Goal: Task Accomplishment & Management: Manage account settings

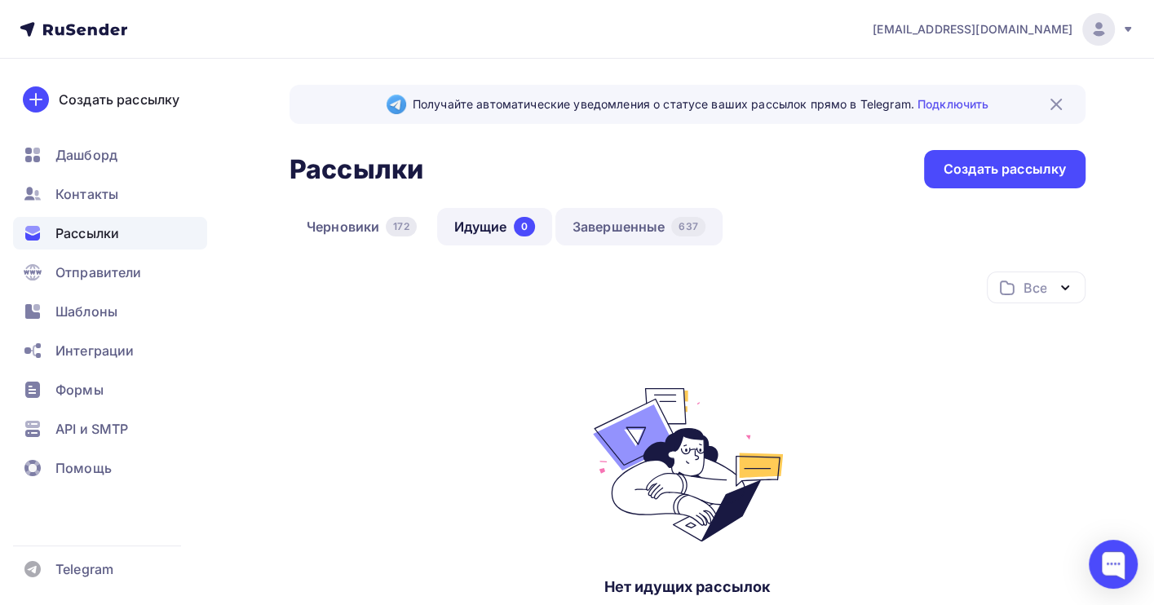
click at [624, 233] on link "Завершенные 637" at bounding box center [638, 227] width 167 height 38
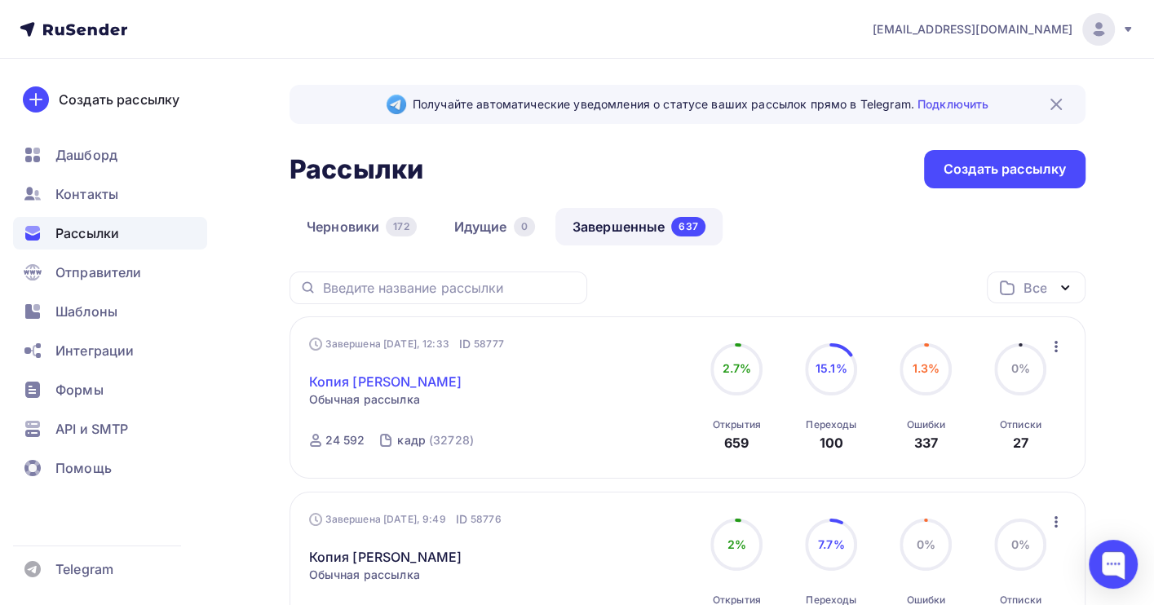
click at [405, 378] on link "Копия воробьева" at bounding box center [385, 382] width 153 height 20
click at [1059, 104] on img at bounding box center [1057, 105] width 20 height 20
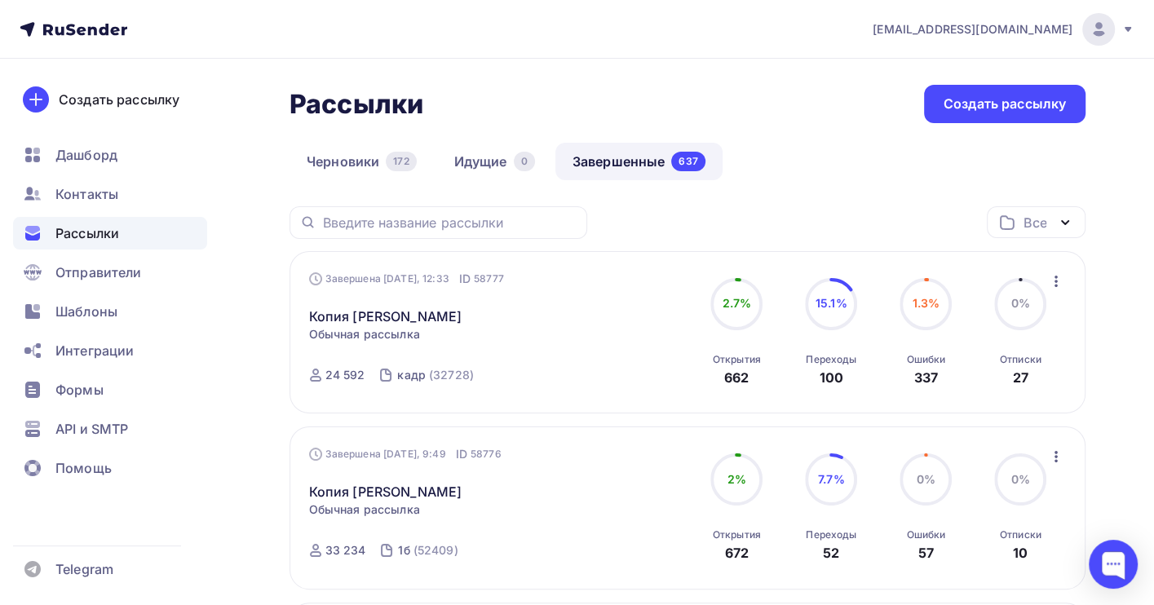
click at [86, 230] on span "Рассылки" at bounding box center [87, 234] width 64 height 20
click at [1055, 282] on icon "button" at bounding box center [1056, 281] width 3 height 11
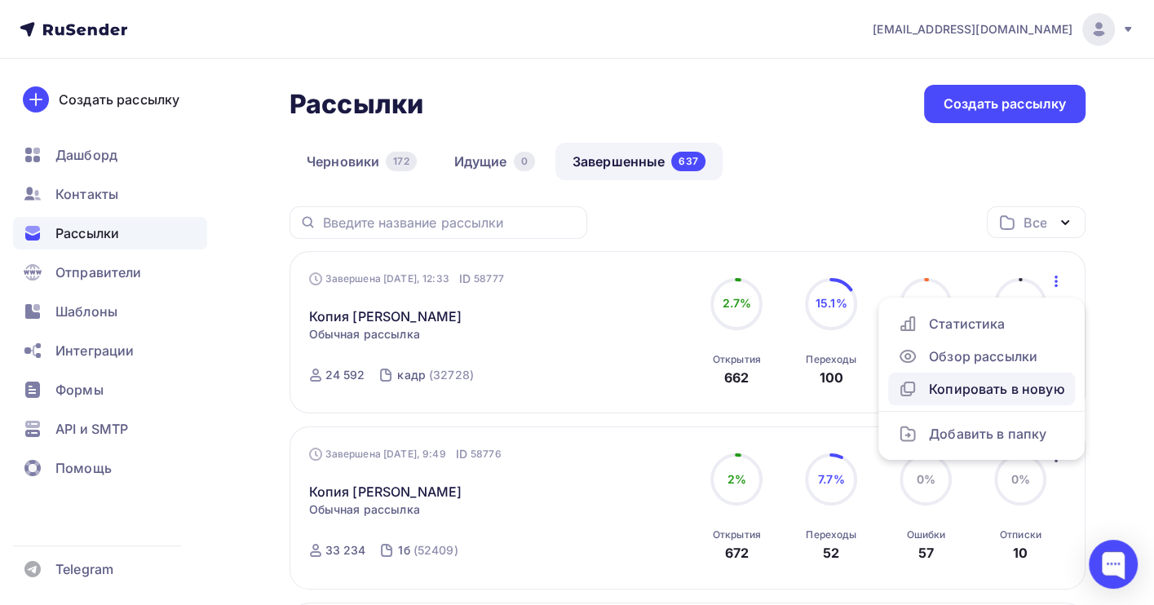
click at [998, 387] on div "Копировать в новую" at bounding box center [981, 389] width 167 height 20
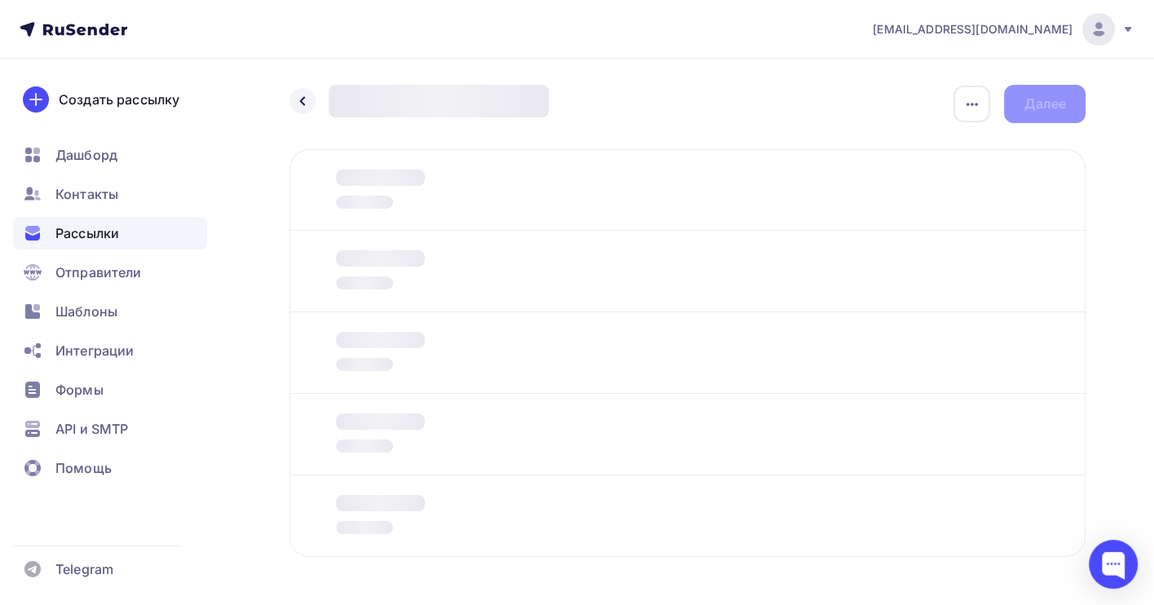
click at [1134, 359] on div "Назад Новая рассылка Новая рассылка Закончить позже Переименовать рассылку Удал…" at bounding box center [577, 361] width 1154 height 604
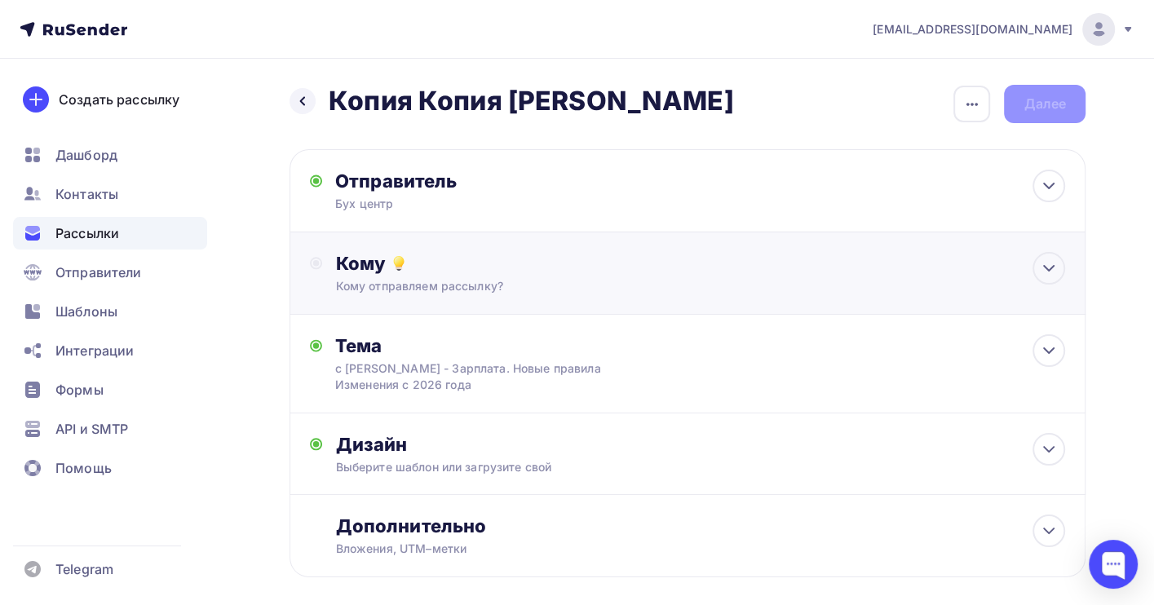
click at [449, 284] on div "Кому отправляем рассылку?" at bounding box center [663, 286] width 657 height 16
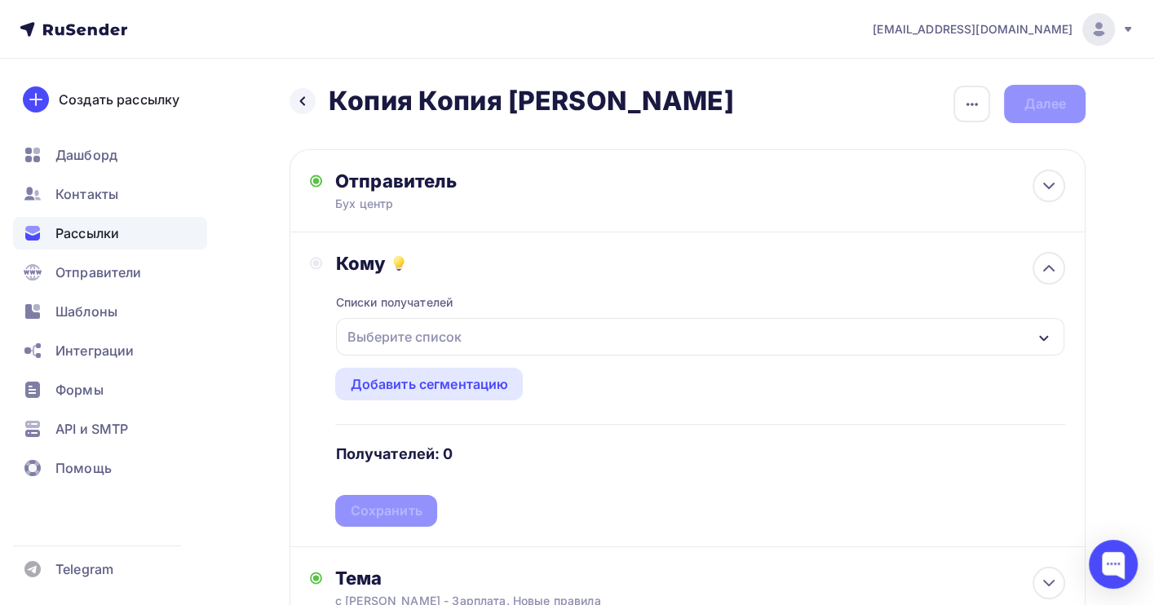
click at [443, 343] on div "Выберите список" at bounding box center [403, 336] width 127 height 29
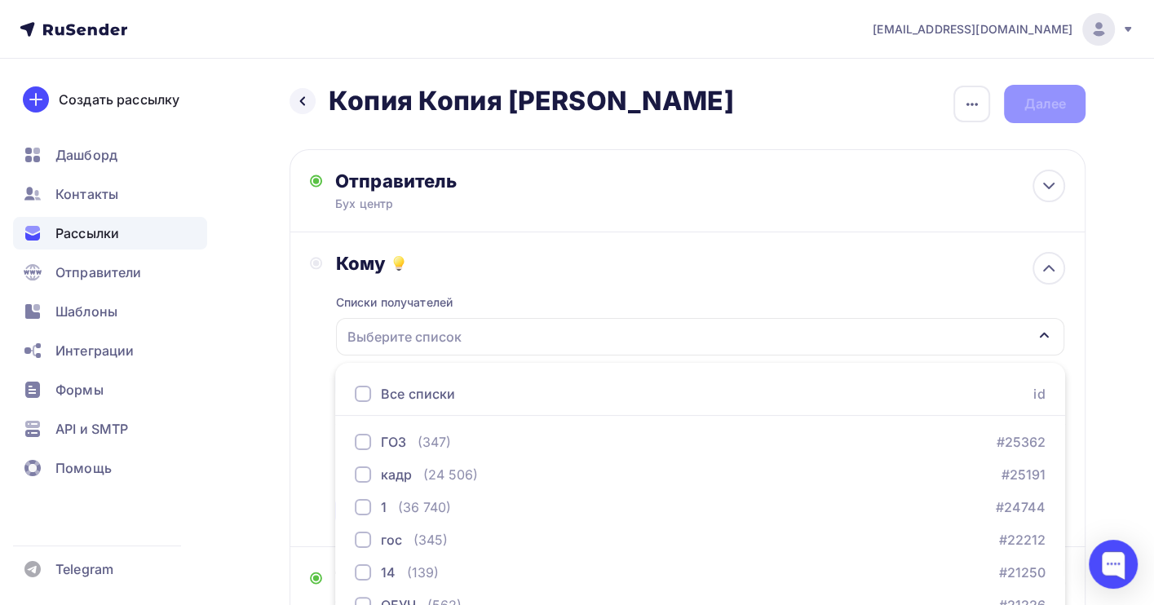
scroll to position [180, 0]
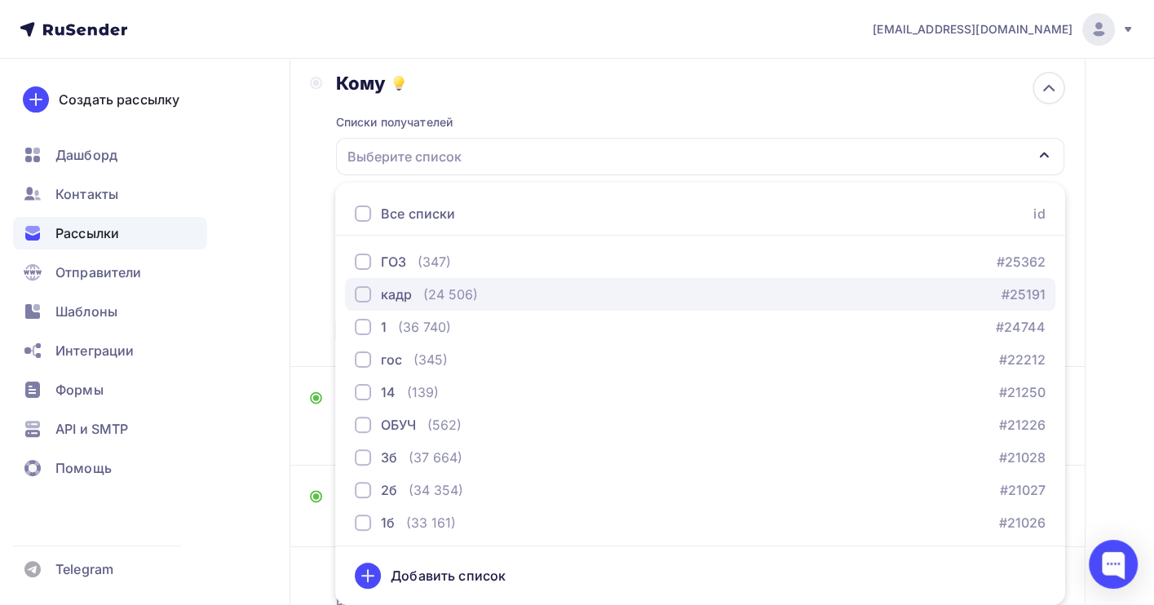
click at [449, 294] on div "(24 506)" at bounding box center [450, 295] width 55 height 20
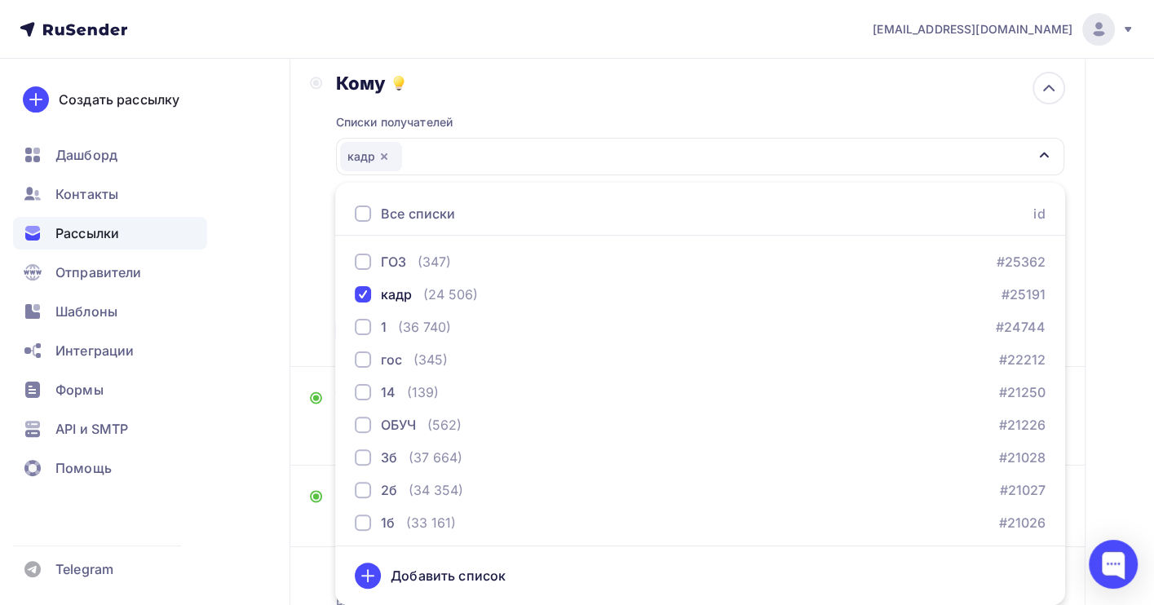
click at [1113, 301] on div "Назад Копия Копия воробьева Копия Копия воробьева Закончить позже Переименовать…" at bounding box center [577, 306] width 1154 height 856
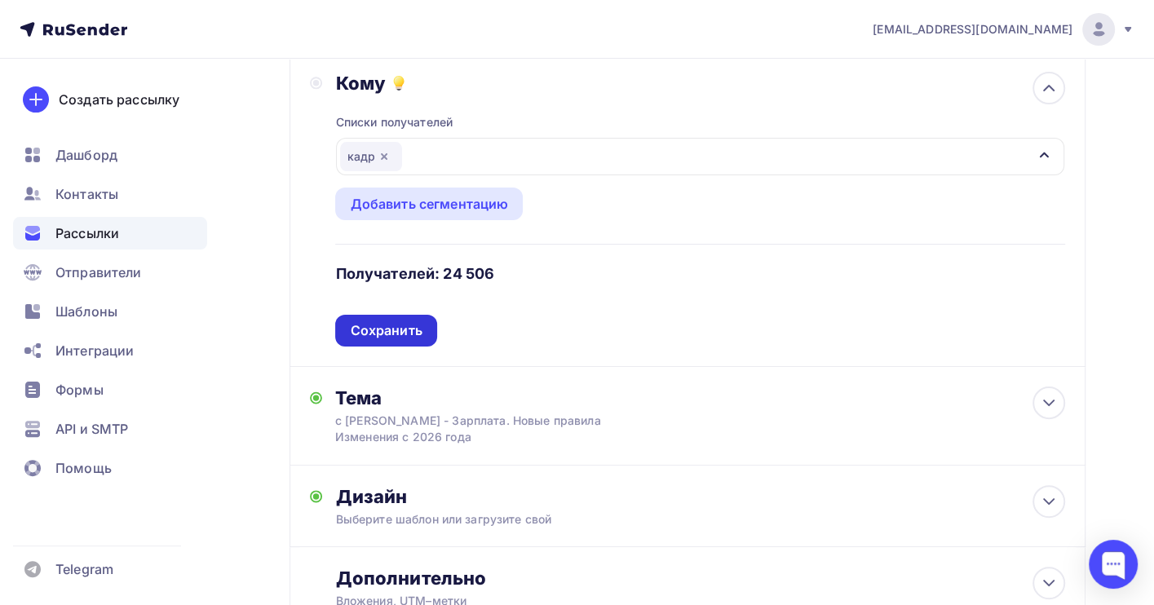
click at [393, 330] on div "Сохранить" at bounding box center [386, 330] width 72 height 19
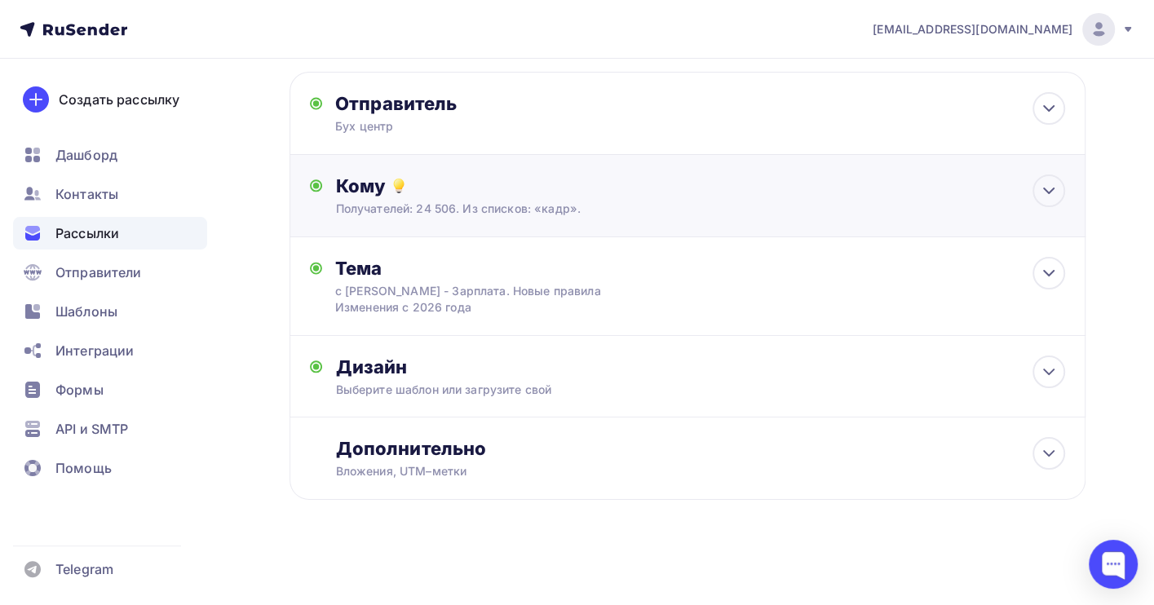
scroll to position [79, 0]
click at [1049, 268] on icon at bounding box center [1049, 273] width 20 height 20
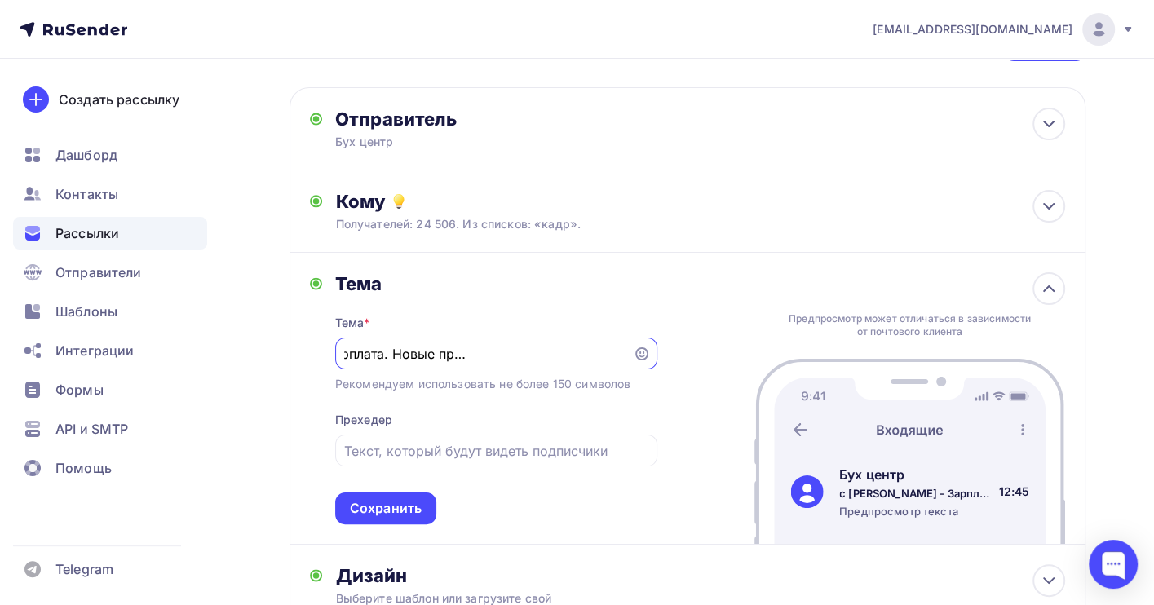
scroll to position [0, 0]
drag, startPoint x: 622, startPoint y: 356, endPoint x: 290, endPoint y: 352, distance: 332.8
click at [290, 352] on div "Тема Тема * с Воробьевой - Зарплата. Новые правила Изменения с 2026 года Рекоме…" at bounding box center [688, 399] width 796 height 292
paste input "Персональные данные (ПД) 2025"
type input "Персональные данные (ПД) 2025"
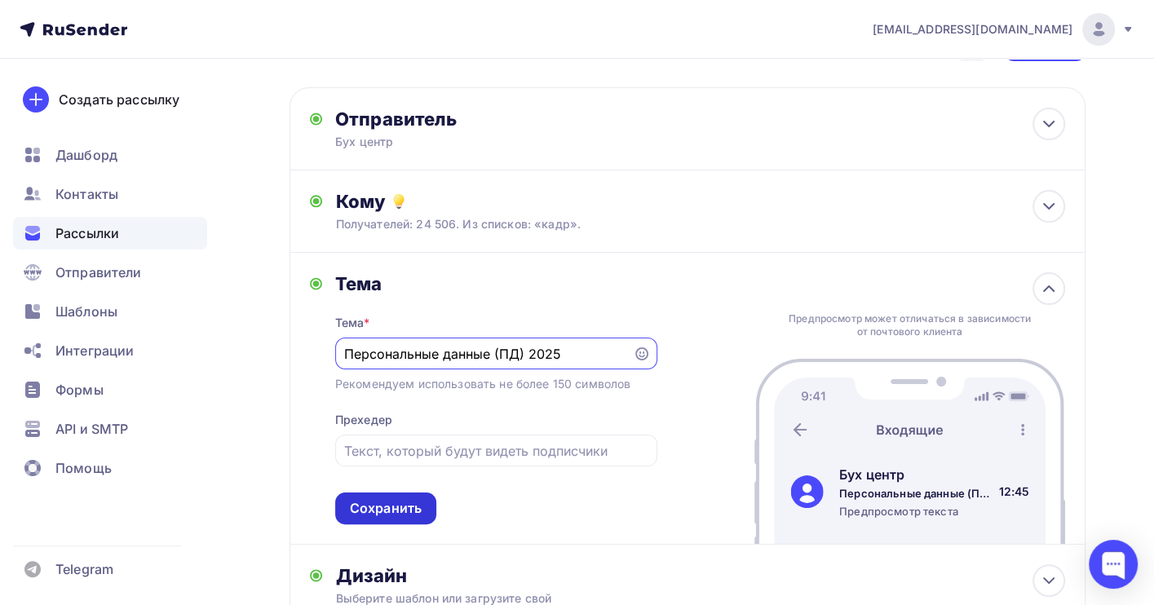
click at [416, 503] on div "Сохранить" at bounding box center [386, 508] width 72 height 19
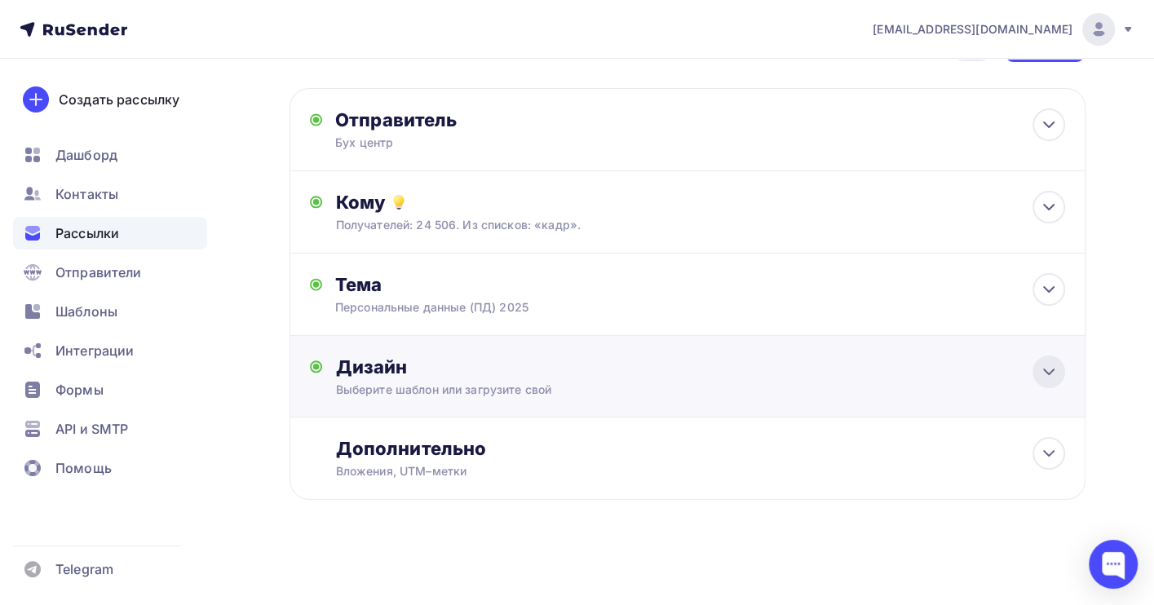
click at [1047, 378] on icon at bounding box center [1049, 372] width 20 height 20
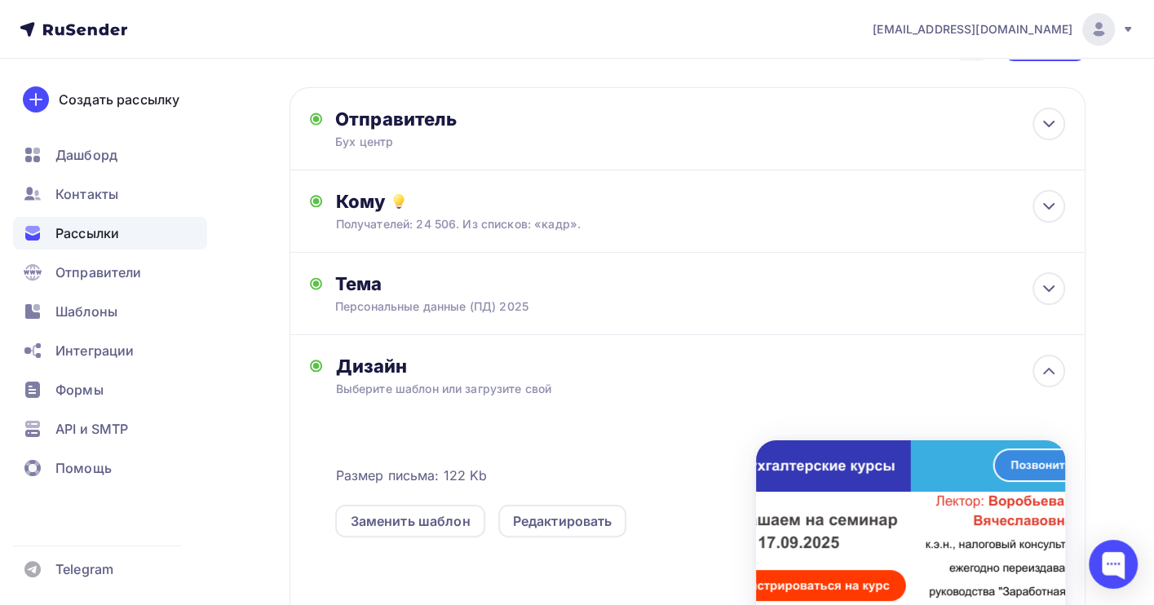
scroll to position [279, 0]
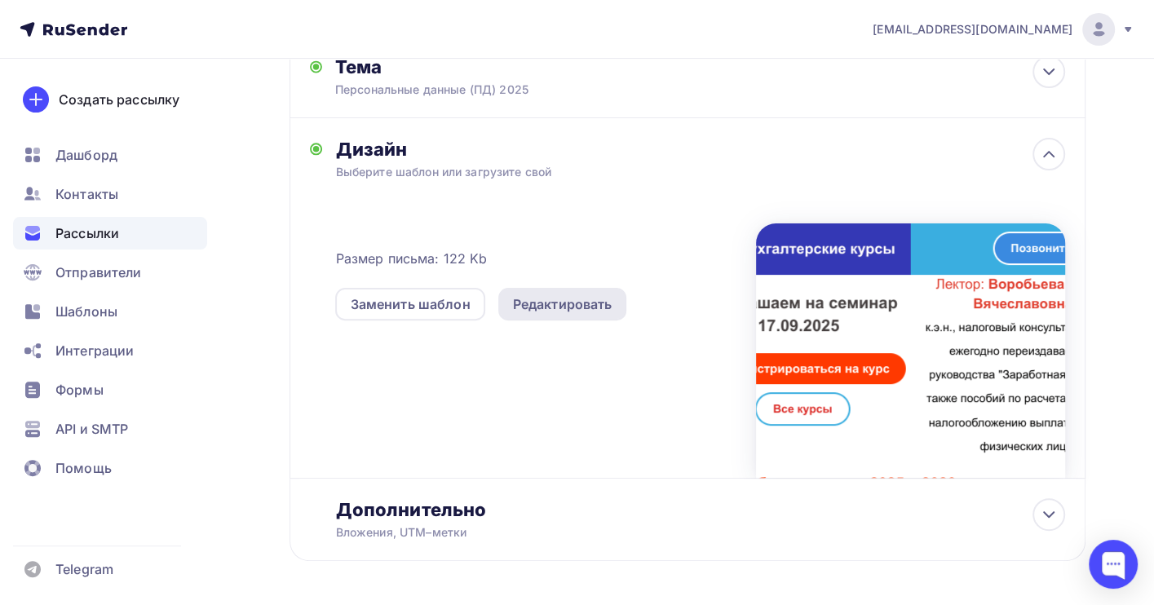
click at [542, 304] on div "Редактировать" at bounding box center [563, 304] width 100 height 20
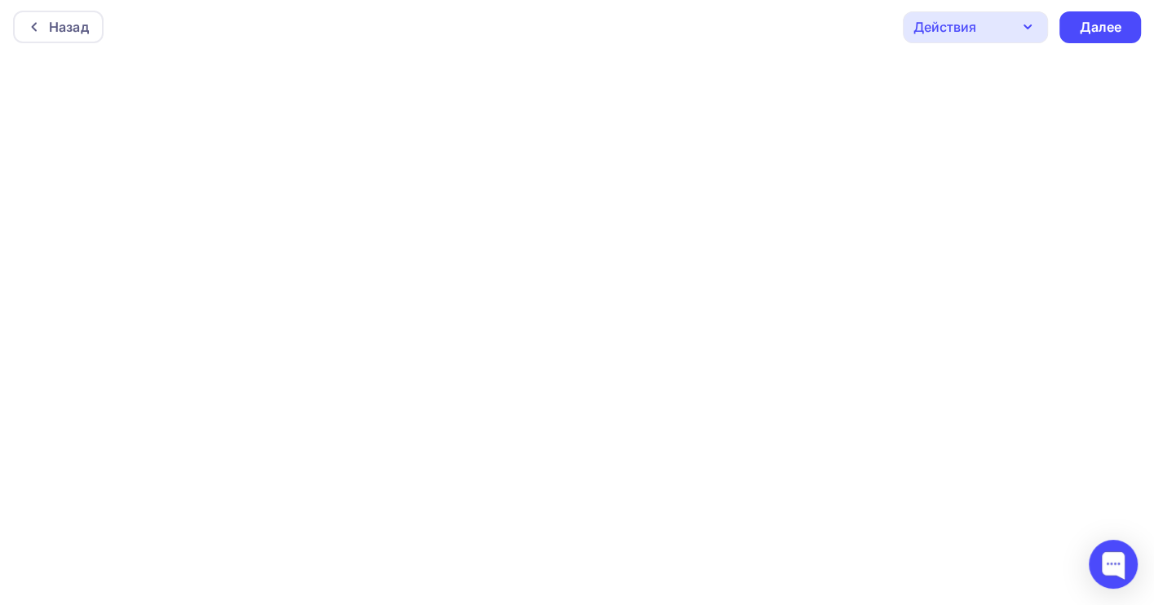
scroll to position [4, 0]
click at [1091, 29] on div "Далее" at bounding box center [1100, 25] width 42 height 19
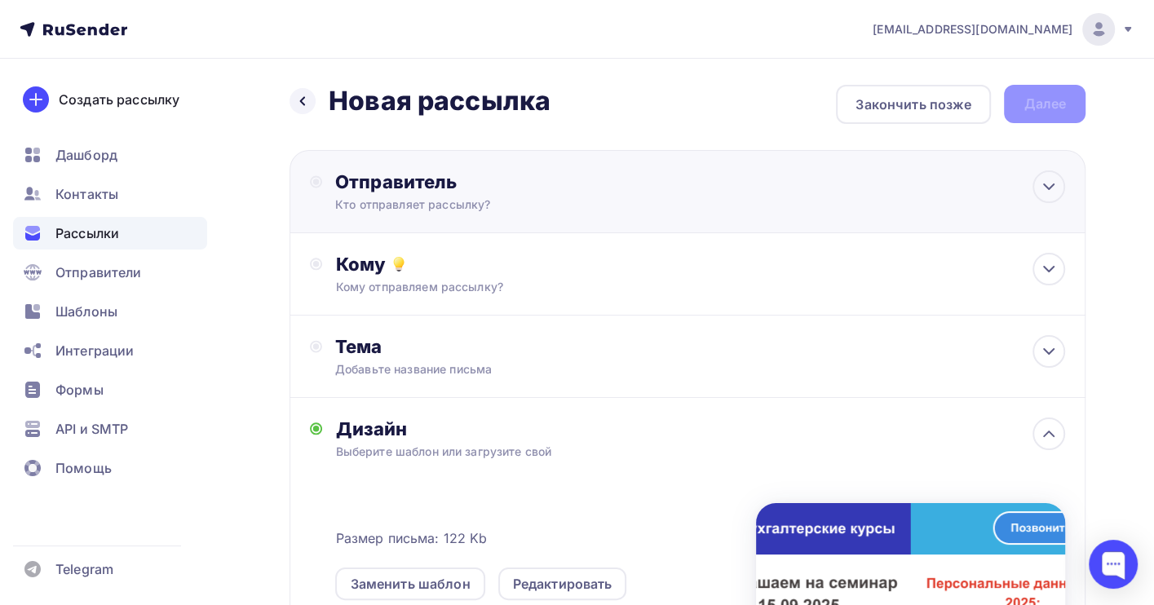
click at [509, 193] on div "Отправитель Кто отправляет рассылку? Email * org@info.cc-cb.ru buh@all.cc-cb.ru…" at bounding box center [511, 191] width 353 height 42
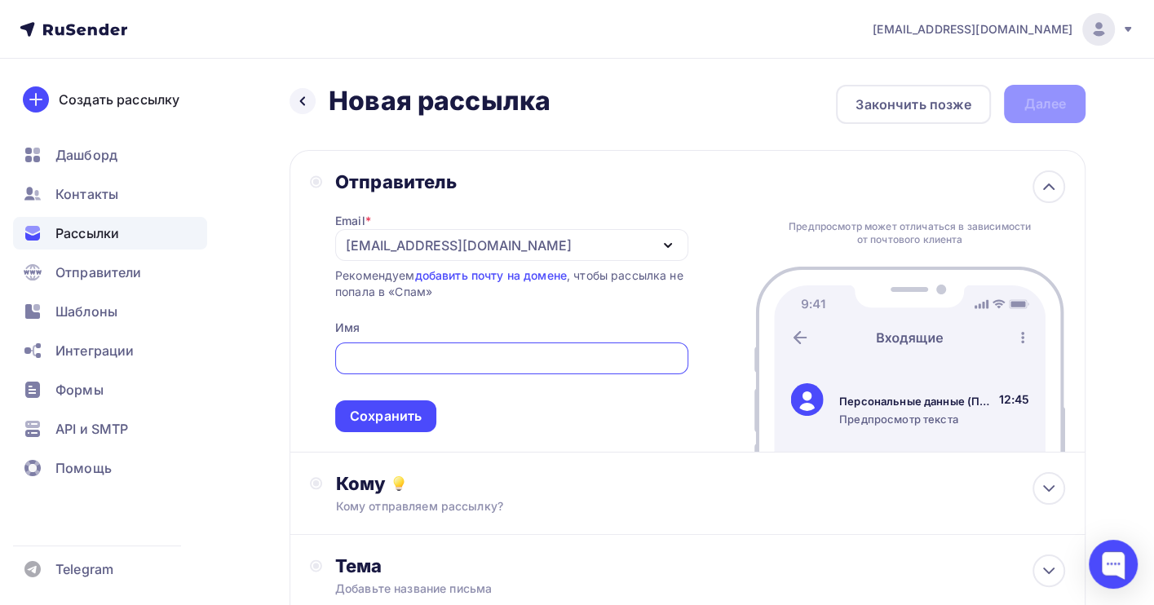
click at [387, 361] on input "text" at bounding box center [511, 359] width 334 height 20
click at [414, 328] on div "Email * org@info.cc-cb.ru buh@all.cc-cb.ru org@info.cc-cb.ru Добавить отправите…" at bounding box center [511, 312] width 353 height 239
click at [359, 357] on input "text" at bounding box center [511, 359] width 334 height 20
paste input "Бух центр"
type input "Бух центр"
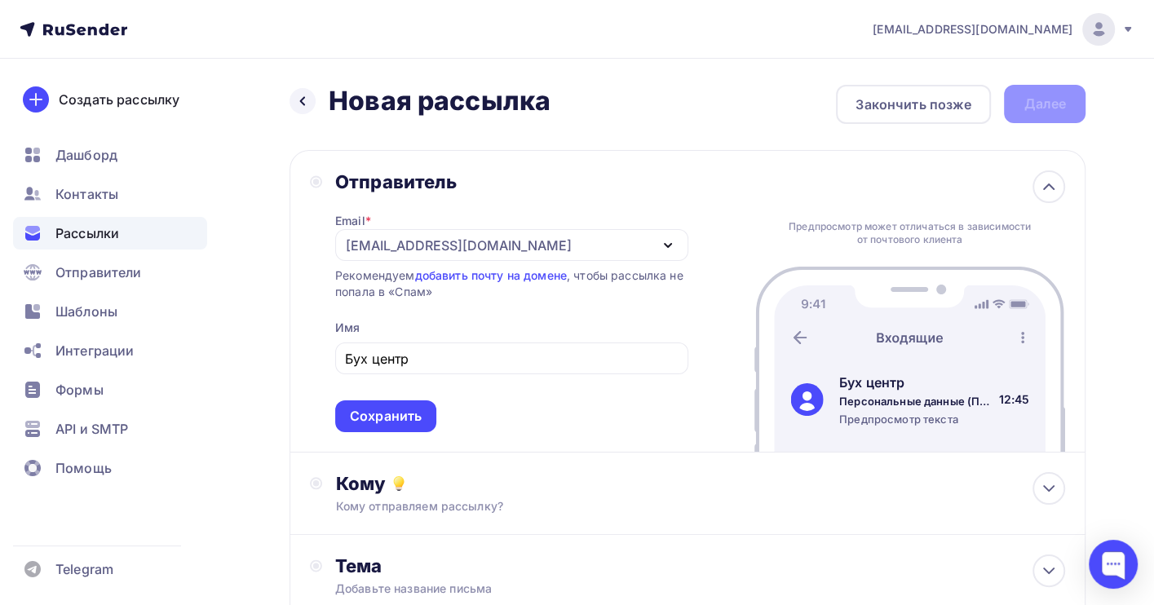
click at [317, 401] on div "Отправитель Email * org@info.cc-cb.ru buh@all.cc-cb.ru org@info.cc-cb.ru Добави…" at bounding box center [499, 301] width 378 height 262
click at [378, 420] on div "Сохранить" at bounding box center [386, 416] width 72 height 19
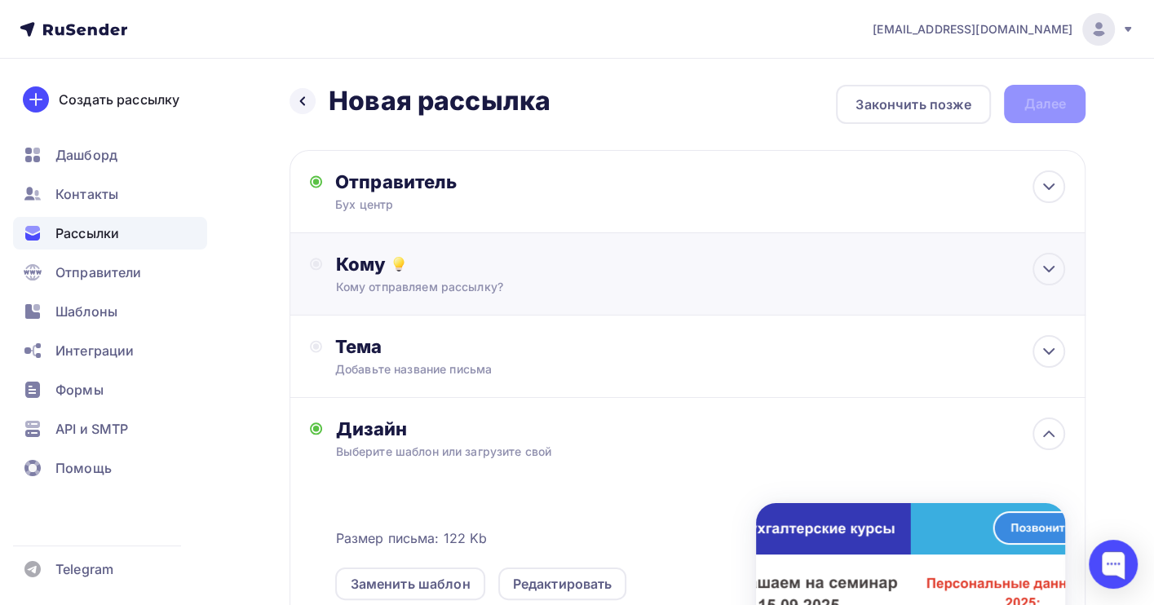
click at [446, 277] on div "Кому Кому отправляем рассылку? Списки получателей Выберите список Все списки id…" at bounding box center [700, 274] width 730 height 42
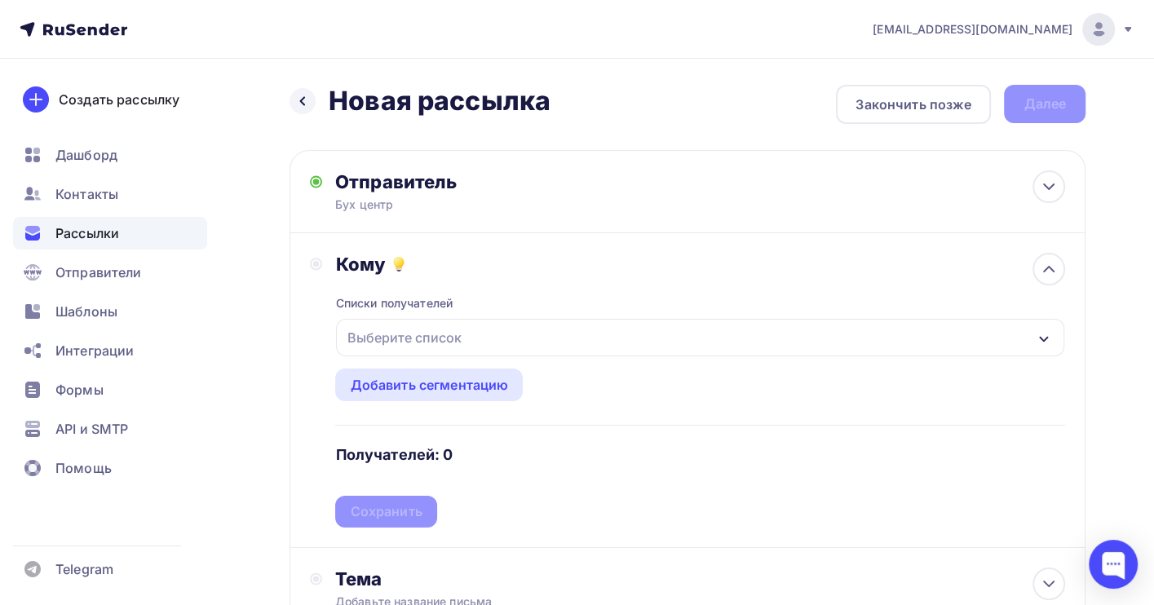
click at [435, 343] on div "Выберите список" at bounding box center [403, 337] width 127 height 29
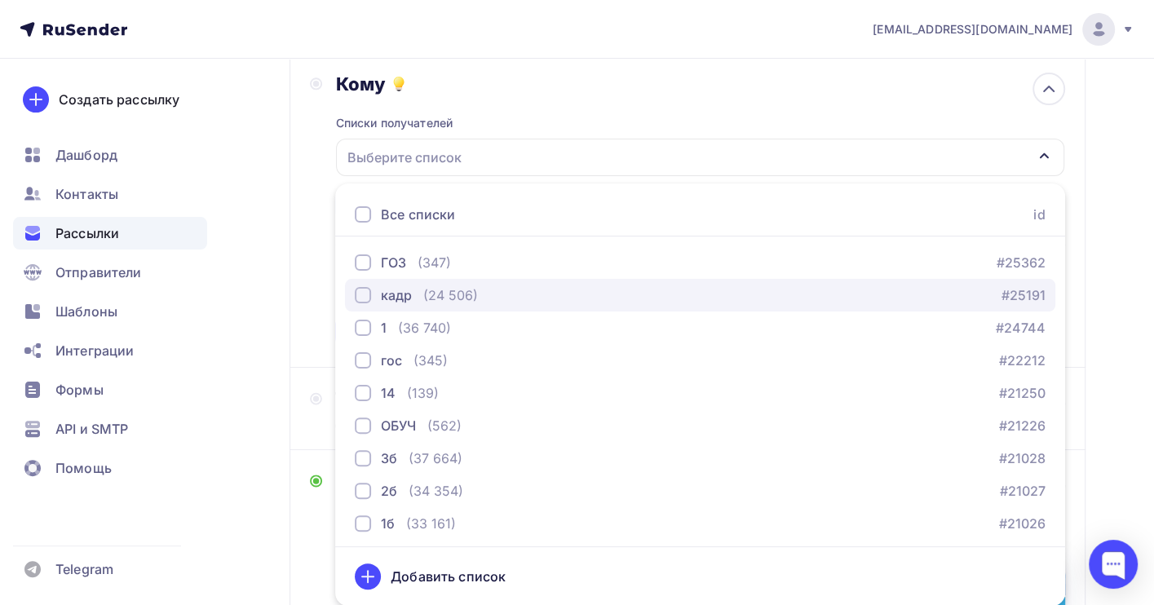
click at [438, 289] on div "(24 506)" at bounding box center [450, 295] width 55 height 20
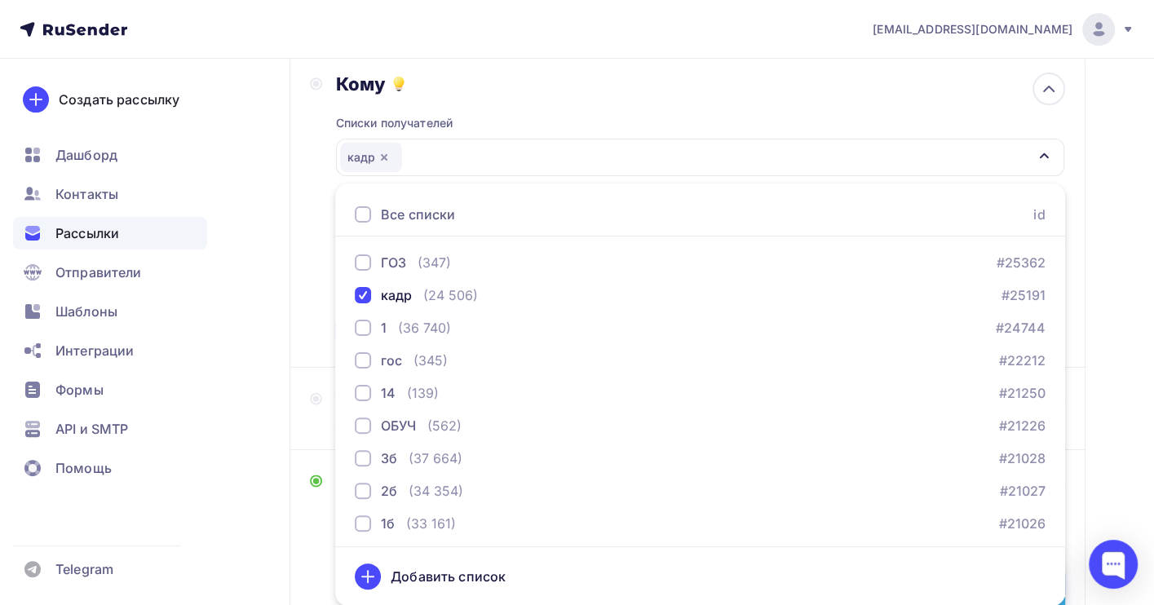
click at [321, 302] on div "Кому Списки получателей кадр Все списки id ГОЗ (347) #25362 кадр (24 506) #2519…" at bounding box center [687, 210] width 755 height 275
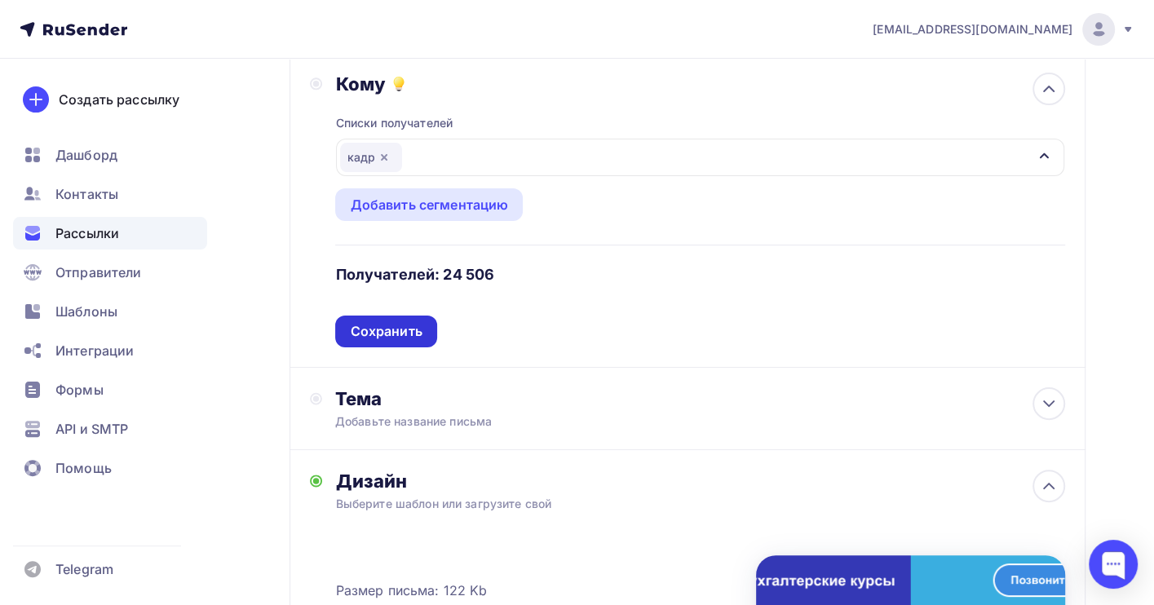
click at [395, 334] on div "Сохранить" at bounding box center [386, 331] width 72 height 19
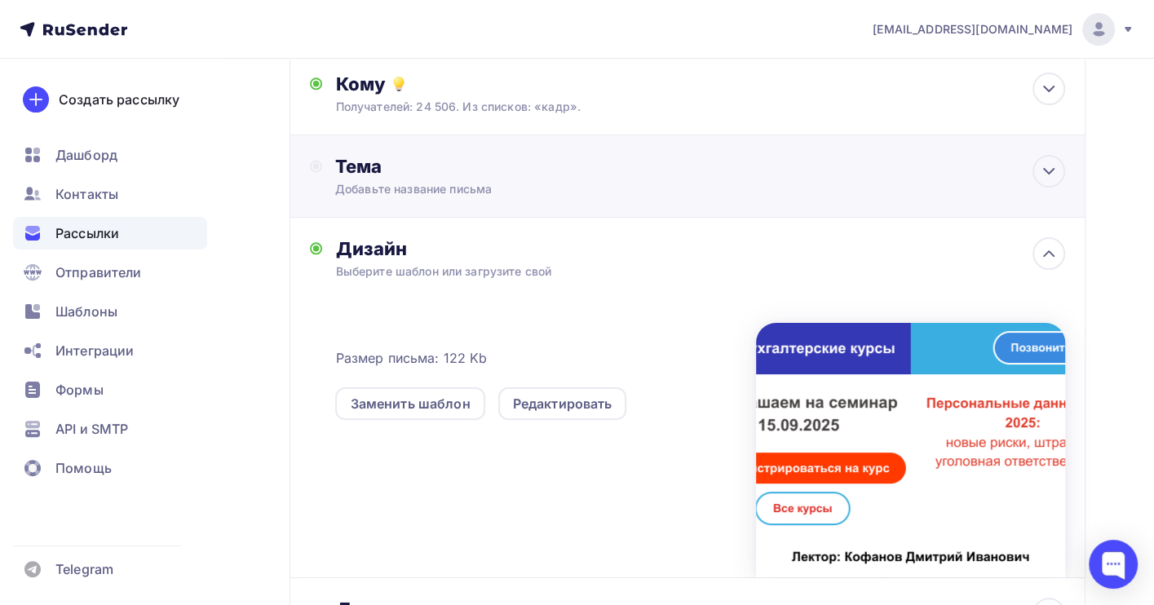
click at [473, 174] on div "Тема" at bounding box center [496, 166] width 322 height 23
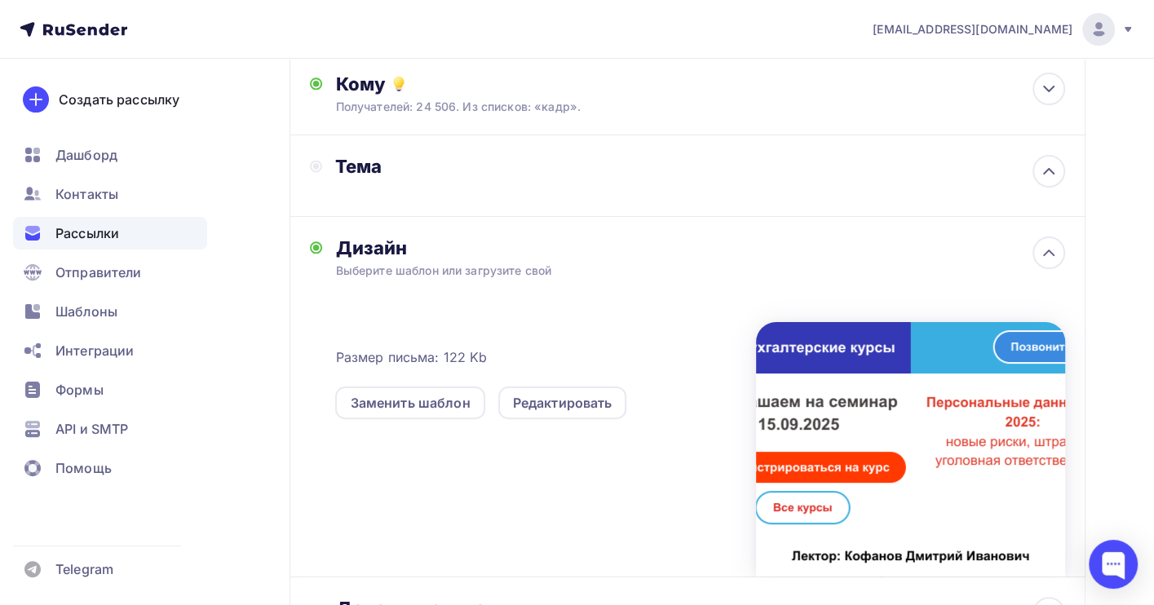
click at [321, 164] on circle at bounding box center [316, 167] width 11 height 11
click at [1039, 179] on icon at bounding box center [1049, 172] width 20 height 20
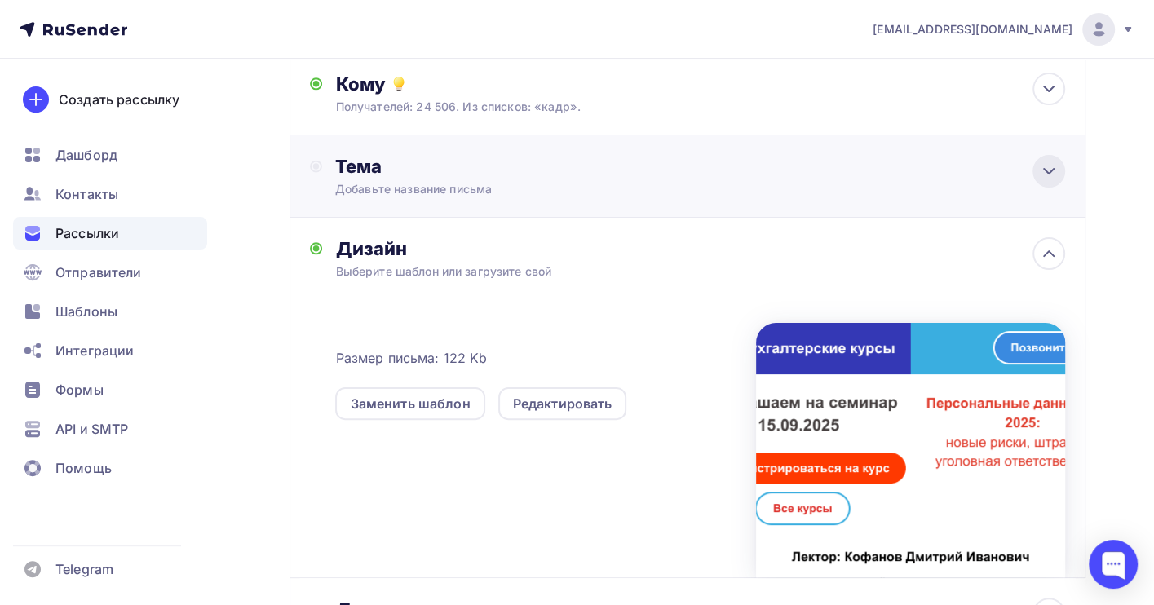
click at [1047, 174] on icon at bounding box center [1049, 171] width 10 height 5
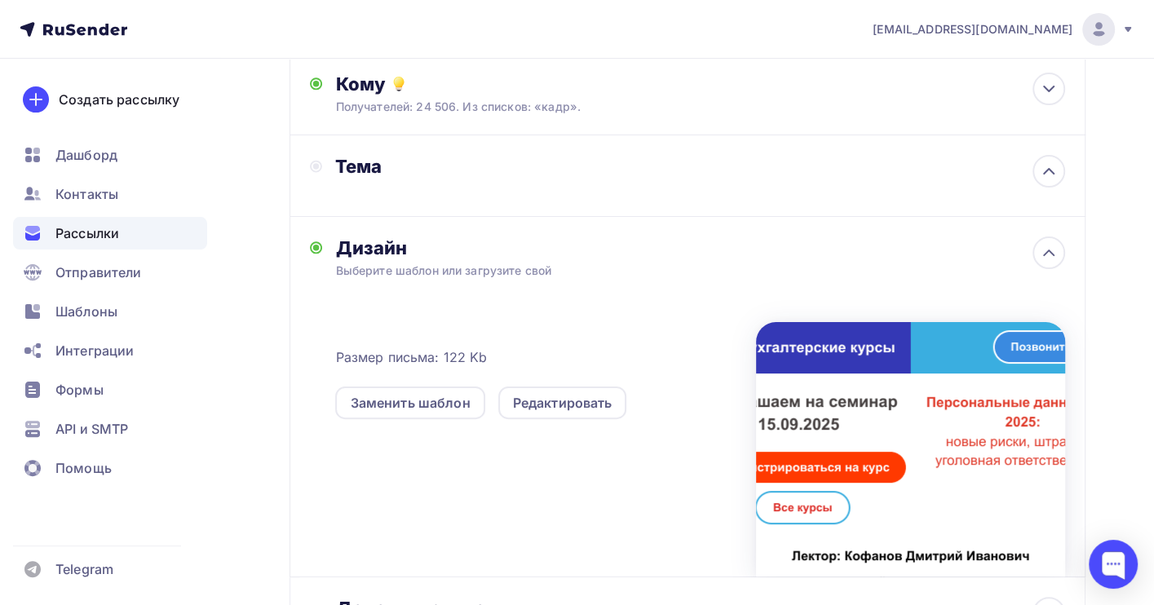
click at [374, 175] on div "Тема" at bounding box center [496, 166] width 322 height 23
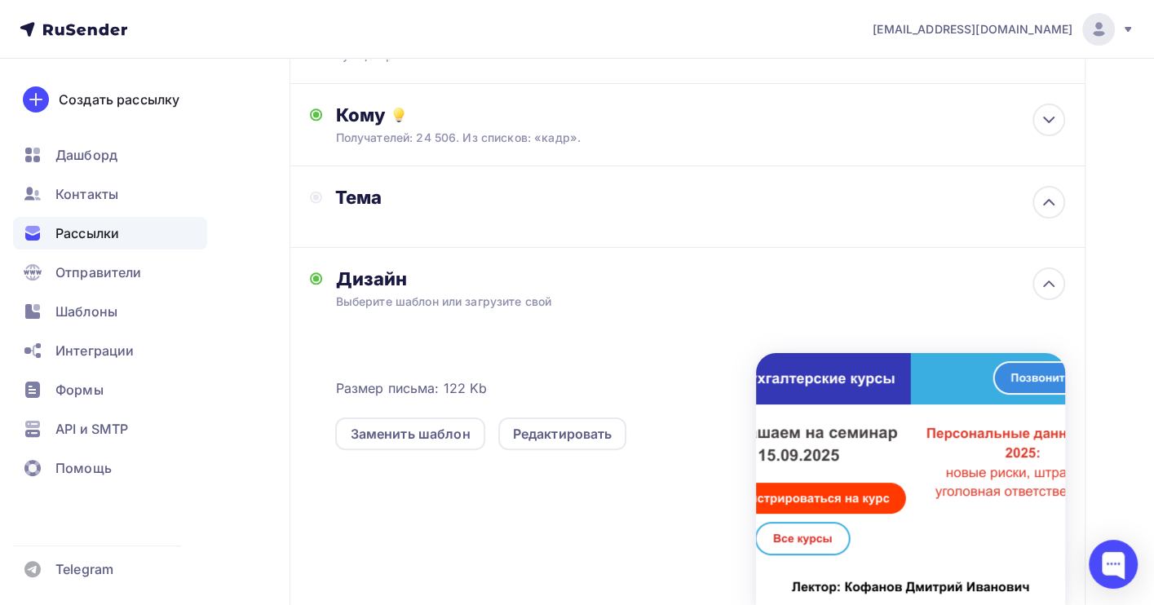
scroll to position [0, 0]
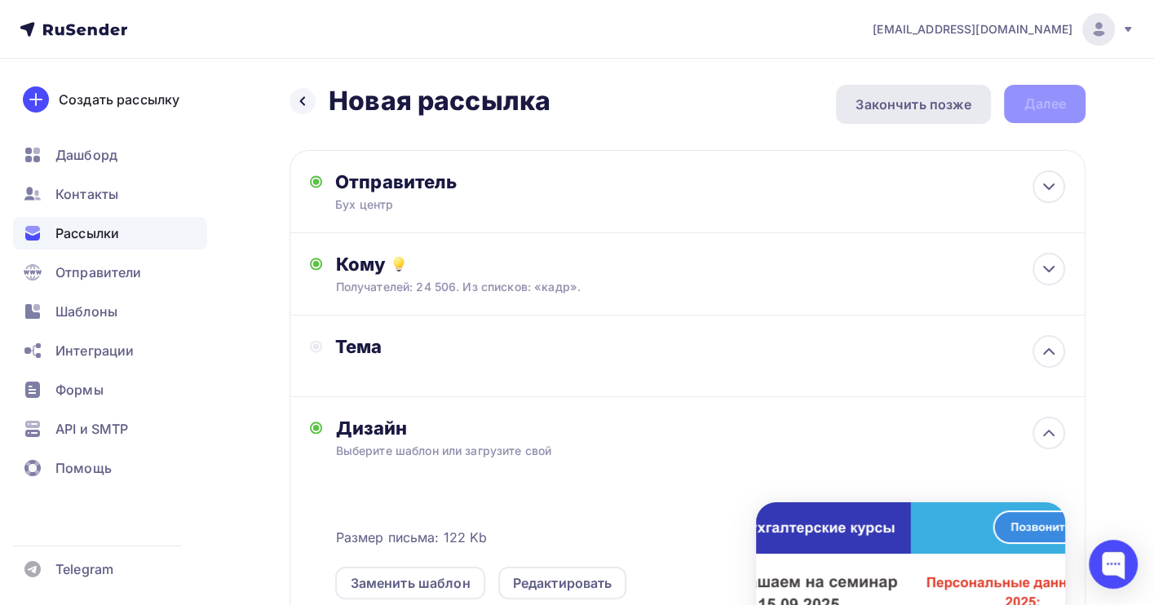
click at [887, 104] on div "Закончить позже" at bounding box center [914, 105] width 116 height 20
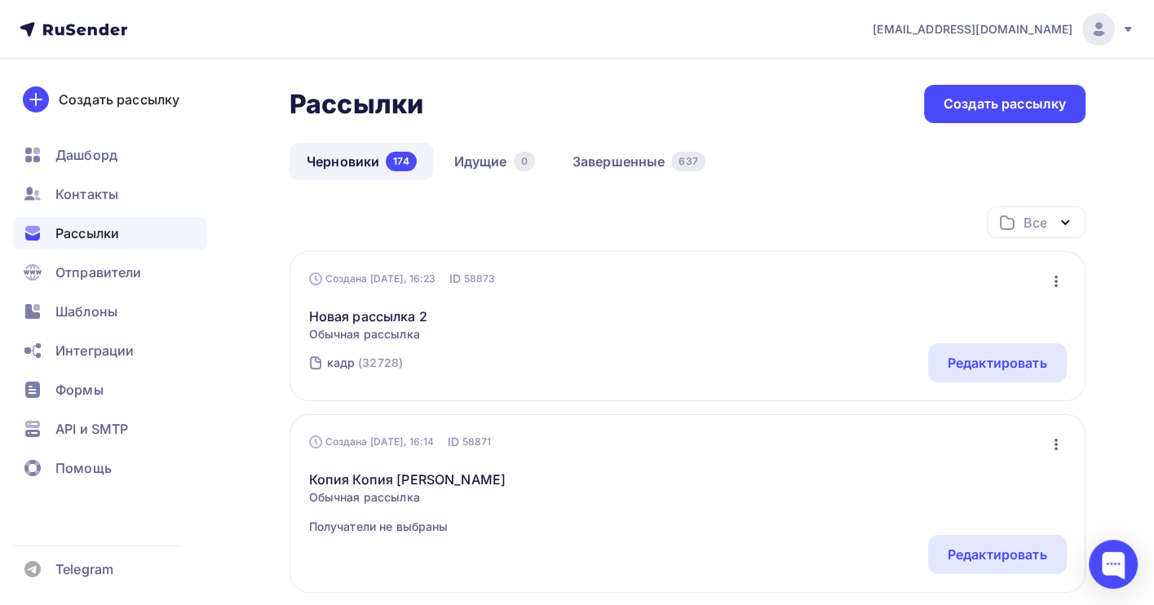
click at [347, 166] on link "Черновики 174" at bounding box center [362, 162] width 144 height 38
click at [976, 361] on div "Редактировать" at bounding box center [998, 363] width 100 height 20
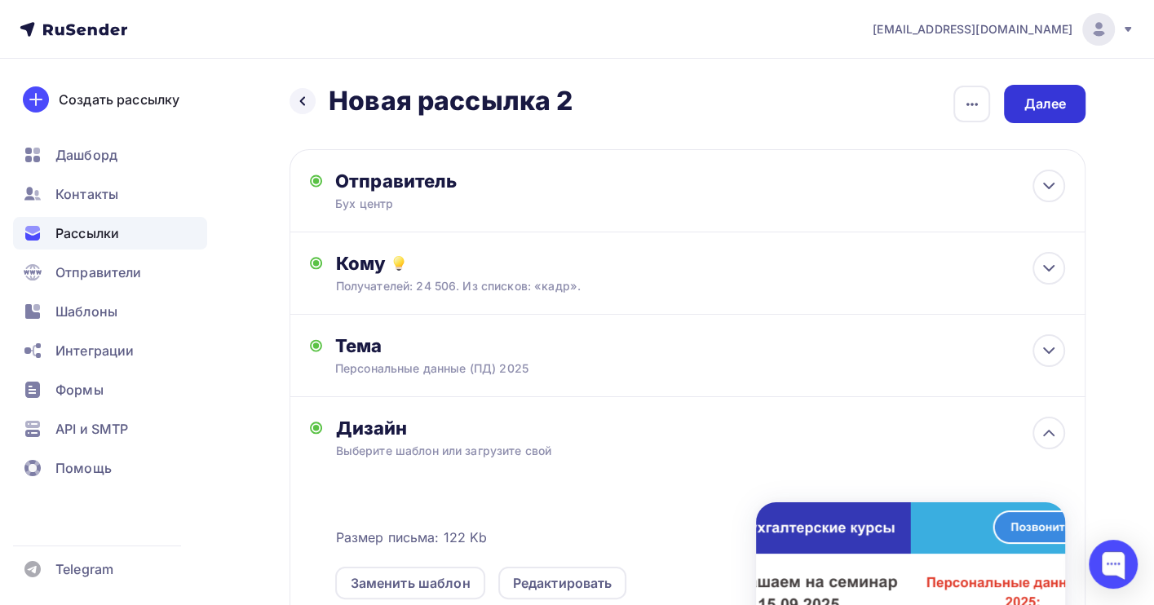
click at [1054, 105] on div "Далее" at bounding box center [1045, 104] width 42 height 19
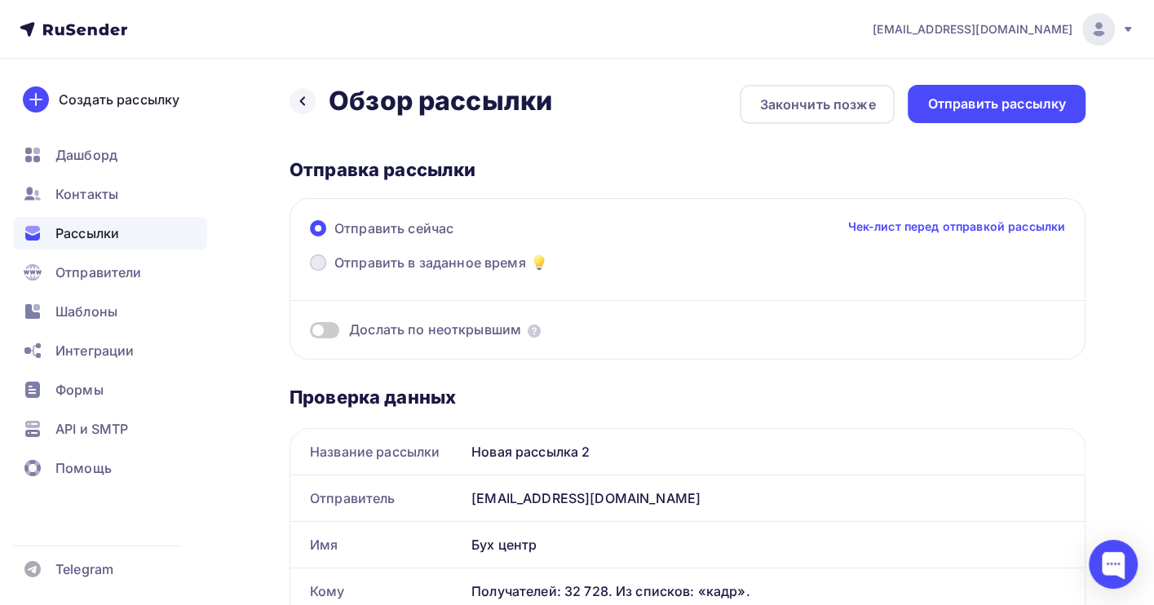
click at [349, 266] on span "Отправить в заданное время" at bounding box center [430, 263] width 192 height 20
click at [334, 272] on input "Отправить в заданное время" at bounding box center [334, 272] width 0 height 0
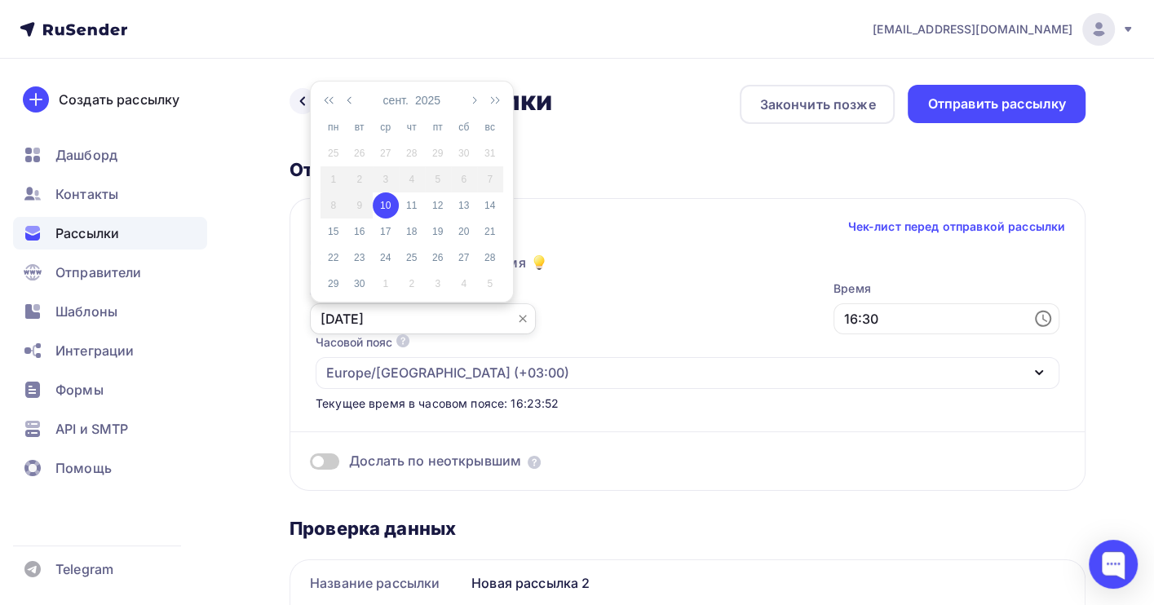
click at [347, 318] on input "10.09.2025" at bounding box center [423, 318] width 226 height 31
click at [414, 202] on div "11" at bounding box center [412, 205] width 26 height 15
type input "11.09.2025"
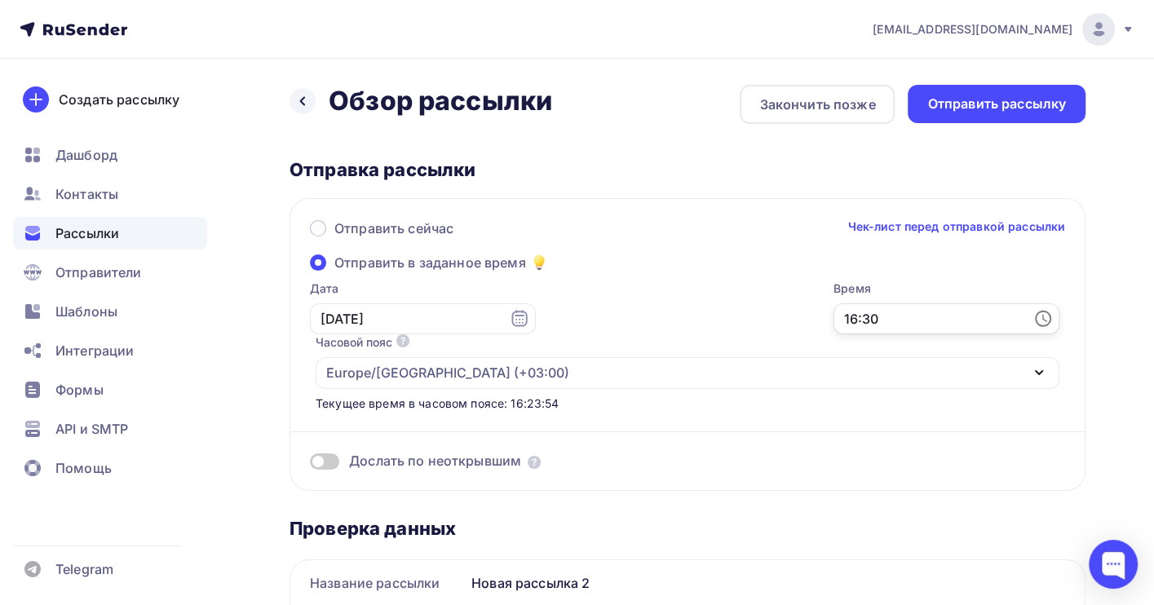
click at [834, 310] on input "16:30" at bounding box center [947, 318] width 226 height 31
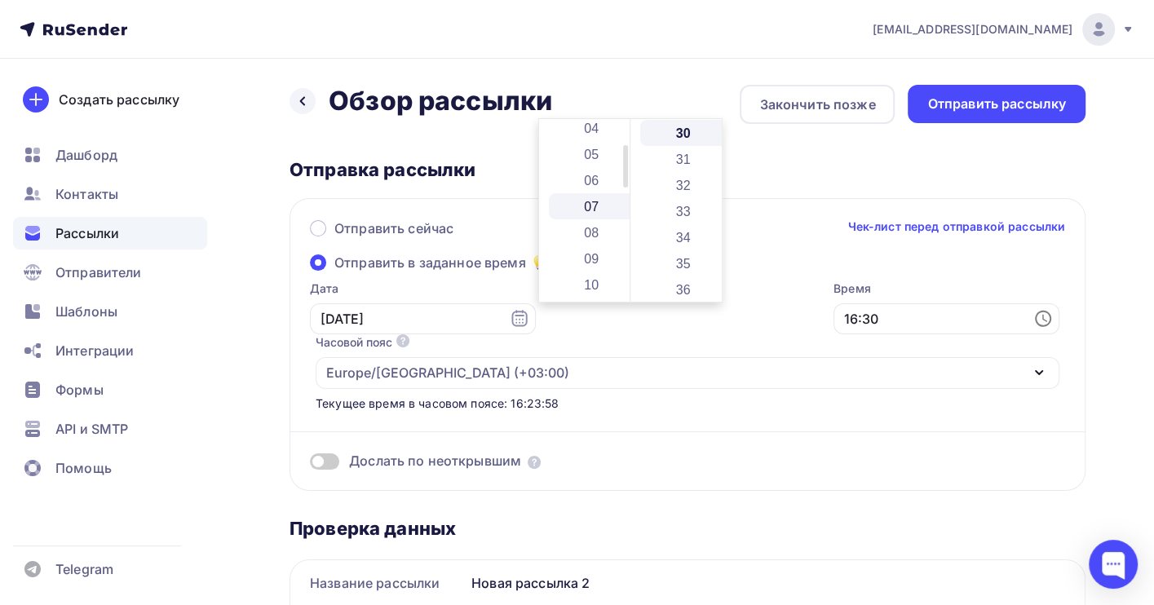
click at [597, 203] on li "07" at bounding box center [593, 206] width 88 height 26
click at [681, 255] on li "35" at bounding box center [684, 263] width 88 height 26
type input "07:35"
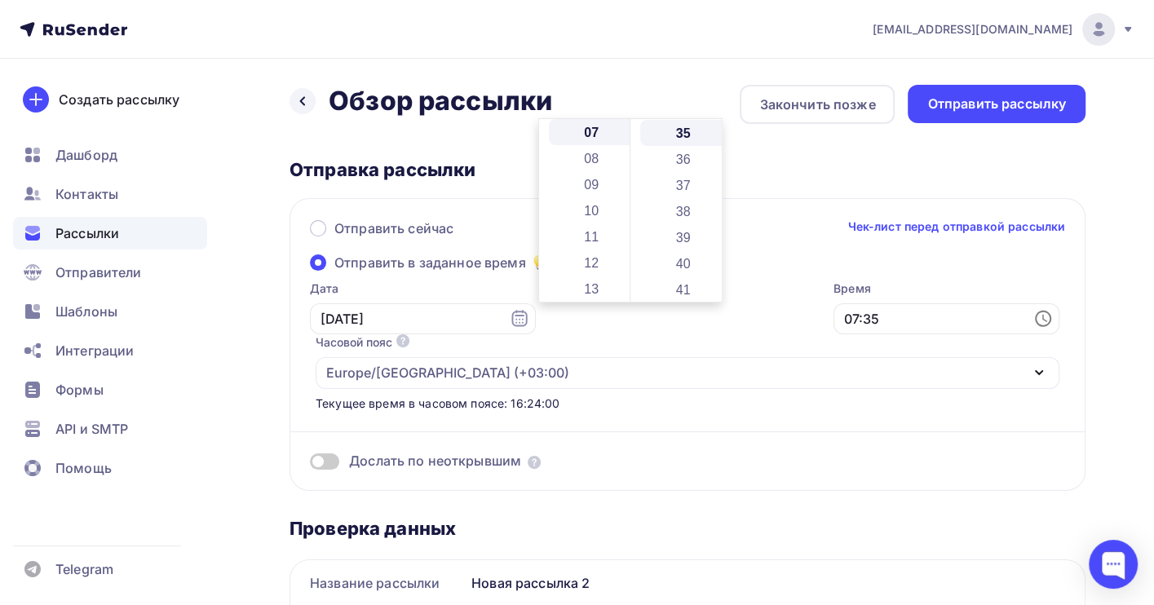
click at [702, 412] on div "Дослать по неоткрывшим" at bounding box center [687, 441] width 755 height 59
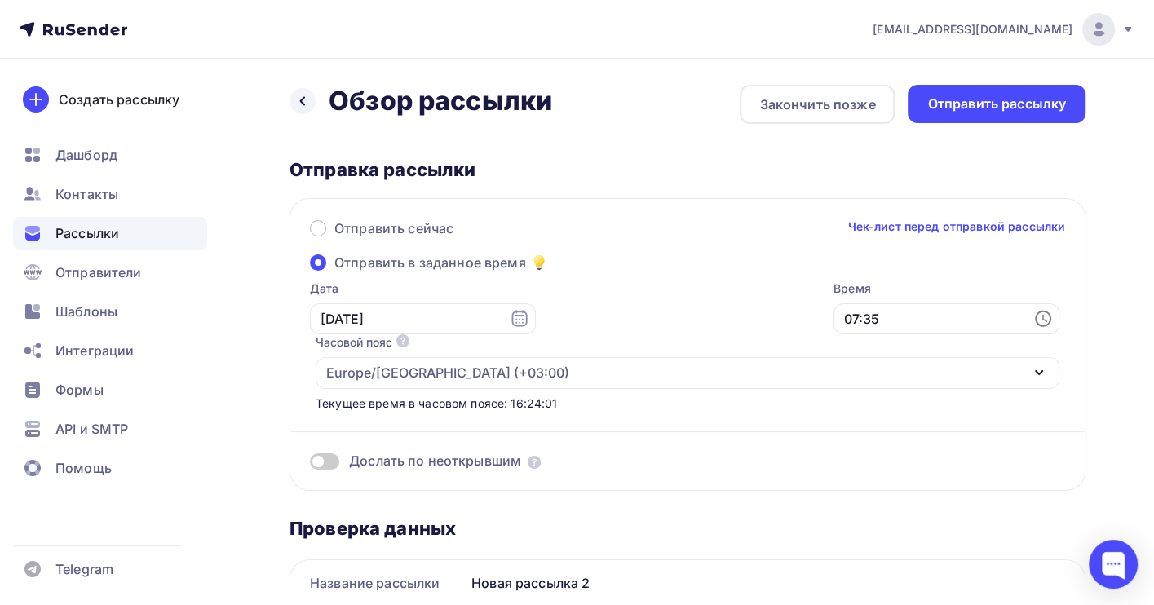
click at [325, 454] on span at bounding box center [324, 462] width 29 height 16
click at [310, 464] on input "checkbox" at bounding box center [310, 464] width 0 height 0
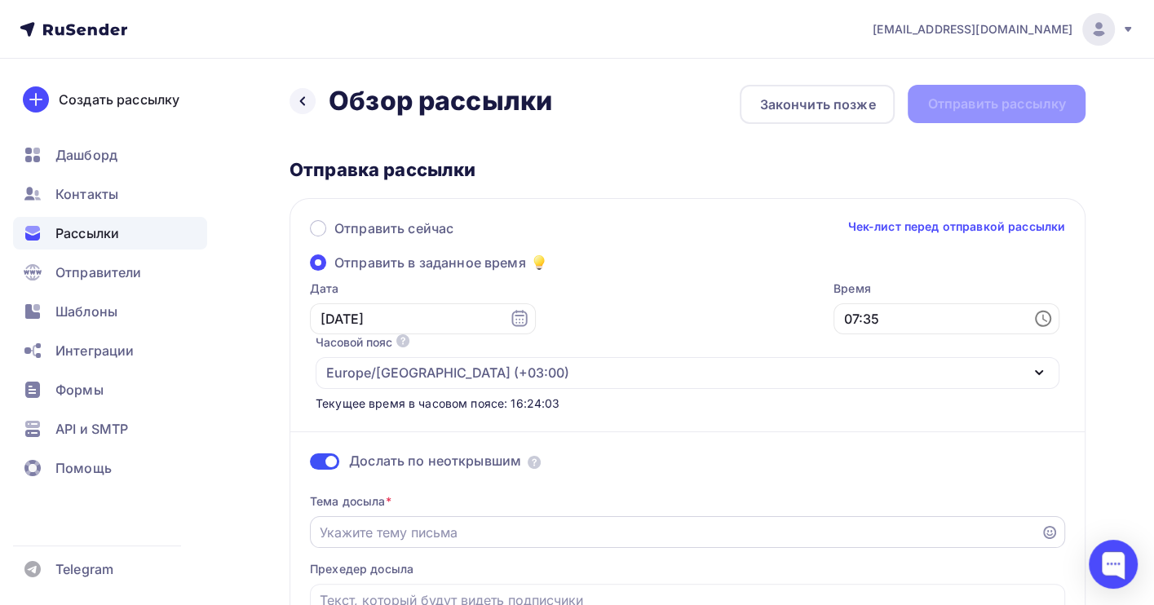
click at [373, 523] on input "Отправить в заданное время" at bounding box center [676, 533] width 712 height 20
paste input "15.09.2025 Персональные данные (ПД) 2025:"
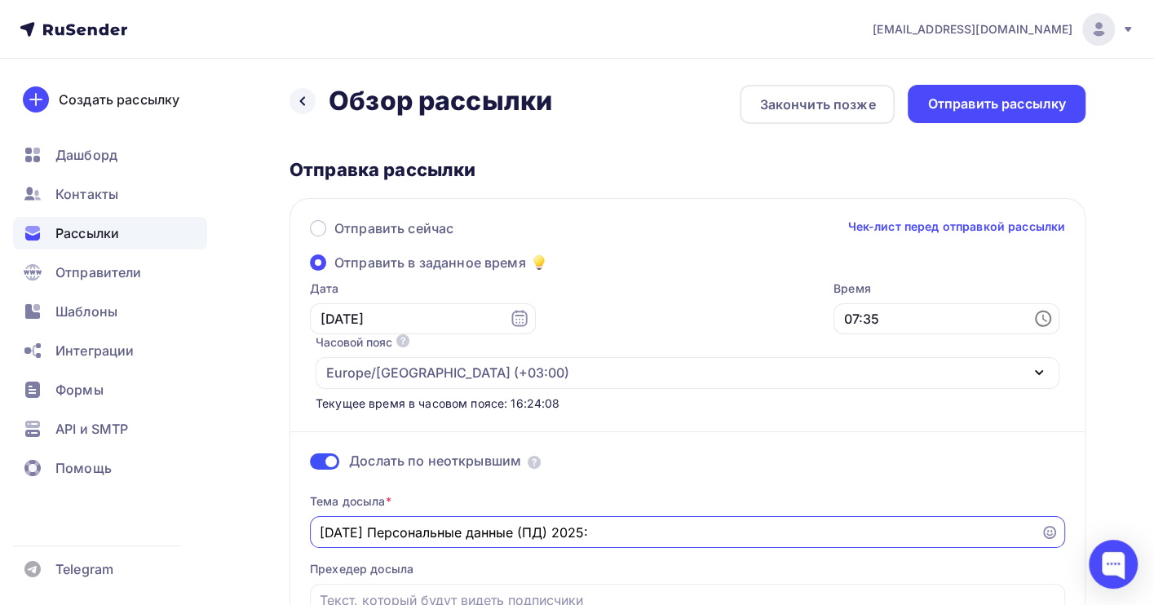
drag, startPoint x: 633, startPoint y: 477, endPoint x: 570, endPoint y: 480, distance: 62.9
click at [570, 523] on input "15.09.2025 Персональные данные (ПД) 2025:" at bounding box center [676, 533] width 712 height 20
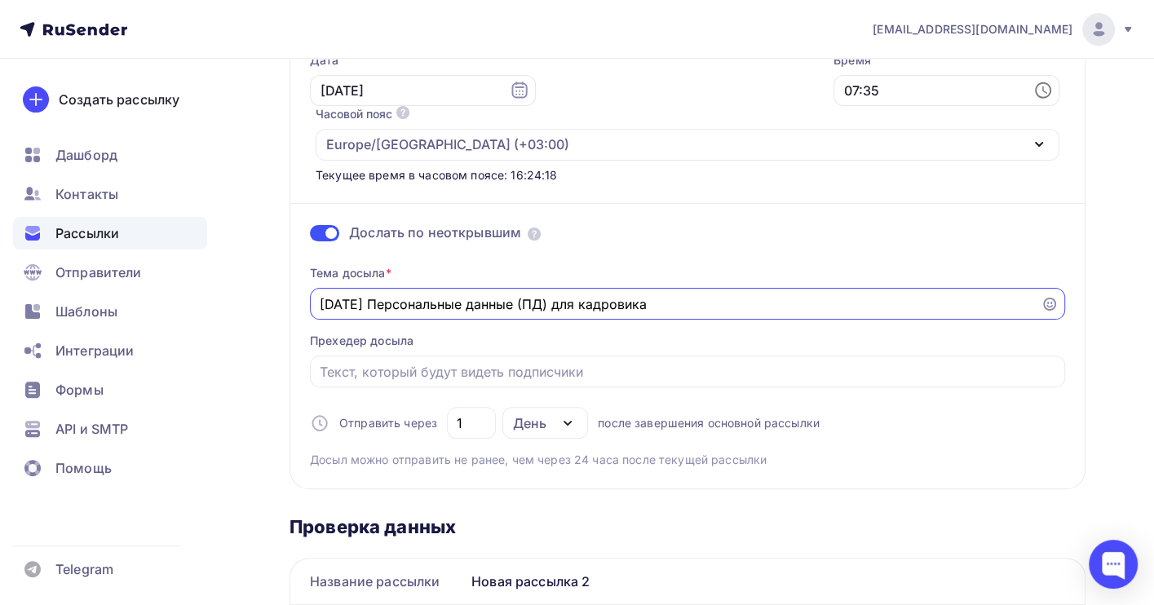
scroll to position [326, 0]
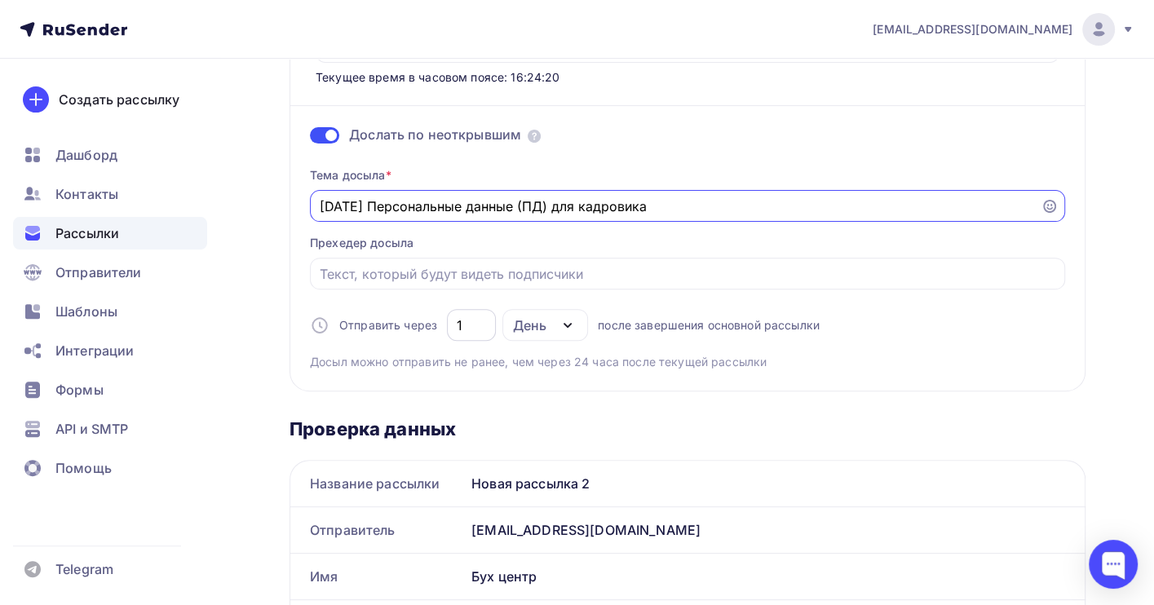
type input "15.09.2025 Персональные данные (ПД) для кадровика"
click at [480, 316] on input "1" at bounding box center [472, 326] width 30 height 20
drag, startPoint x: 466, startPoint y: 269, endPoint x: 454, endPoint y: 274, distance: 13.2
click at [454, 309] on div "1" at bounding box center [471, 325] width 49 height 32
click at [449, 309] on div "2" at bounding box center [471, 325] width 49 height 32
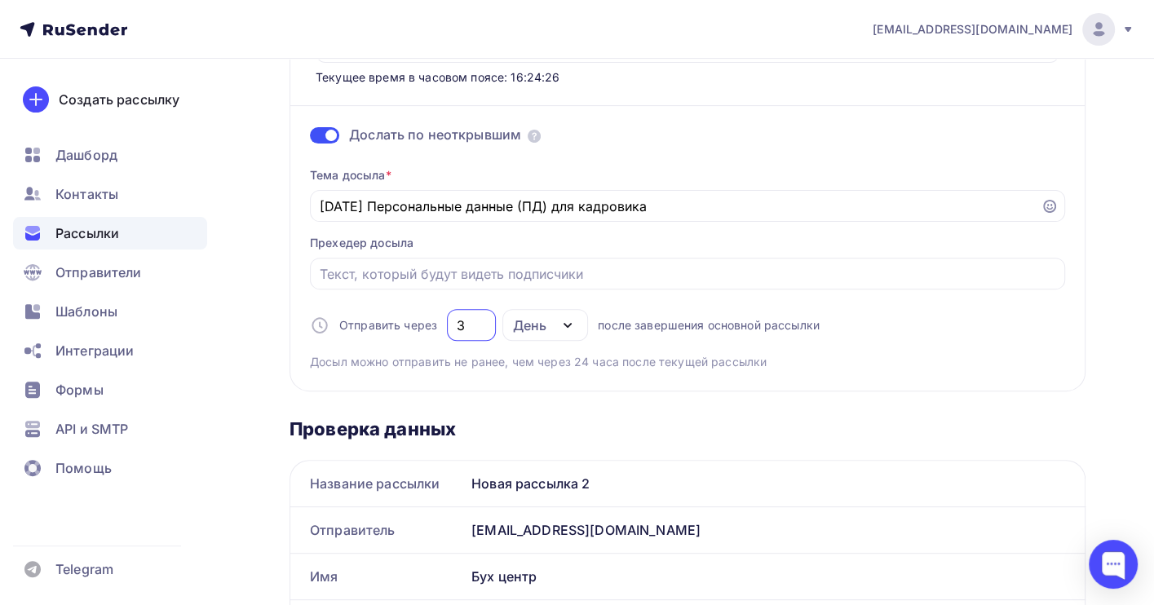
type input "3"
click at [840, 461] on div "Новая рассылка 2" at bounding box center [775, 484] width 620 height 46
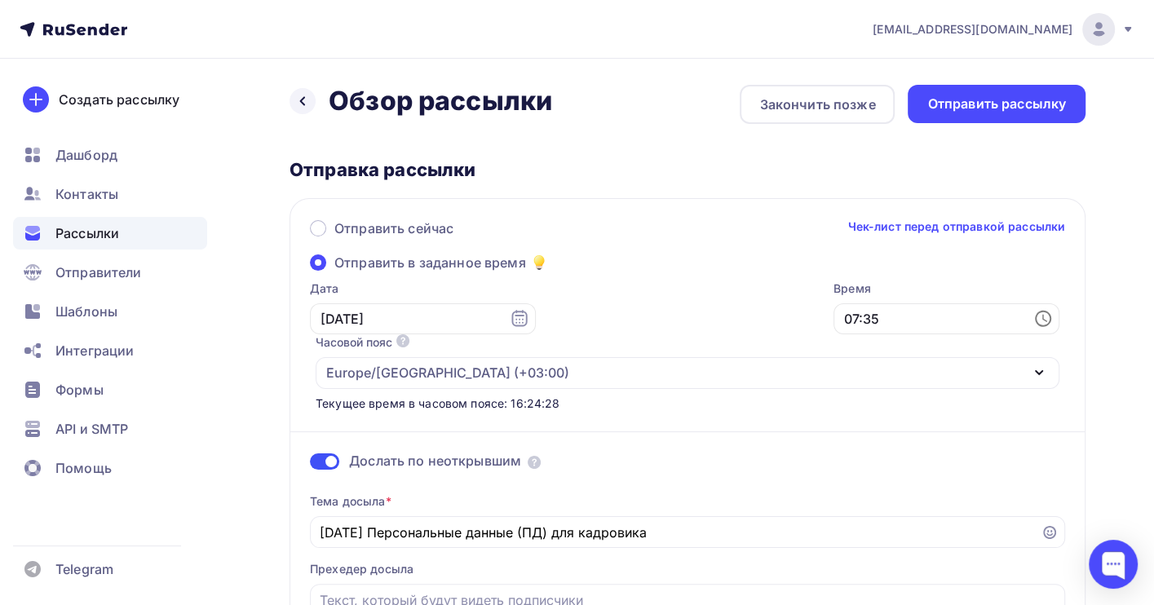
scroll to position [0, 0]
click at [968, 106] on div "Отправить рассылку" at bounding box center [996, 104] width 139 height 19
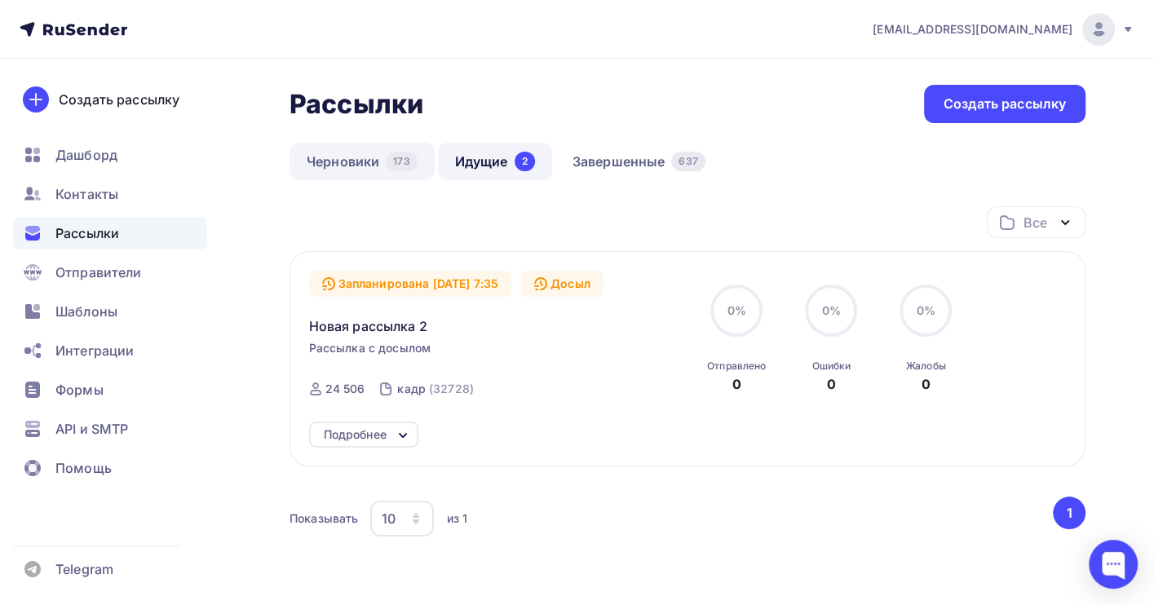
click at [361, 164] on link "Черновики 173" at bounding box center [362, 162] width 145 height 38
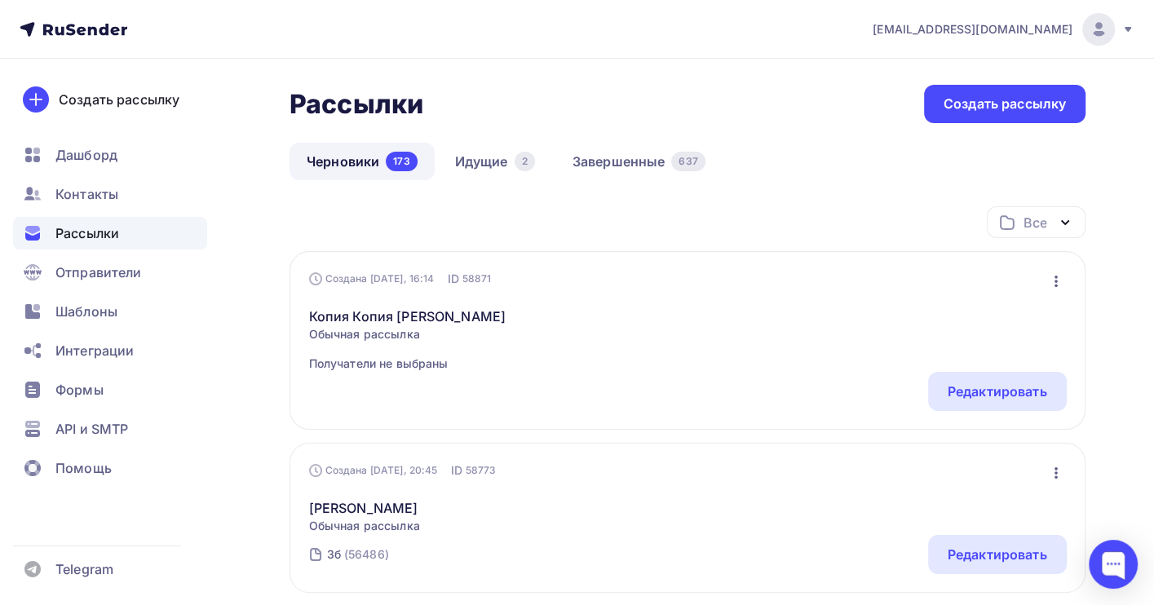
click at [1050, 281] on icon "button" at bounding box center [1057, 282] width 20 height 20
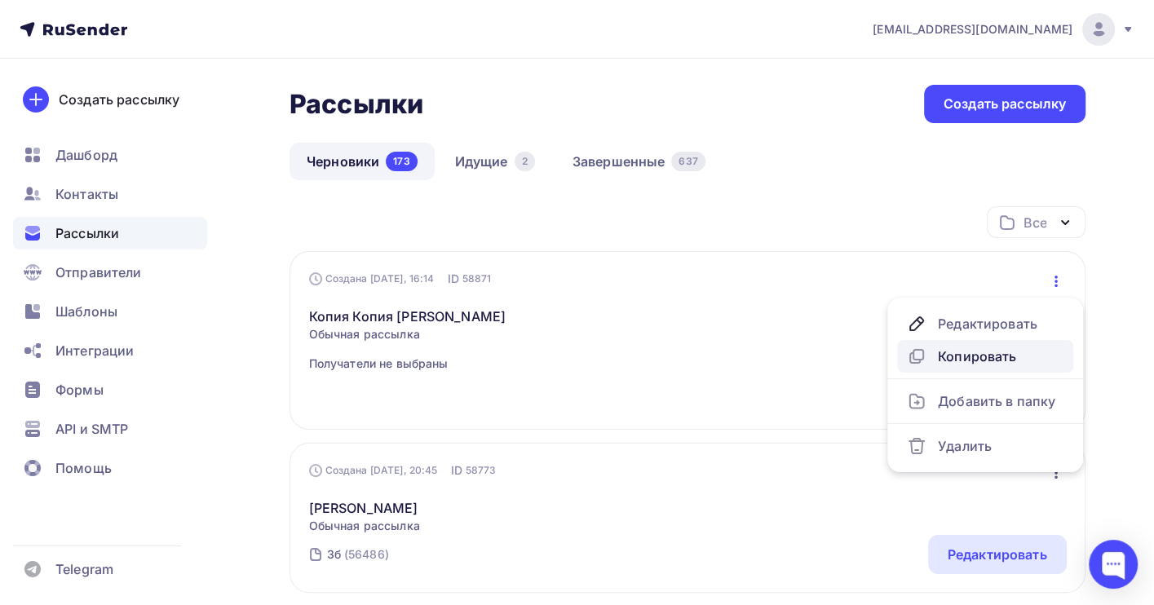
click at [982, 355] on div "Копировать" at bounding box center [985, 357] width 157 height 20
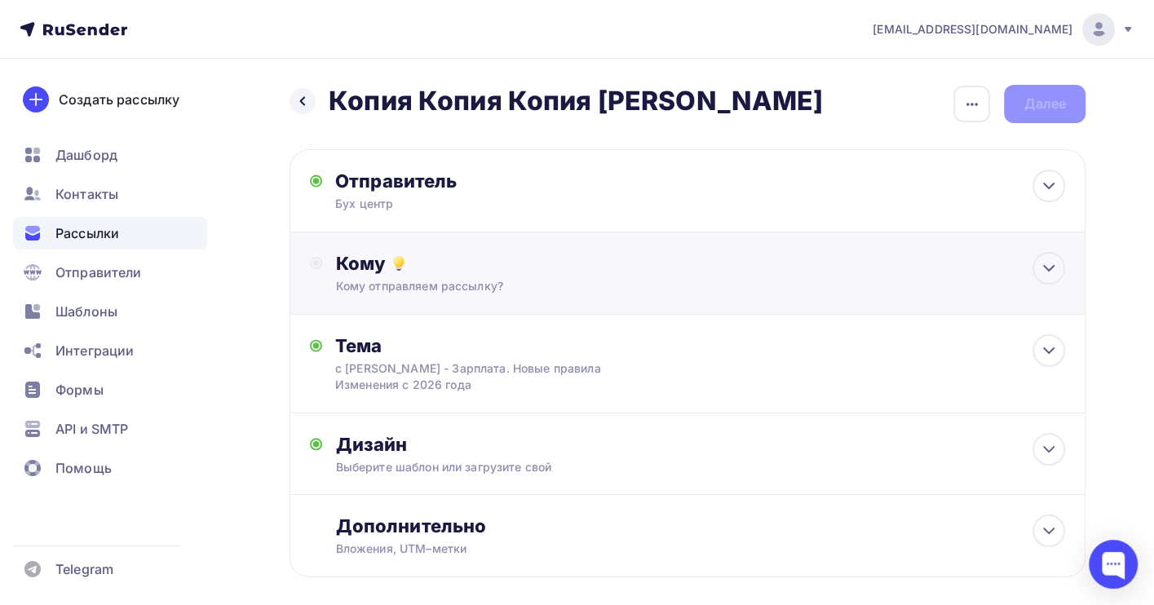
click at [440, 277] on div "Кому Кому отправляем рассылку? Списки получателей Выберите список Все списки id…" at bounding box center [700, 273] width 730 height 42
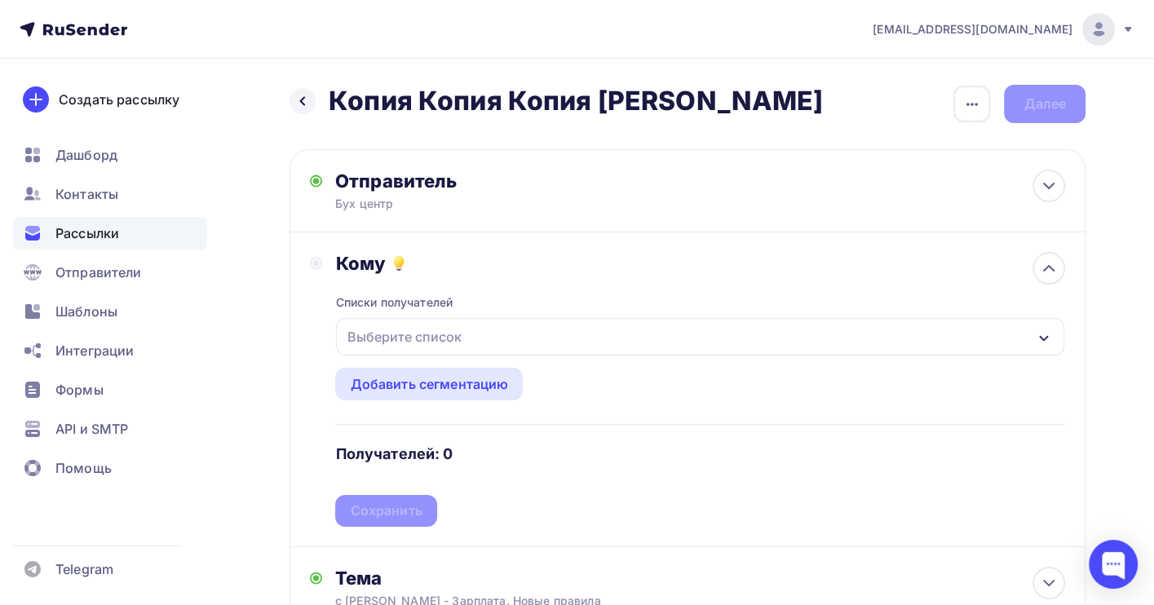
click at [438, 340] on div "Выберите список" at bounding box center [403, 336] width 127 height 29
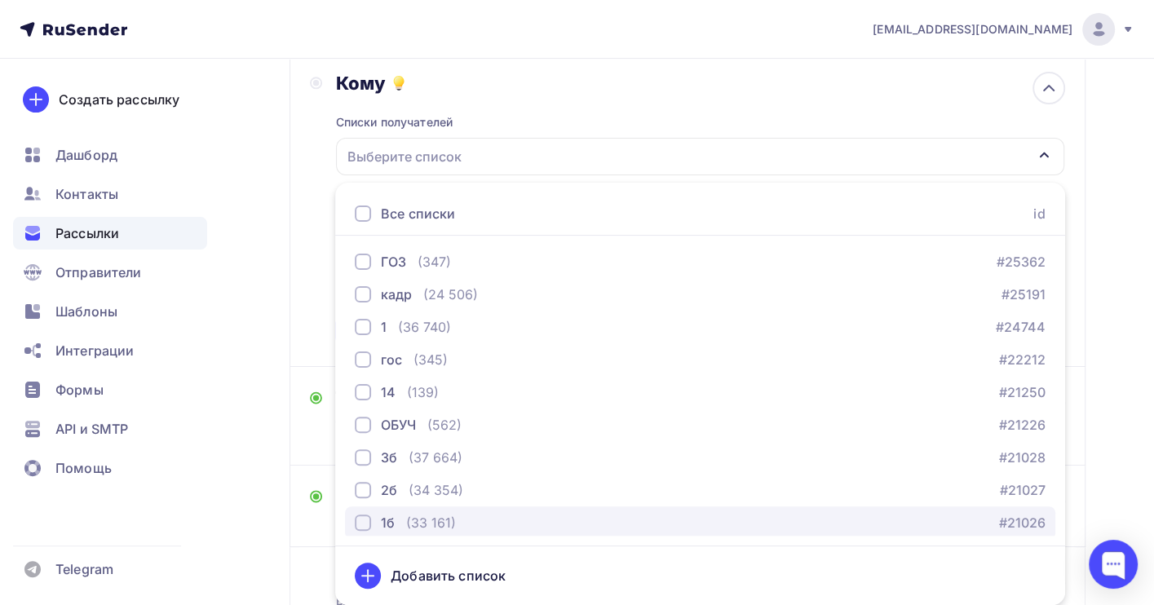
click at [434, 522] on div "(33 161)" at bounding box center [431, 523] width 50 height 20
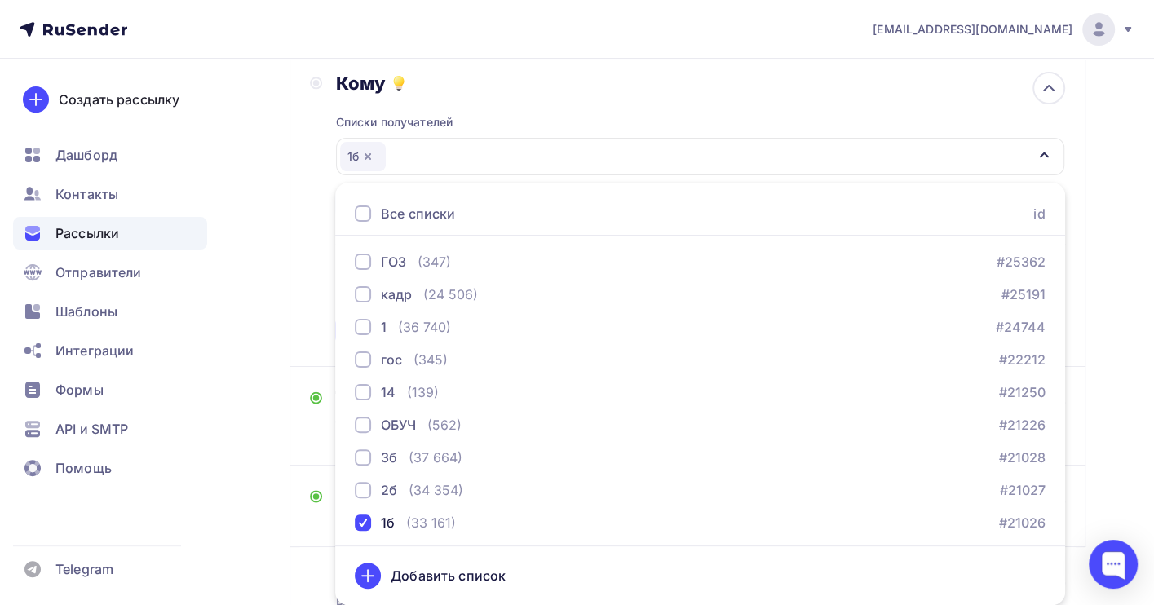
click at [1104, 401] on div "Назад Копия Копия Копия воробьева Копия Копия Копия воробьева Закончить позже П…" at bounding box center [577, 306] width 1154 height 856
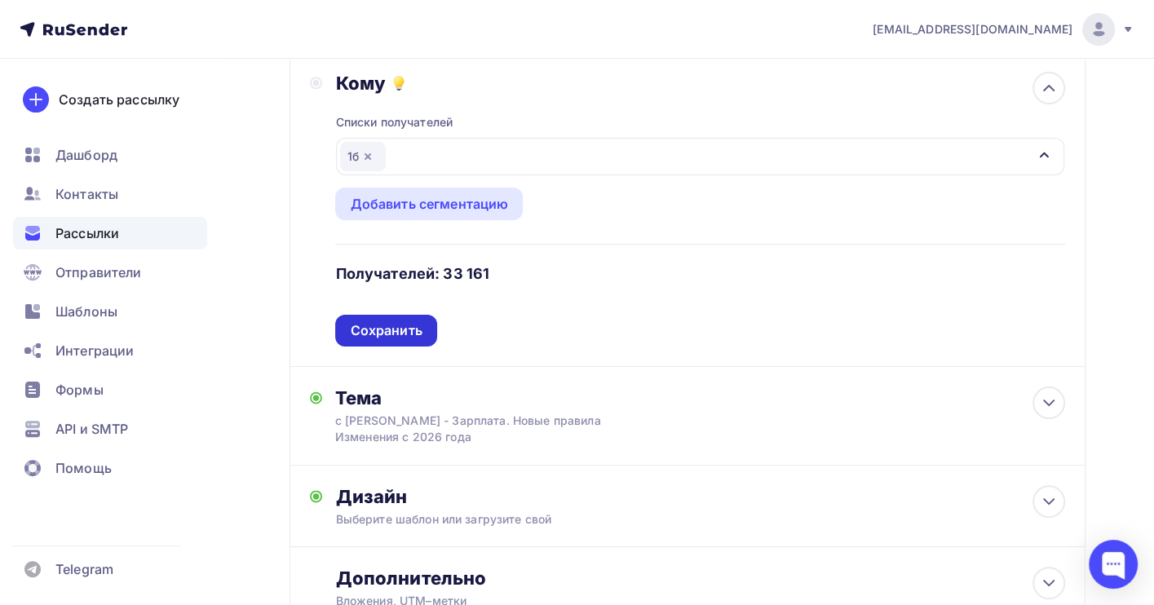
click at [397, 326] on div "Сохранить" at bounding box center [386, 330] width 72 height 19
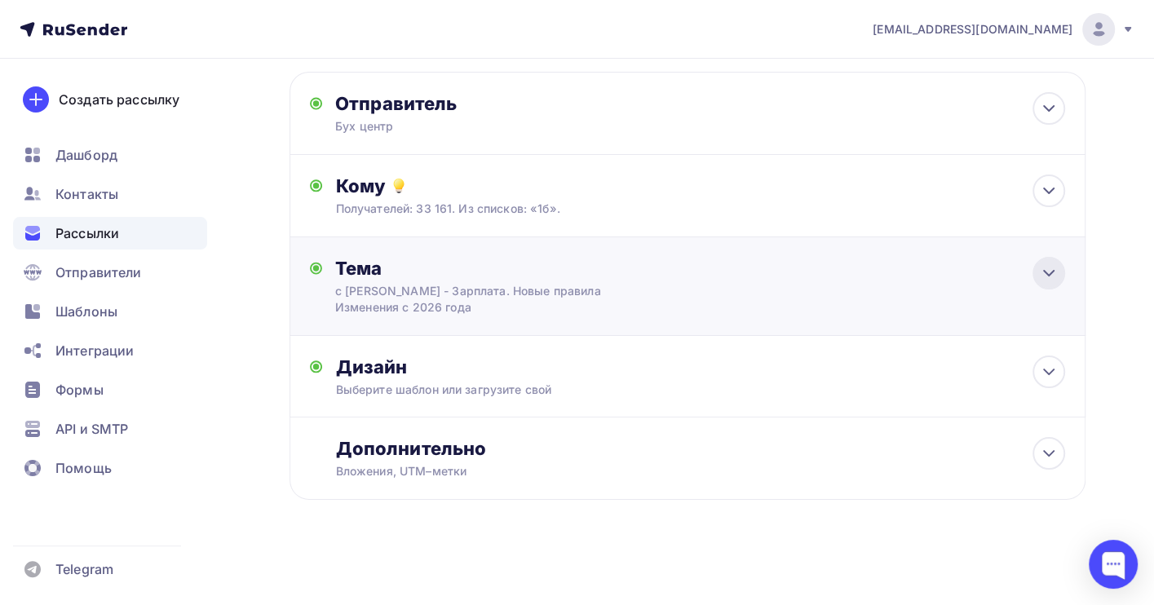
click at [1053, 276] on icon at bounding box center [1049, 273] width 20 height 20
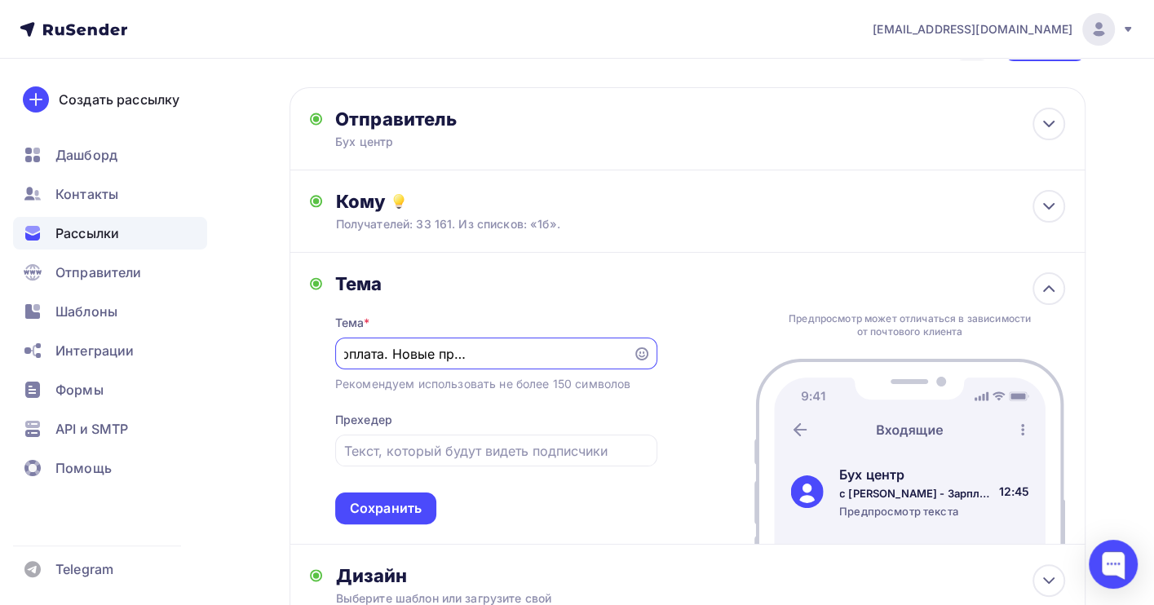
scroll to position [0, 0]
drag, startPoint x: 623, startPoint y: 350, endPoint x: 229, endPoint y: 351, distance: 394.0
click at [229, 351] on div "Назад Копия Копия Копия воробьева Копия Копия Копия воробьева Закончить позже П…" at bounding box center [577, 405] width 1154 height 817
click at [415, 356] on input "с [PERSON_NAME] - Зарплата. Новые правила Изменения с 2026 года" at bounding box center [483, 354] width 279 height 20
drag, startPoint x: 363, startPoint y: 354, endPoint x: 435, endPoint y: 354, distance: 71.8
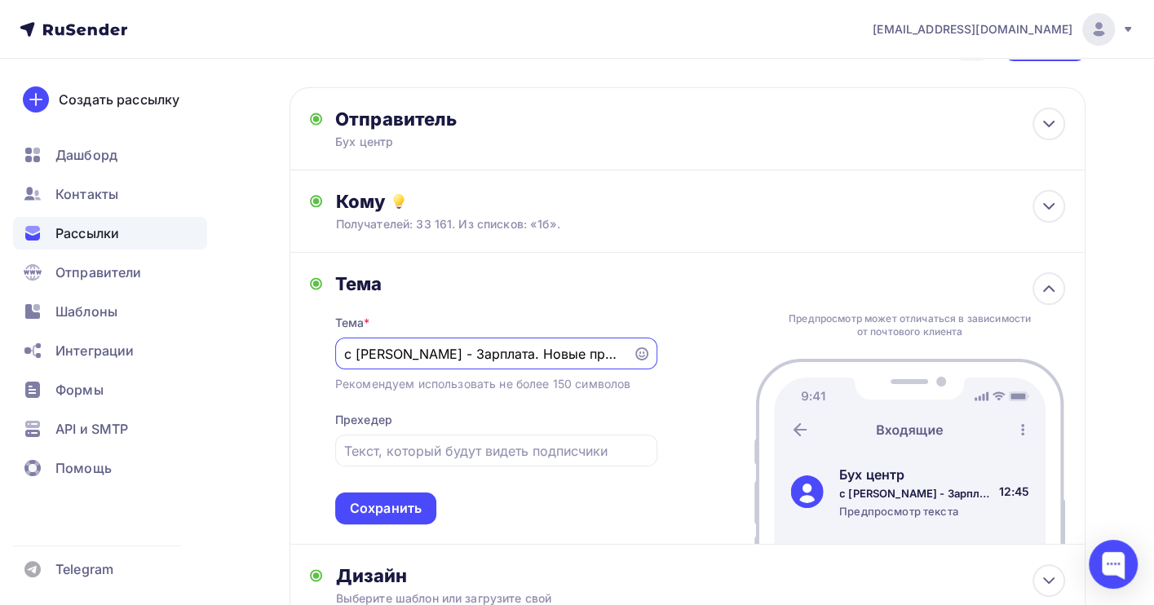
click at [435, 354] on input "с [PERSON_NAME] - Зарплата. Новые правила Изменения с 2026 года" at bounding box center [483, 354] width 279 height 20
click at [444, 348] on input "с Лихникевич И - Зарплата. Новые правила Изменения с 2026 года" at bounding box center [483, 354] width 279 height 20
drag, startPoint x: 464, startPoint y: 360, endPoint x: 875, endPoint y: 364, distance: 411.1
click at [875, 364] on div "Тема Тема * с Лихникевич И - Зарплата. Новые правила Изменения с 2026 года Реко…" at bounding box center [688, 399] width 796 height 292
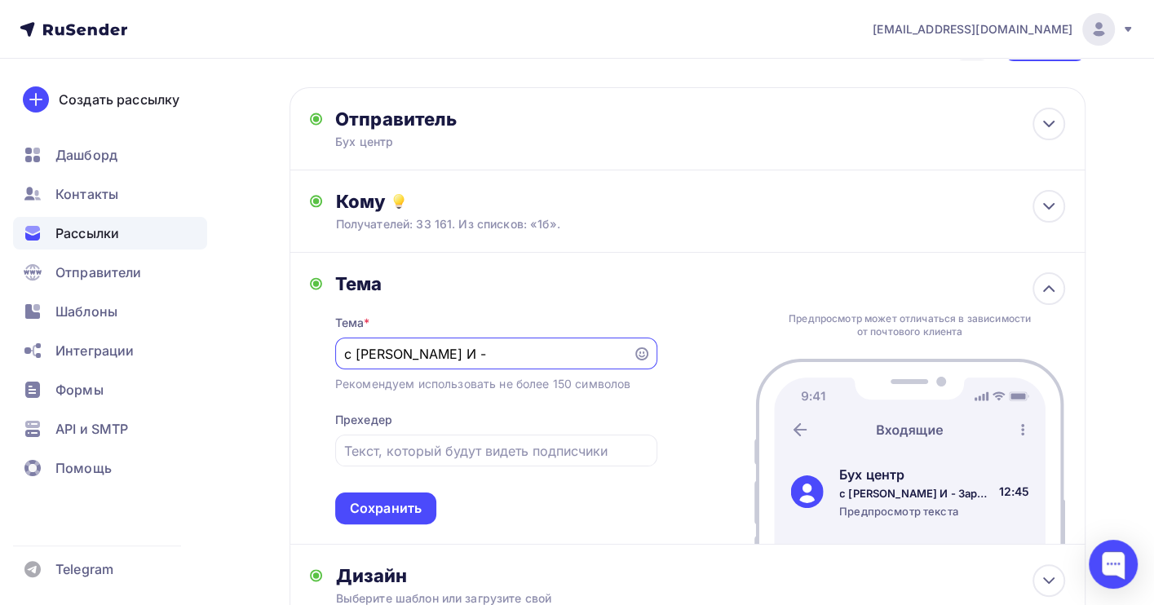
scroll to position [0, 0]
paste input "Обесценение активов: методика расчёта, требования IAS 36, порядок отражения в б…"
drag, startPoint x: 616, startPoint y: 352, endPoint x: 327, endPoint y: 347, distance: 288.8
click at [327, 347] on div "Тема Тема * с Лихникевич И - Обесценение активов: методика расчёта, требования …" at bounding box center [483, 398] width 347 height 252
type input "с Лихникевич И - Обесценение активов: методика расчёта, требования IAS 36, поря…"
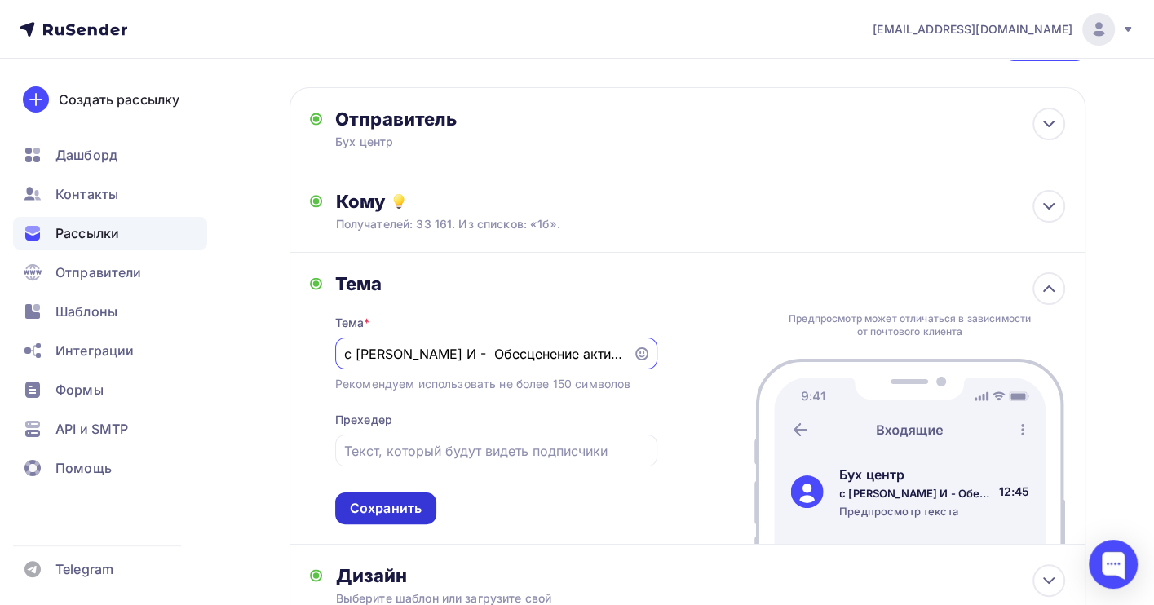
click at [397, 510] on div "Сохранить" at bounding box center [386, 508] width 72 height 19
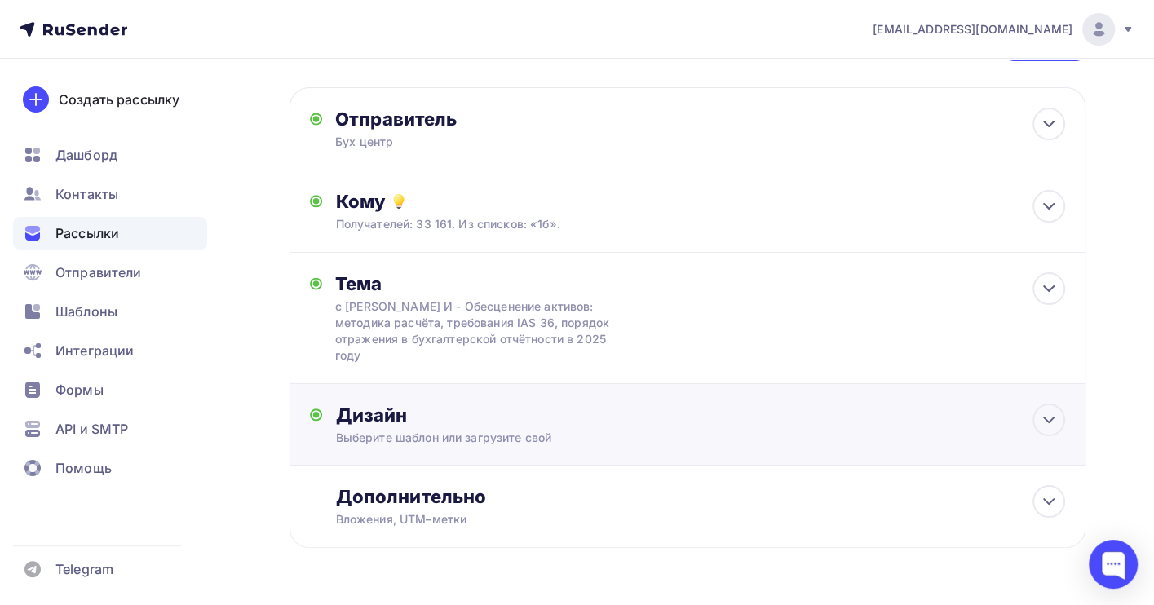
drag, startPoint x: 955, startPoint y: 452, endPoint x: 901, endPoint y: 448, distance: 54.8
click at [954, 452] on div "Дизайн Выберите шаблон или загрузите свой Размер письма: 122 Kb Заменить шаблон…" at bounding box center [687, 434] width 755 height 61
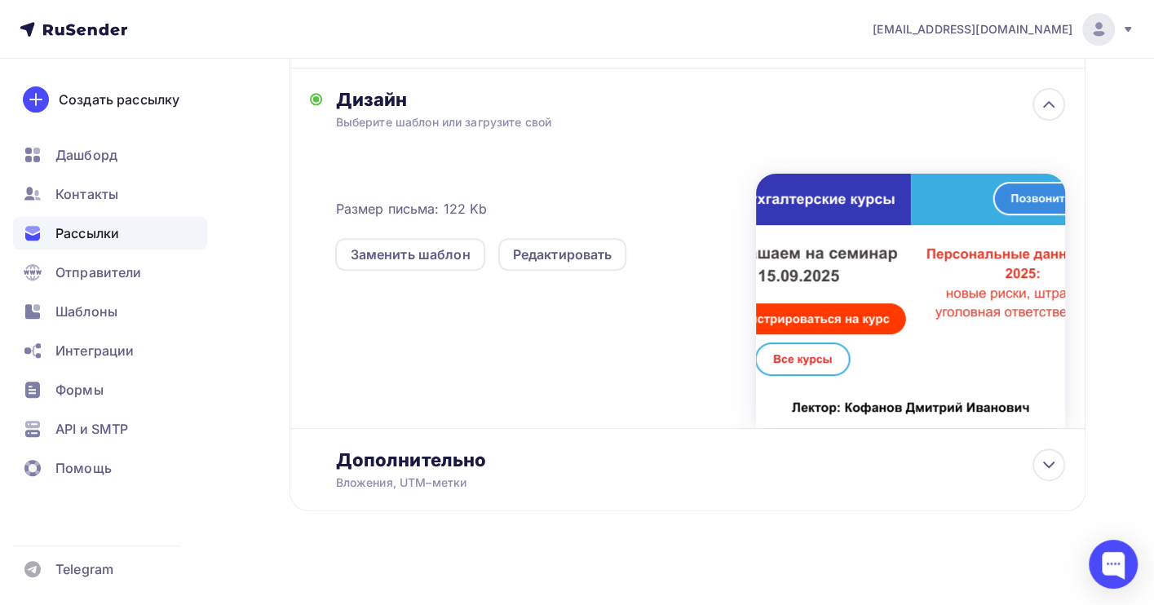
scroll to position [392, 0]
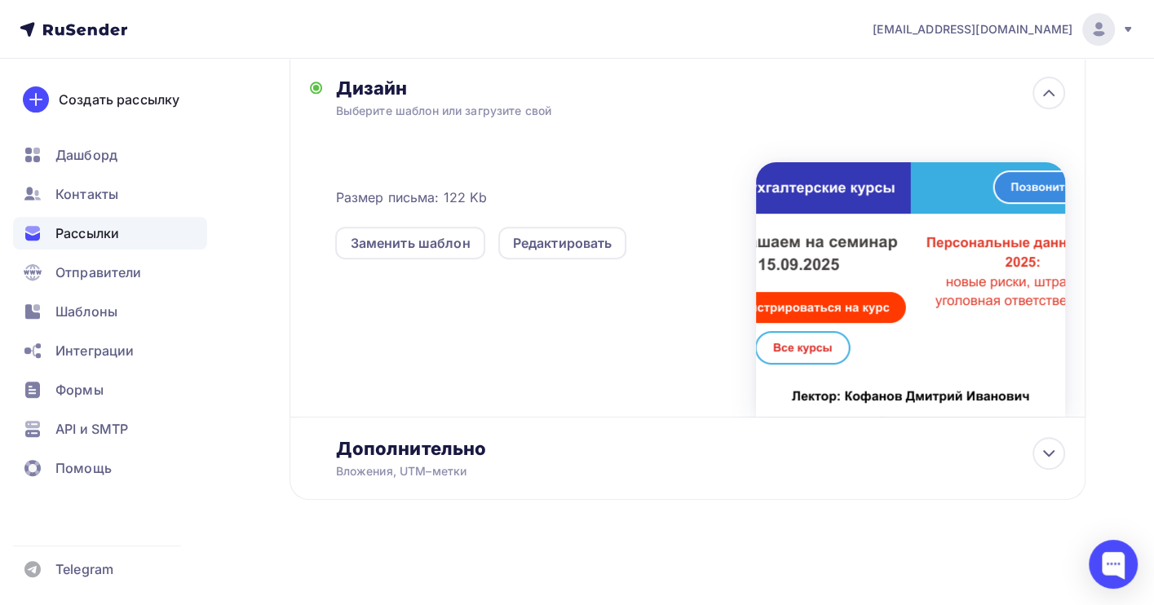
drag, startPoint x: 891, startPoint y: -83, endPoint x: 1169, endPoint y: 392, distance: 550.9
click at [547, 237] on div "Редактировать" at bounding box center [563, 243] width 100 height 20
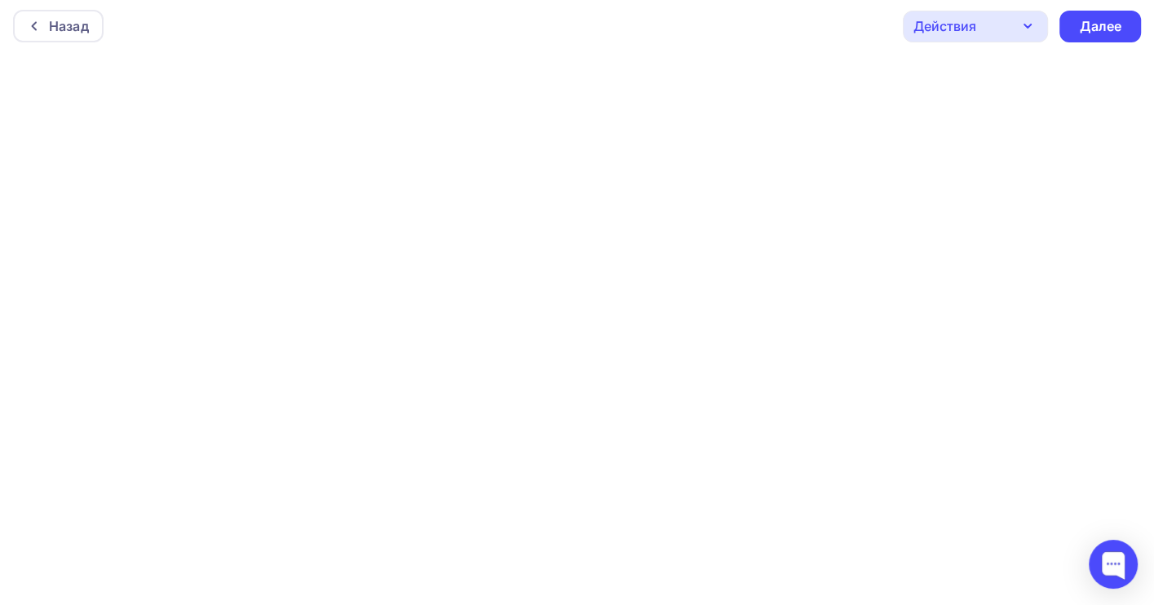
scroll to position [4, 0]
click at [1099, 28] on div "Далее" at bounding box center [1100, 25] width 42 height 19
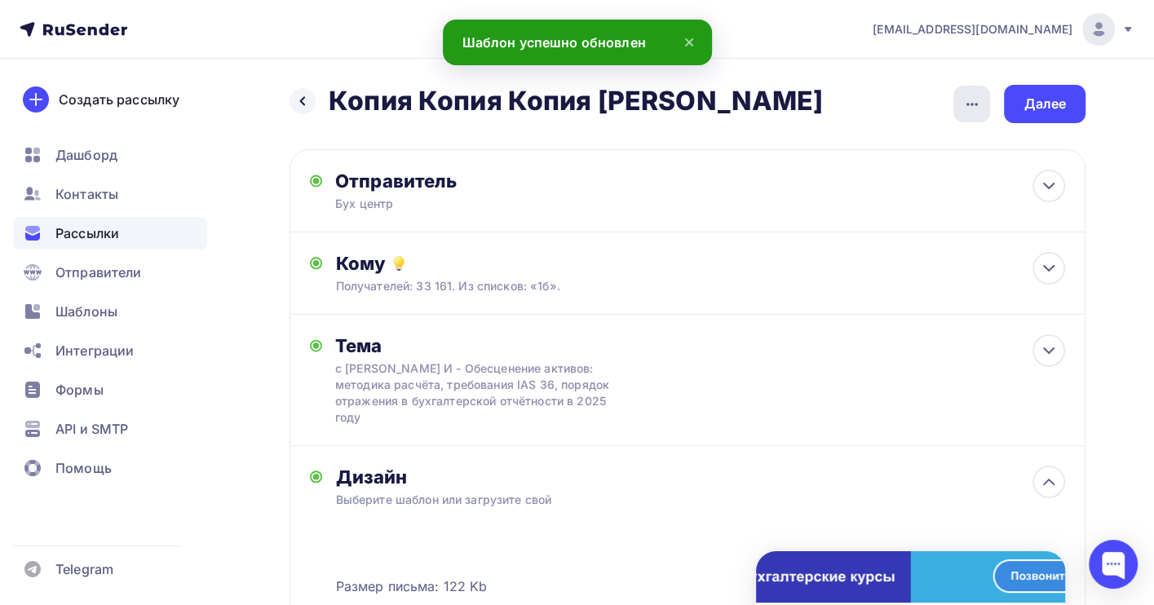
click at [964, 105] on icon "button" at bounding box center [973, 105] width 20 height 20
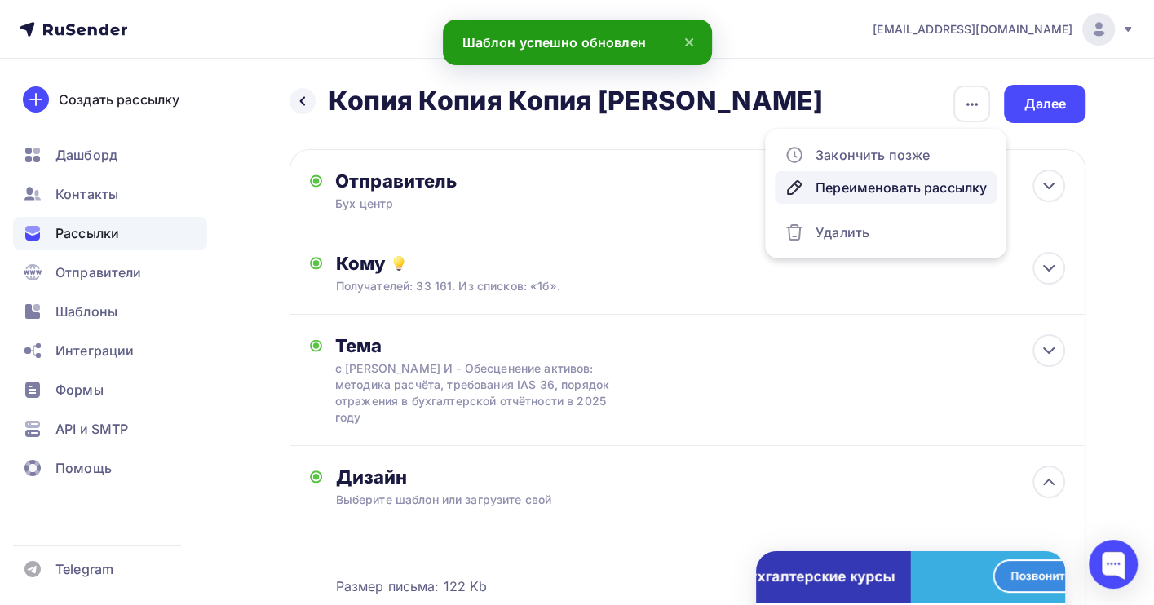
click at [886, 190] on div "Переименовать рассылку" at bounding box center [886, 188] width 202 height 20
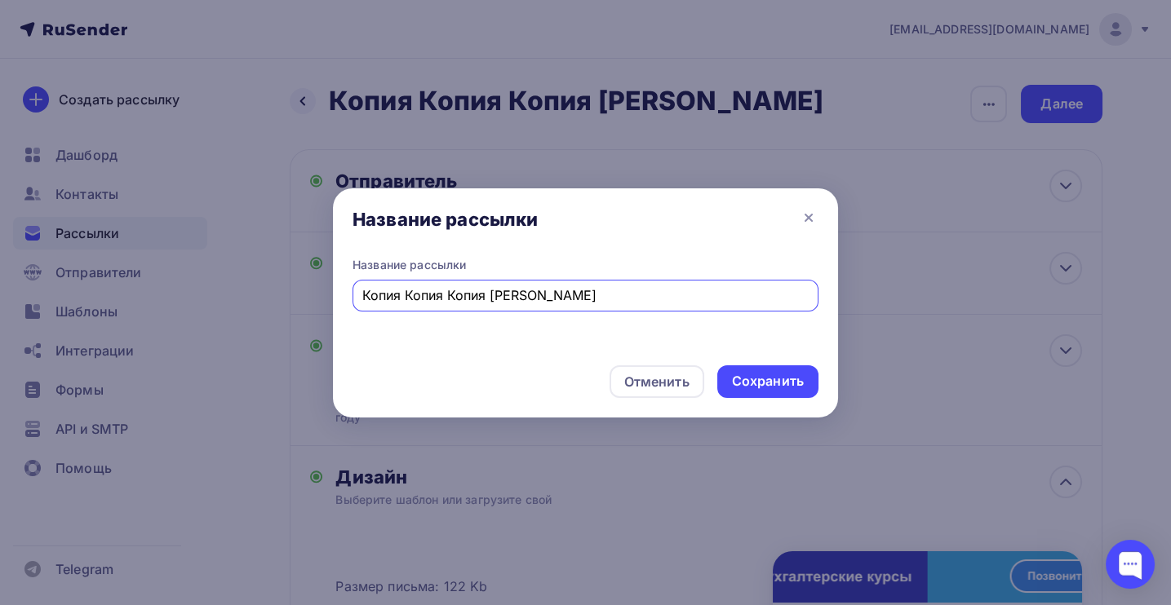
drag, startPoint x: 616, startPoint y: 295, endPoint x: 350, endPoint y: 303, distance: 266.0
click at [350, 303] on div "Название рассылки Копия Копия Копия воробьева" at bounding box center [585, 304] width 505 height 95
type input "лихн"
click at [756, 381] on div "Сохранить" at bounding box center [768, 381] width 72 height 19
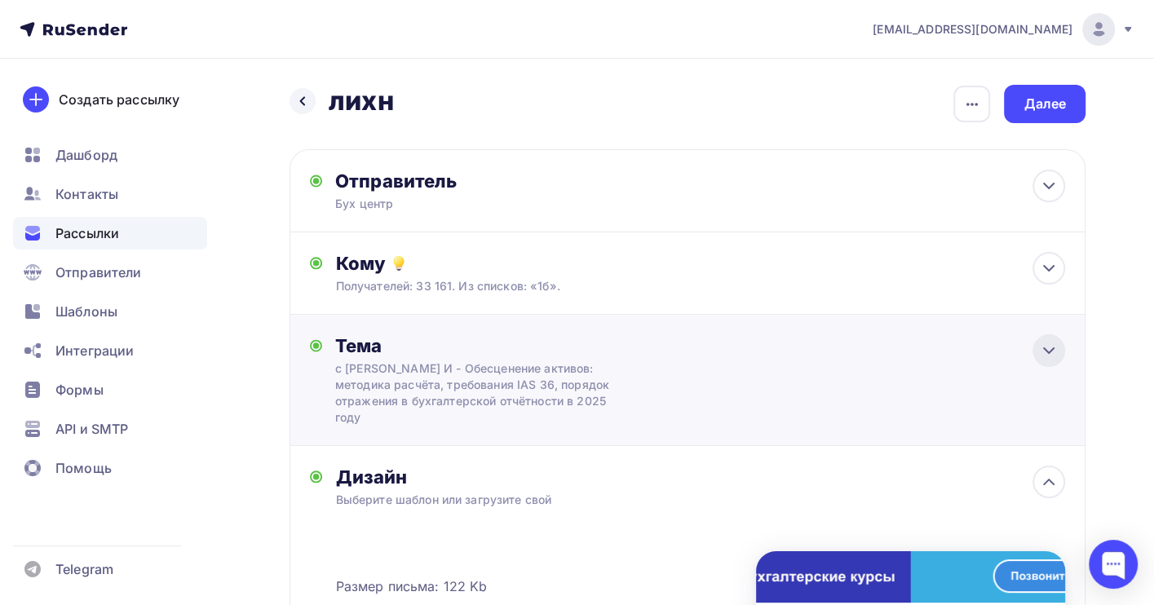
click at [1049, 353] on icon at bounding box center [1049, 350] width 10 height 5
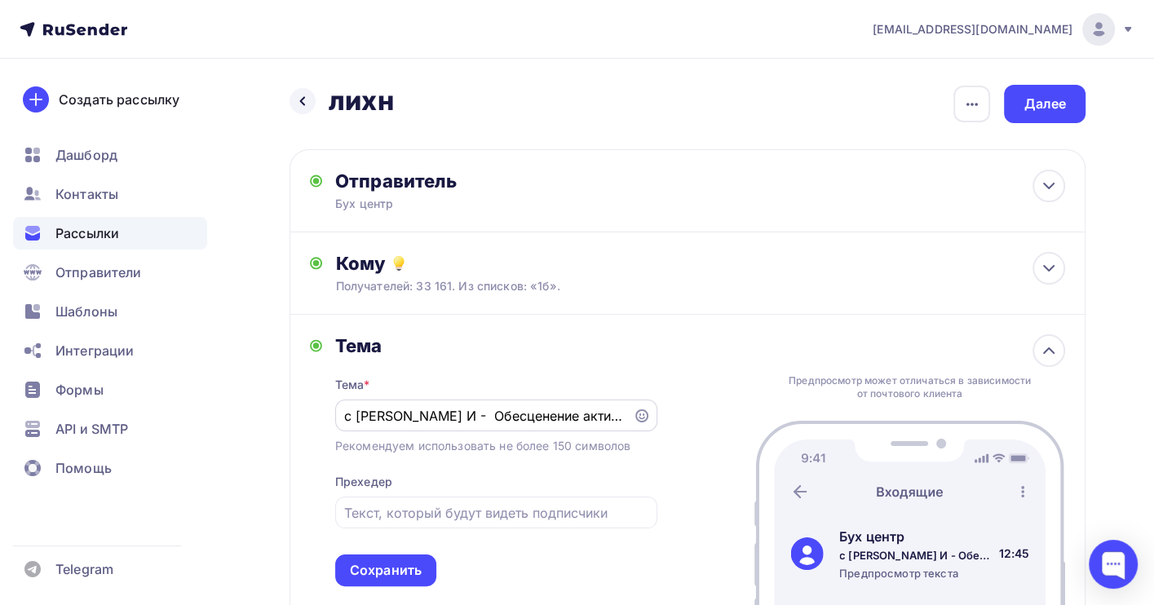
drag, startPoint x: 626, startPoint y: 419, endPoint x: 463, endPoint y: 409, distance: 162.7
click at [435, 405] on div "с Лихникевич И - Обесценение активов: методика расчёта, требования IAS 36, поря…" at bounding box center [496, 416] width 322 height 32
click at [530, 411] on input "с Лихникевич И - Обесценение активов: методика расчёта, требования IAS 36, поря…" at bounding box center [483, 416] width 279 height 20
drag, startPoint x: 555, startPoint y: 415, endPoint x: 519, endPoint y: 399, distance: 40.2
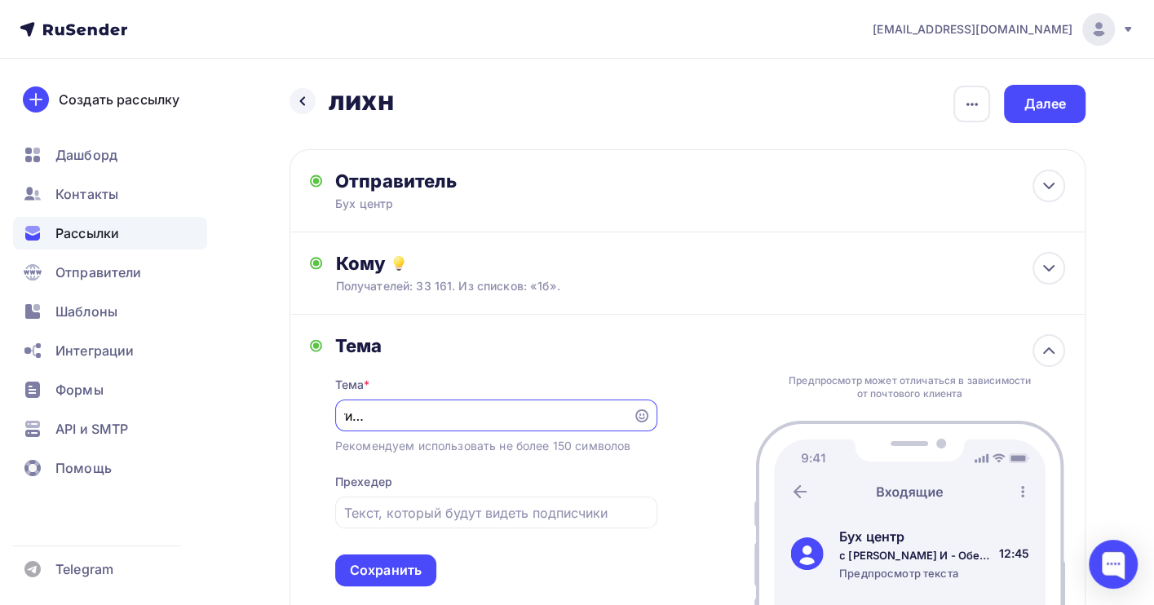
click at [507, 398] on div "Тема * с Лихникевич И - Обесценение активов: методика расчёта, требования IAS 3…" at bounding box center [496, 471] width 322 height 229
click at [491, 432] on div "с Лихникевич И - Обесценение активов: методика расчёта, требования IAS 36, поря…" at bounding box center [496, 416] width 322 height 32
drag, startPoint x: 511, startPoint y: 418, endPoint x: 549, endPoint y: 417, distance: 38.4
click at [549, 417] on input "с Лихникевич И - Обесценение активов: методика расчёта, требования IAS 36, поря…" at bounding box center [483, 416] width 279 height 20
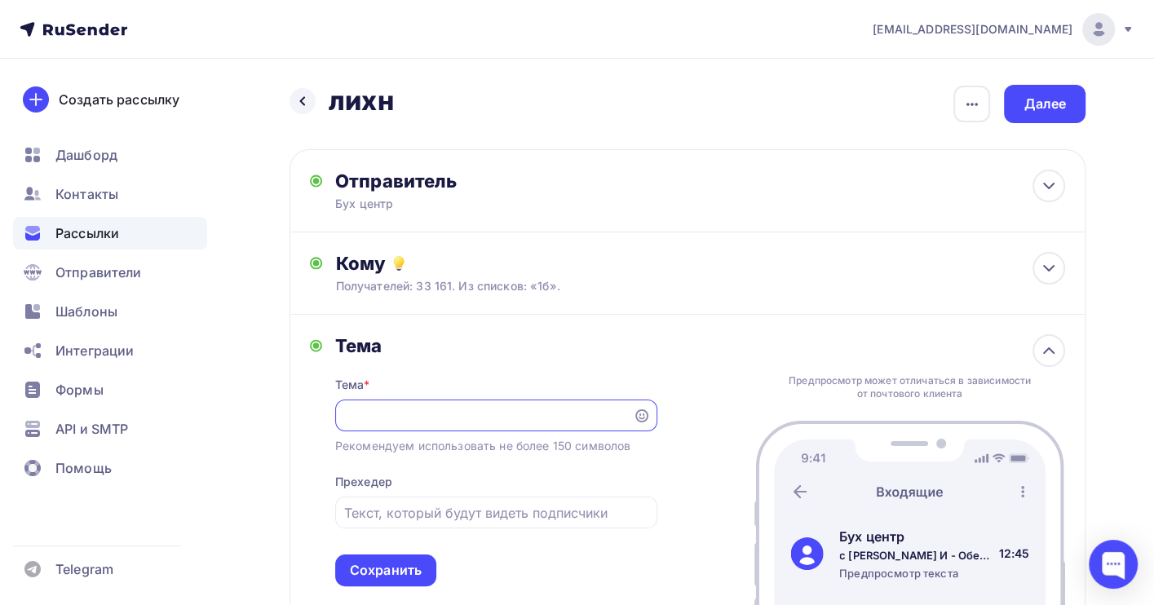
click at [489, 411] on input "с Лихникевич И - Обесценение активов: методика расчёта, требования IAS 36, поря…" at bounding box center [483, 416] width 279 height 20
drag, startPoint x: 508, startPoint y: 418, endPoint x: 662, endPoint y: 423, distance: 154.3
click at [662, 423] on div "Тема Тема * с Лихникевич И - Обесценение активов: методика расчёта, требования …" at bounding box center [688, 461] width 796 height 292
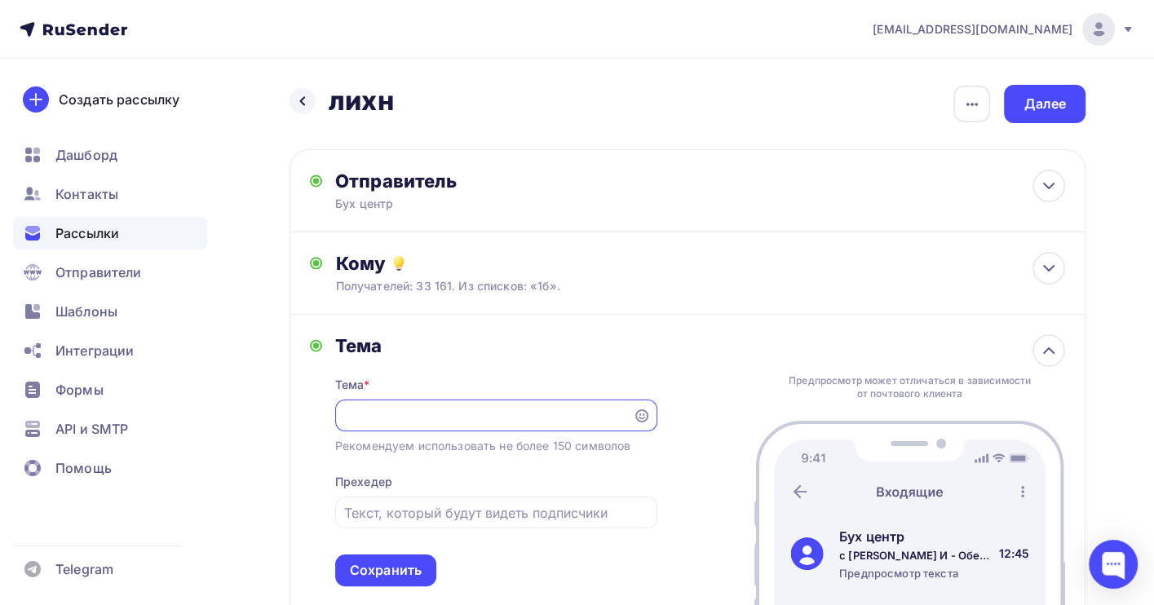
type input "с Лихникевич И - Обесценение активов: методика расчёта, требования IAS 36, поря…"
click at [697, 324] on div "Тема Тема * с Лихникевич И - Обесценение активов: методика расчёта, требования …" at bounding box center [688, 461] width 796 height 292
click at [401, 576] on div "Сохранить" at bounding box center [386, 570] width 72 height 19
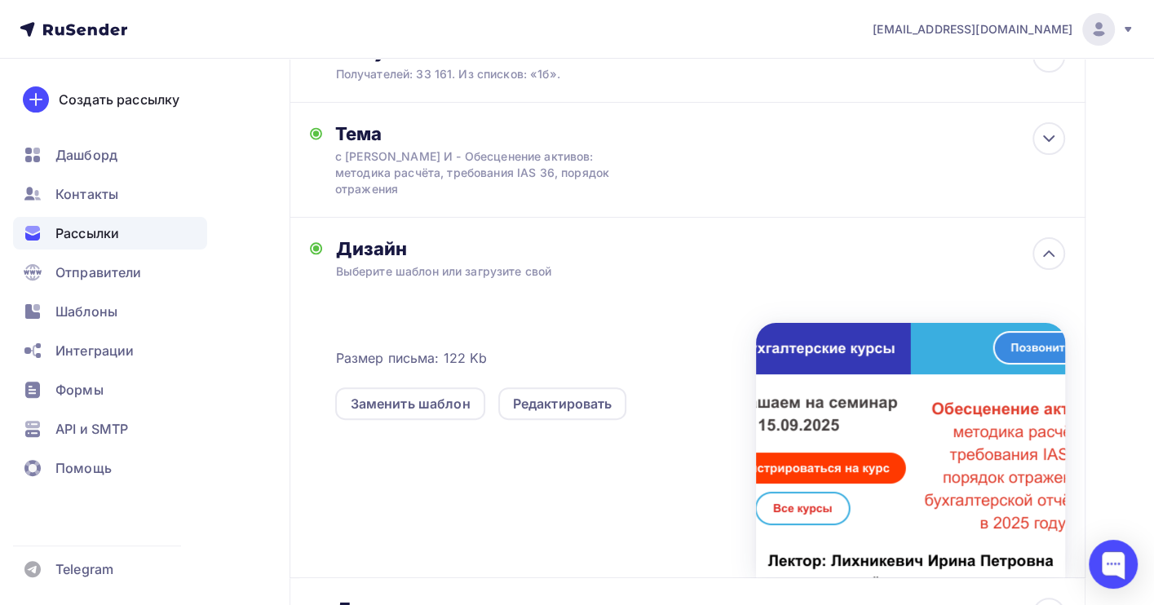
scroll to position [217, 0]
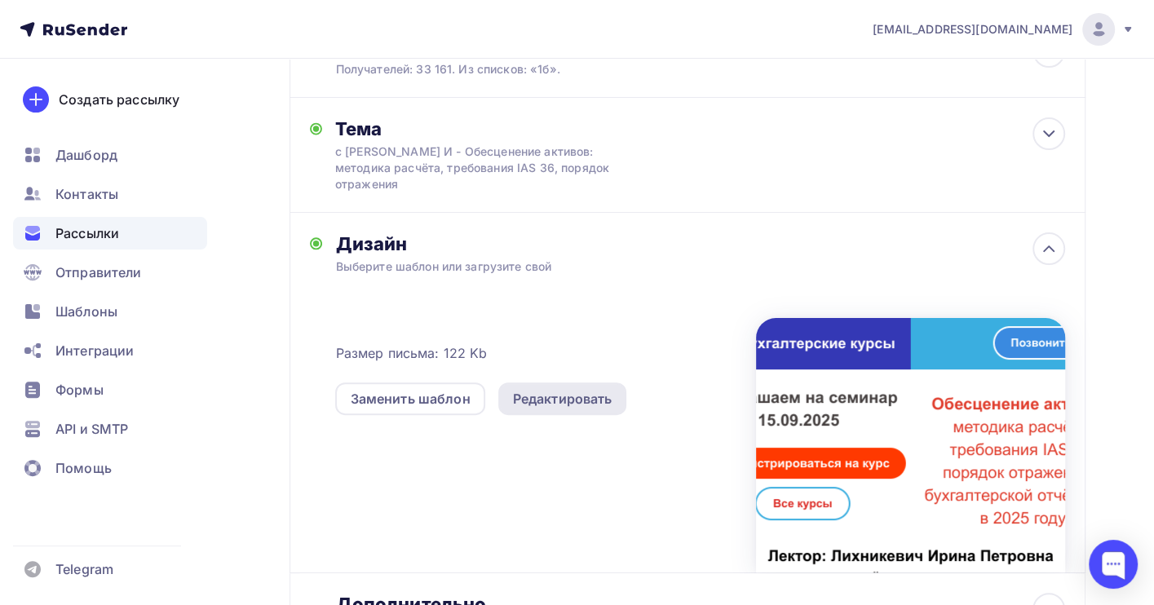
click at [558, 409] on div "Редактировать" at bounding box center [562, 399] width 129 height 33
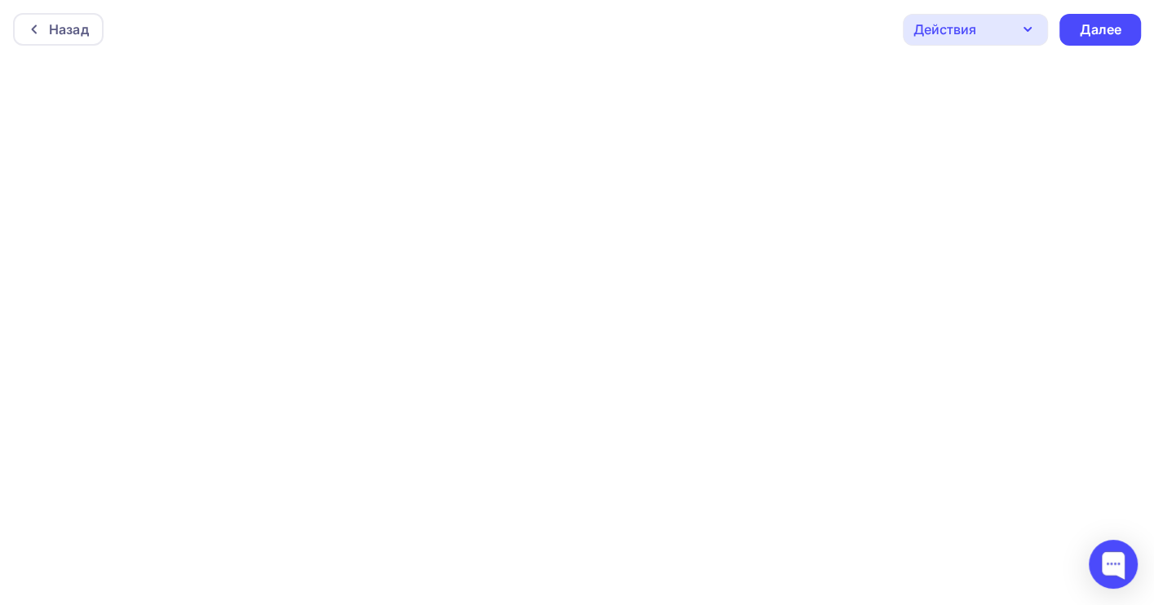
scroll to position [4, 0]
click at [1086, 34] on div "Далее" at bounding box center [1101, 26] width 82 height 32
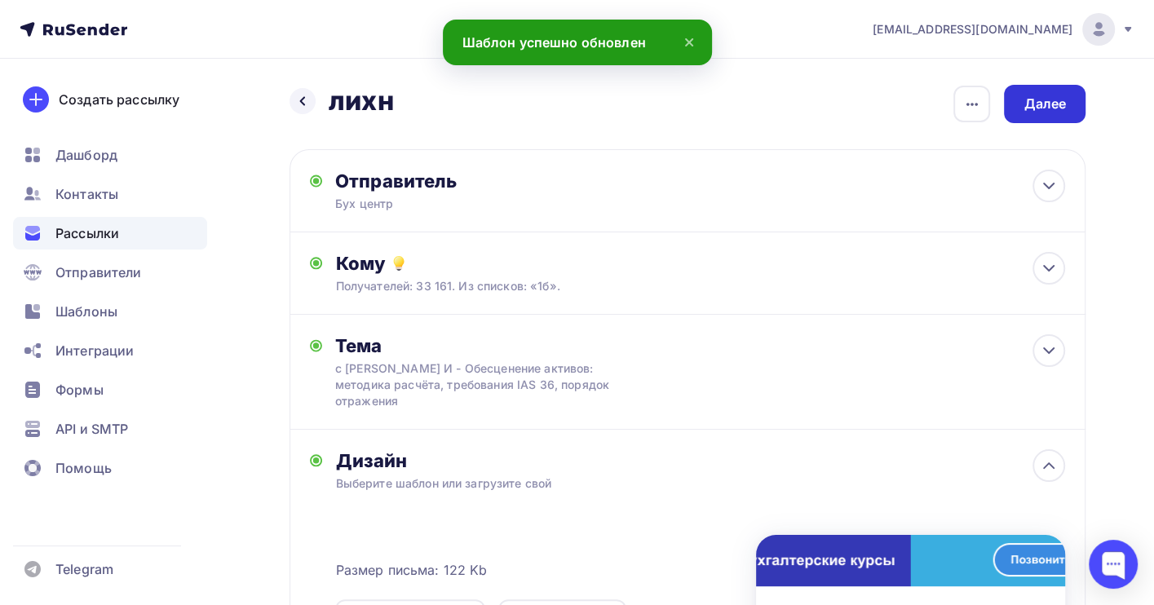
click at [1025, 110] on div "Далее" at bounding box center [1045, 104] width 42 height 19
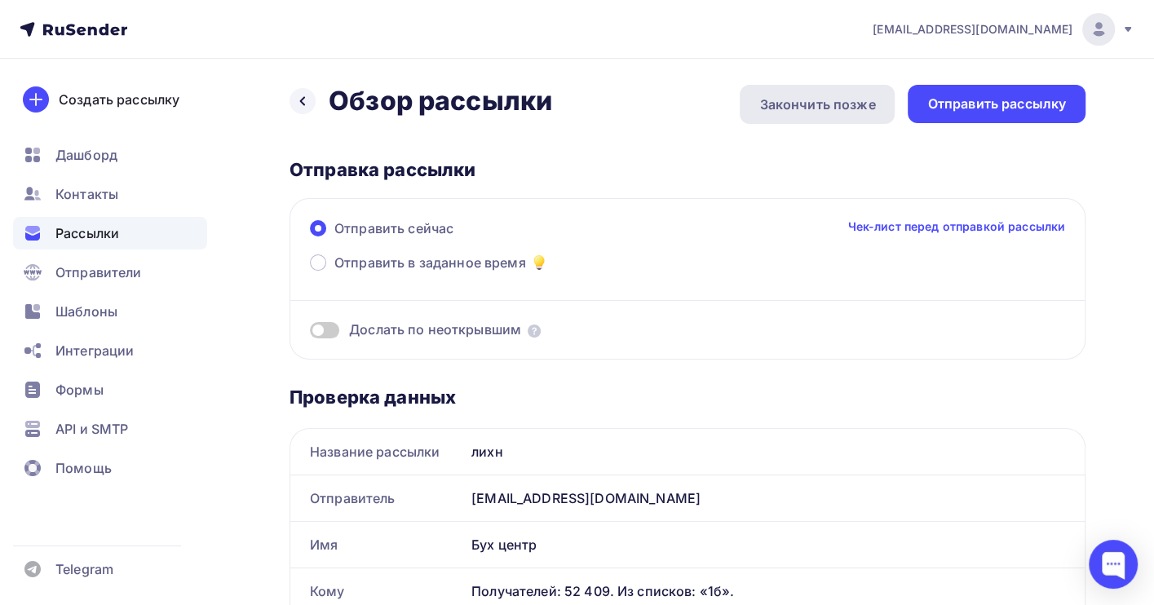
click at [799, 100] on div "Закончить позже" at bounding box center [817, 105] width 116 height 20
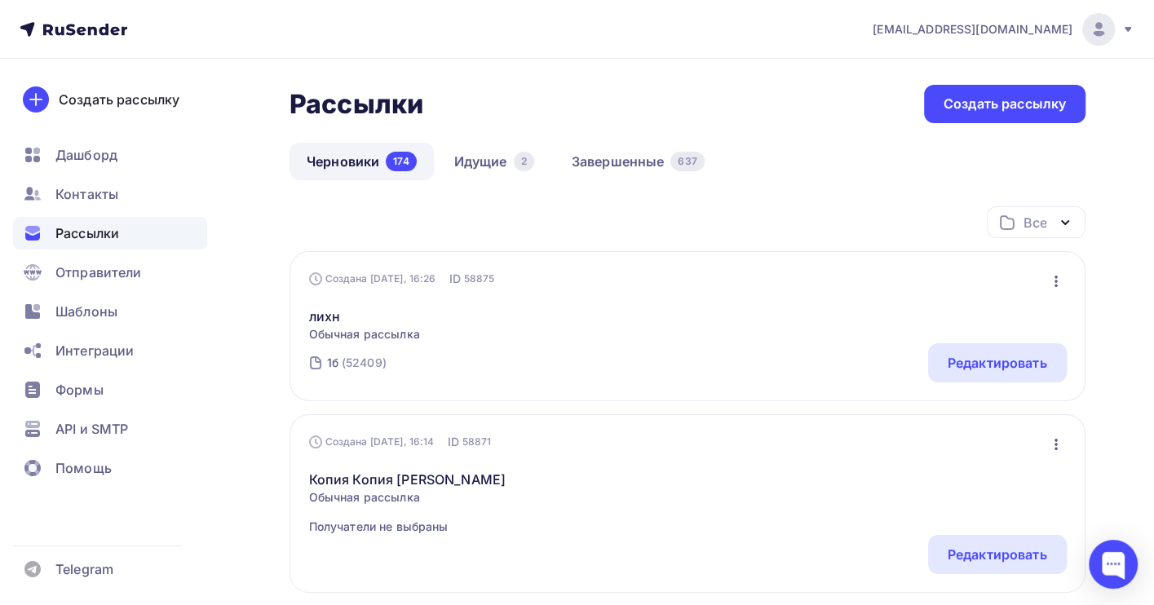
click at [1052, 284] on icon "button" at bounding box center [1057, 282] width 20 height 20
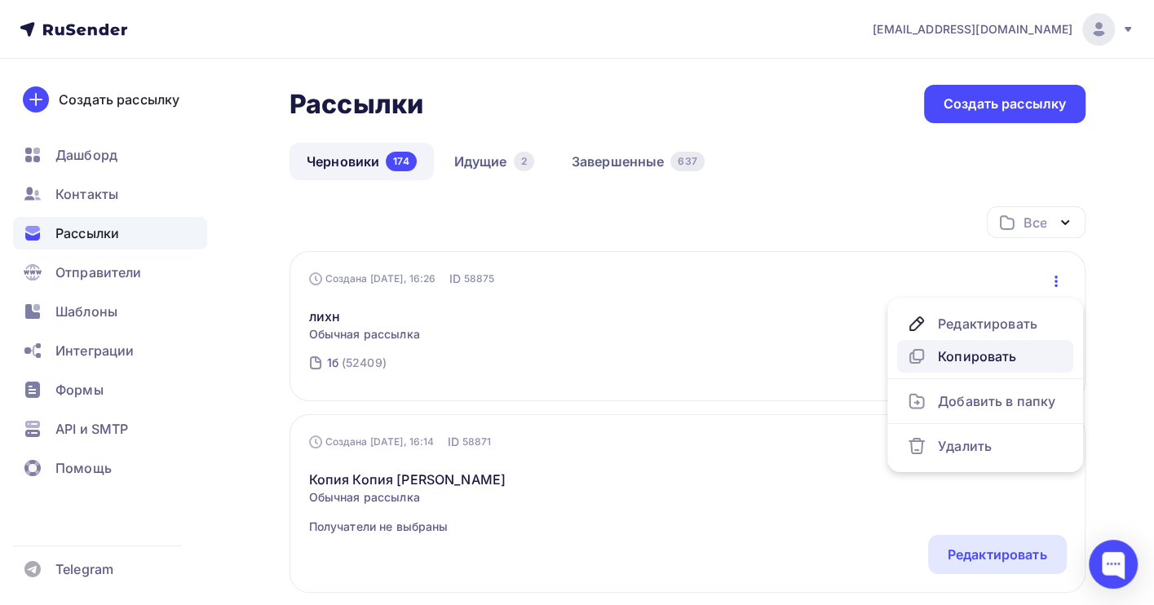
click at [967, 361] on div "Копировать" at bounding box center [985, 357] width 157 height 20
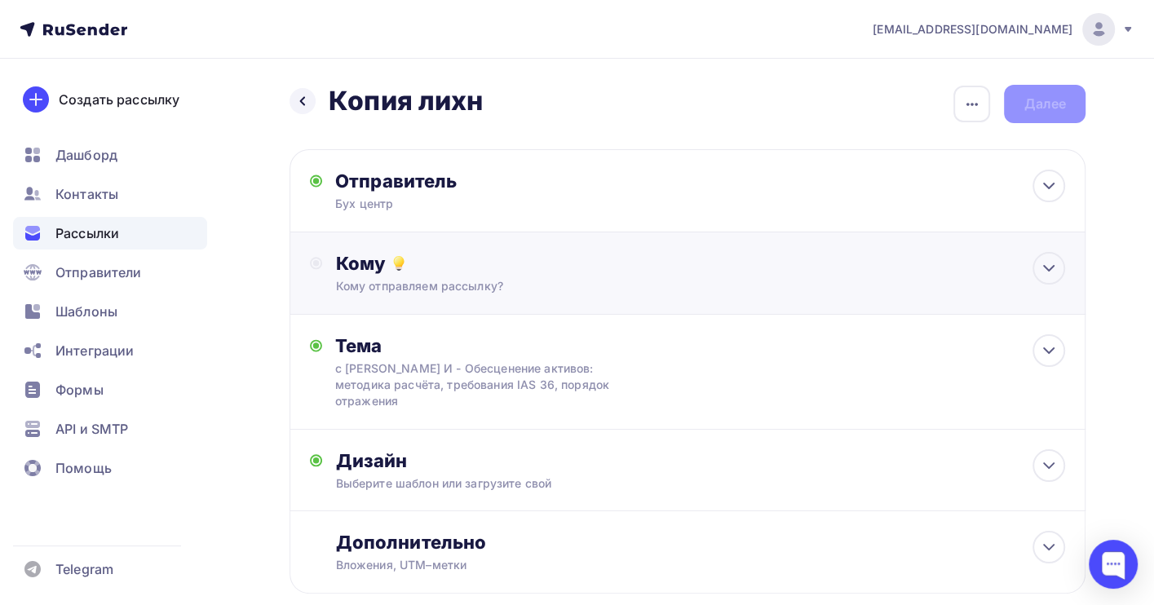
click at [471, 285] on div "Кому отправляем рассылку?" at bounding box center [663, 286] width 657 height 16
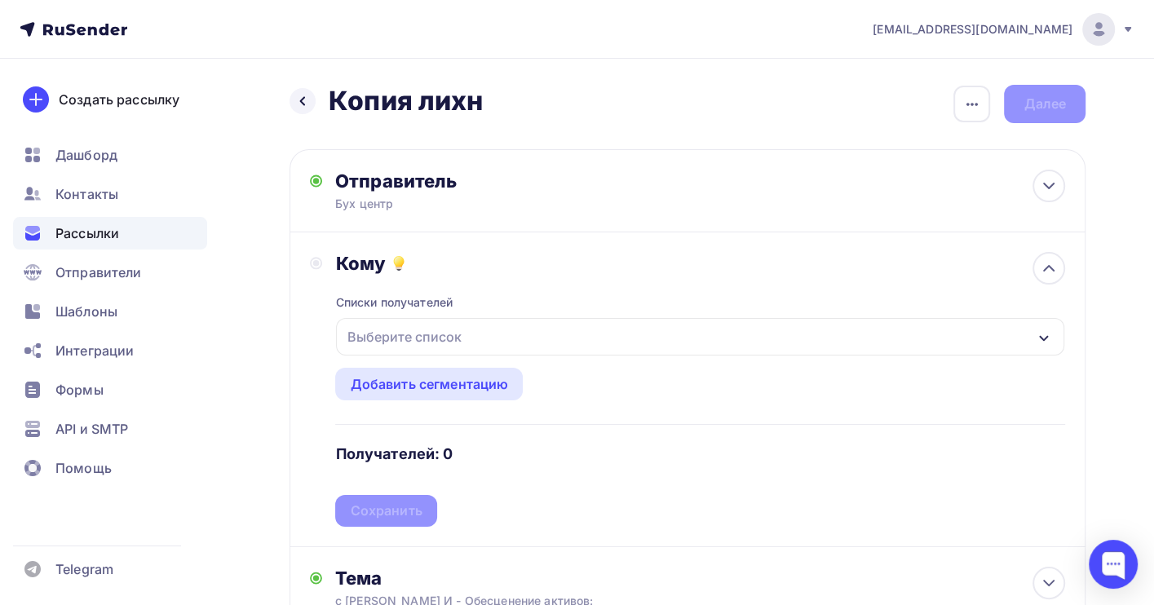
click at [447, 342] on div "Выберите список" at bounding box center [403, 336] width 127 height 29
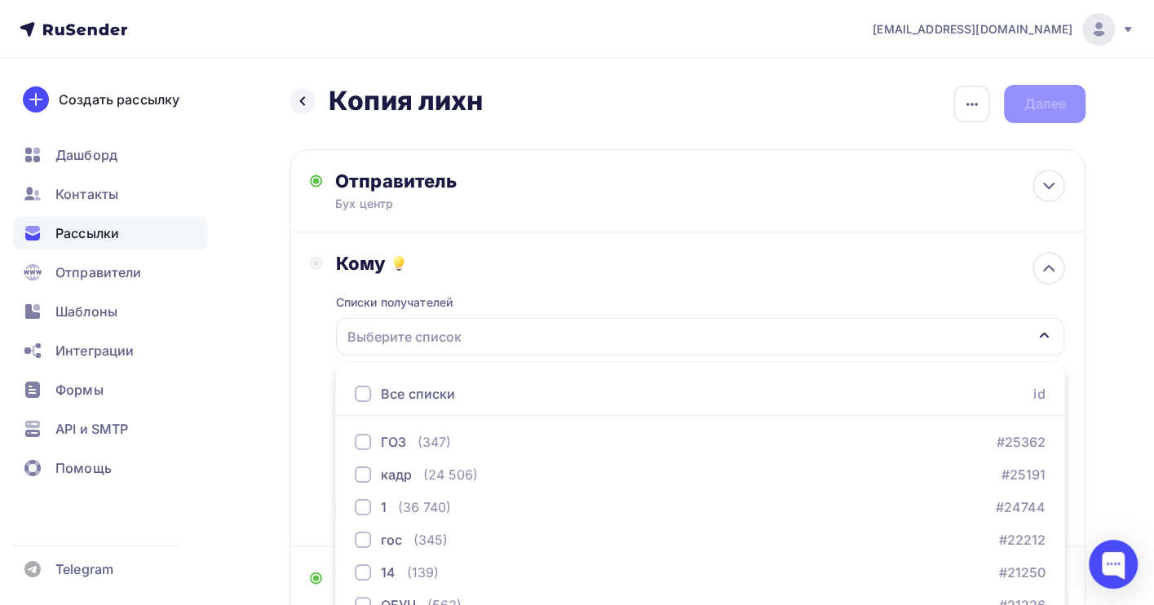
scroll to position [180, 0]
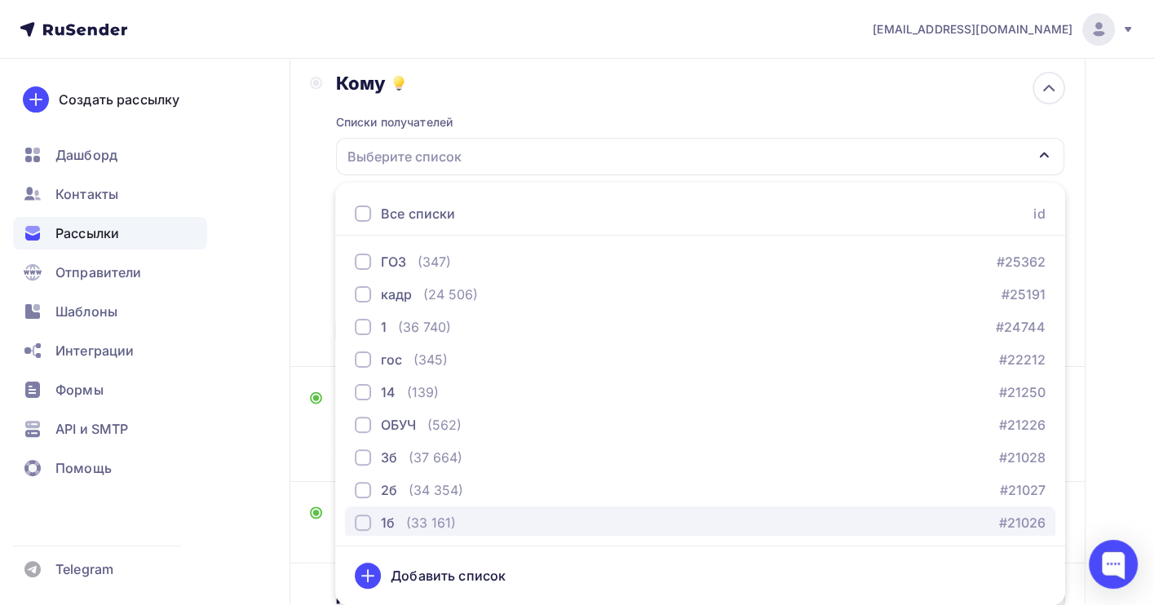
click at [432, 523] on div "(33 161)" at bounding box center [431, 523] width 50 height 20
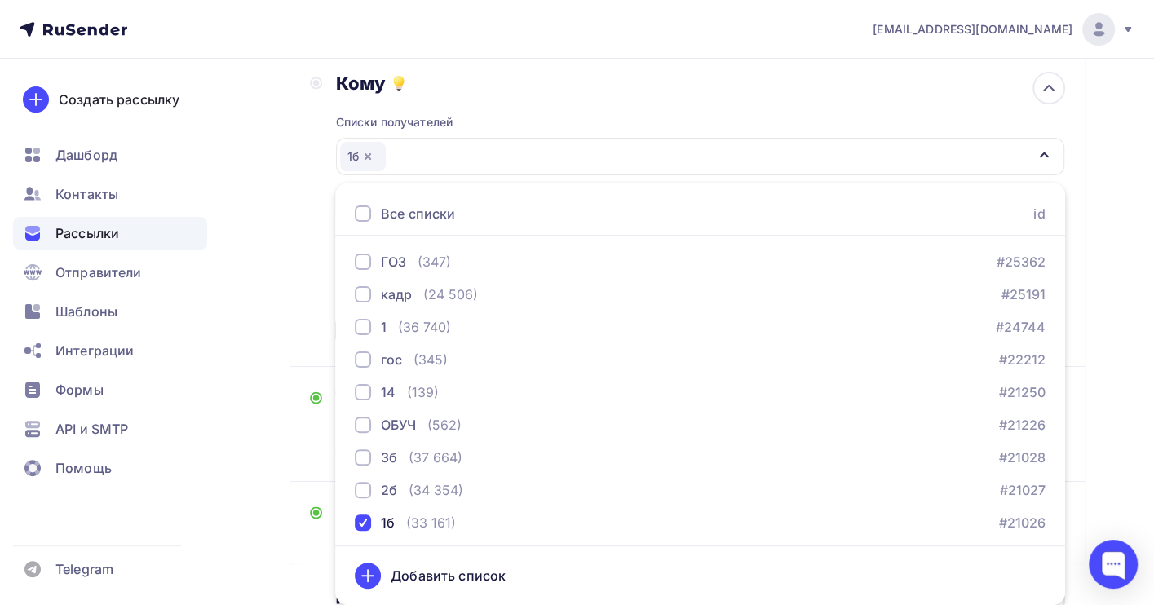
click at [1103, 399] on div "Назад Копия лихн Копия лихн Закончить позже Переименовать рассылку Удалить Дале…" at bounding box center [577, 314] width 1154 height 873
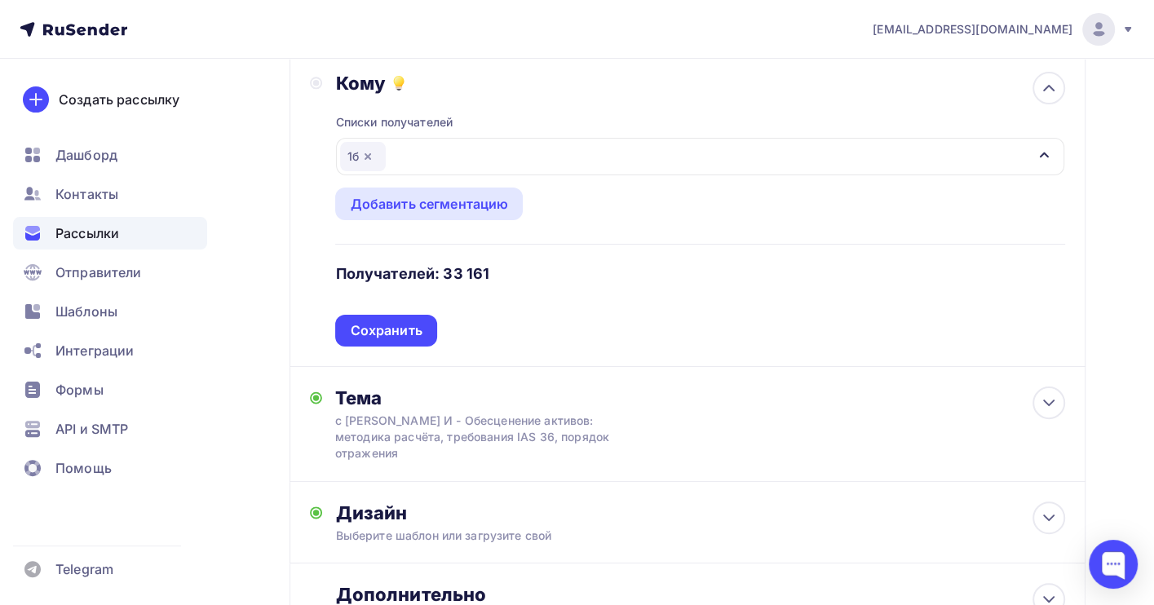
click at [389, 329] on div "Сохранить" at bounding box center [386, 330] width 72 height 19
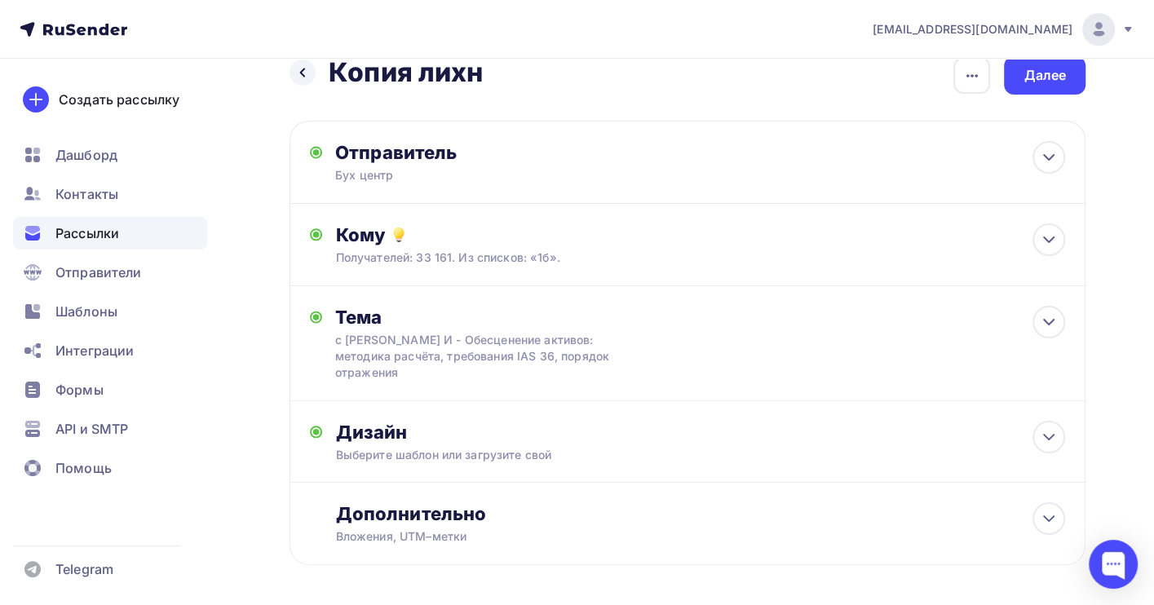
scroll to position [0, 0]
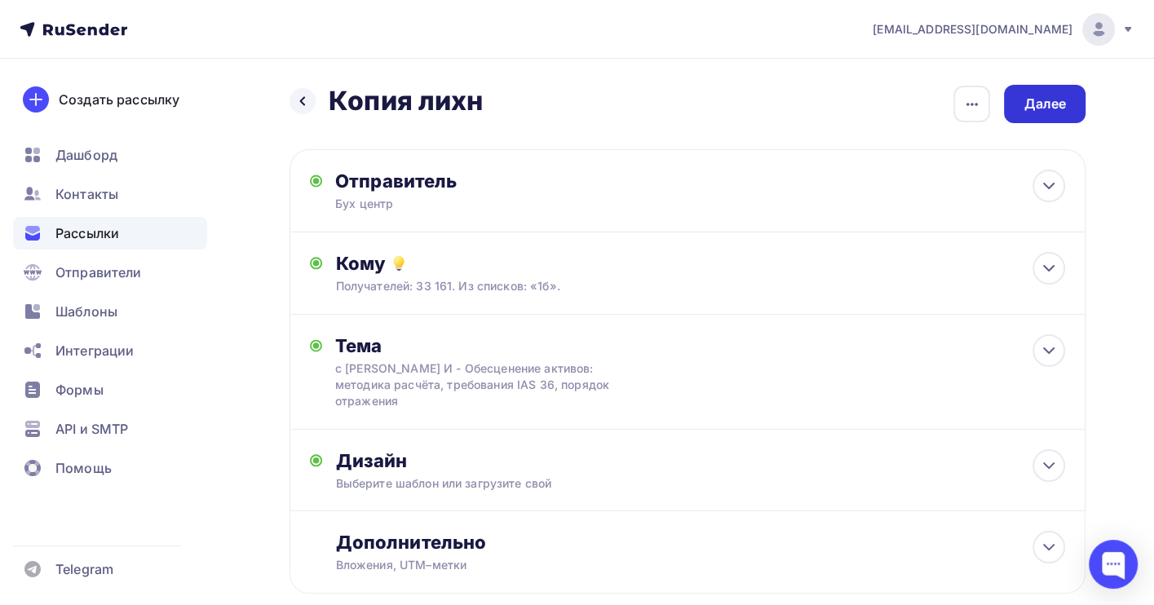
click at [1032, 103] on div "Далее" at bounding box center [1045, 104] width 42 height 19
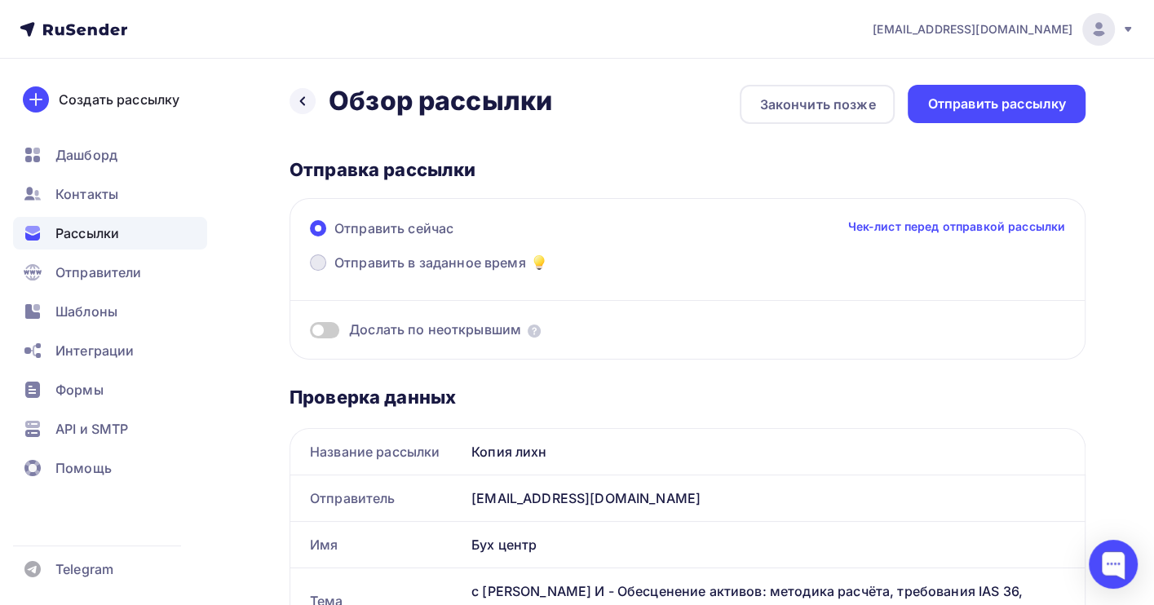
click at [445, 263] on span "Отправить в заданное время" at bounding box center [430, 263] width 192 height 20
click at [334, 272] on input "Отправить в заданное время" at bounding box center [334, 272] width 0 height 0
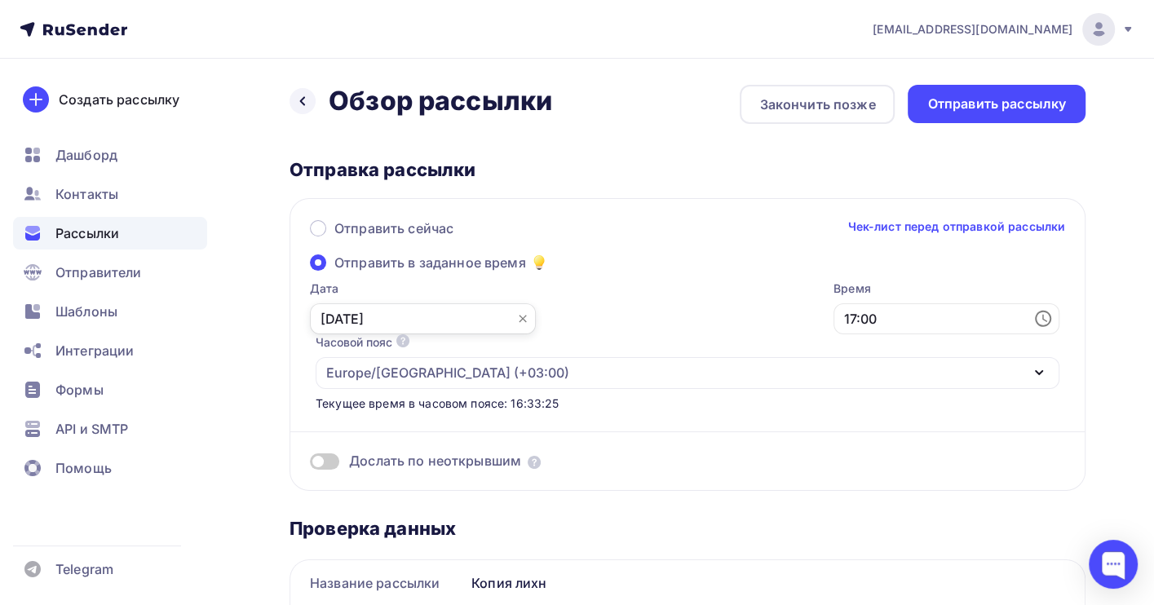
click at [334, 321] on input "10.09.2025" at bounding box center [423, 318] width 226 height 31
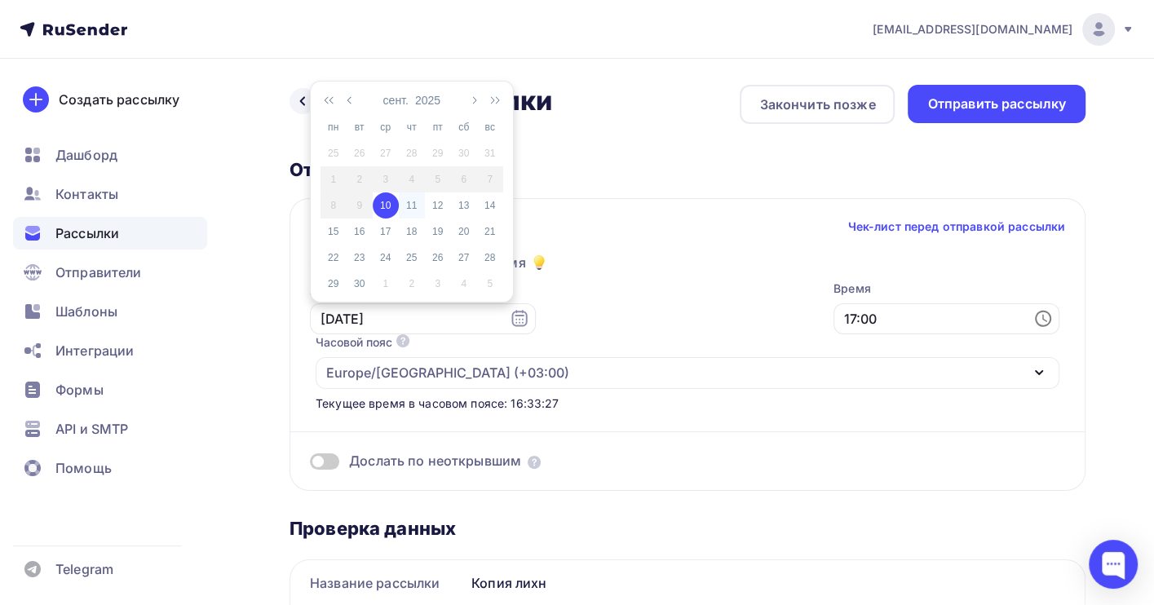
click at [406, 206] on div "11" at bounding box center [412, 205] width 26 height 15
type input "11.09.2025"
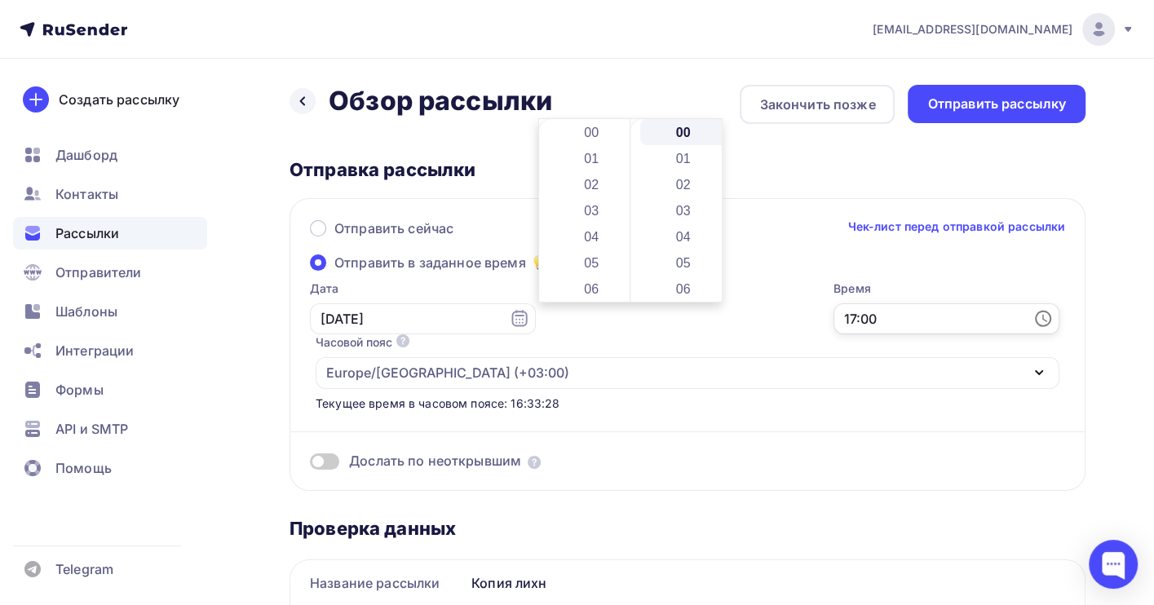
click at [834, 321] on input "17:00" at bounding box center [947, 318] width 226 height 31
click at [607, 227] on li "04" at bounding box center [593, 228] width 88 height 26
click at [678, 263] on li "05" at bounding box center [684, 263] width 88 height 26
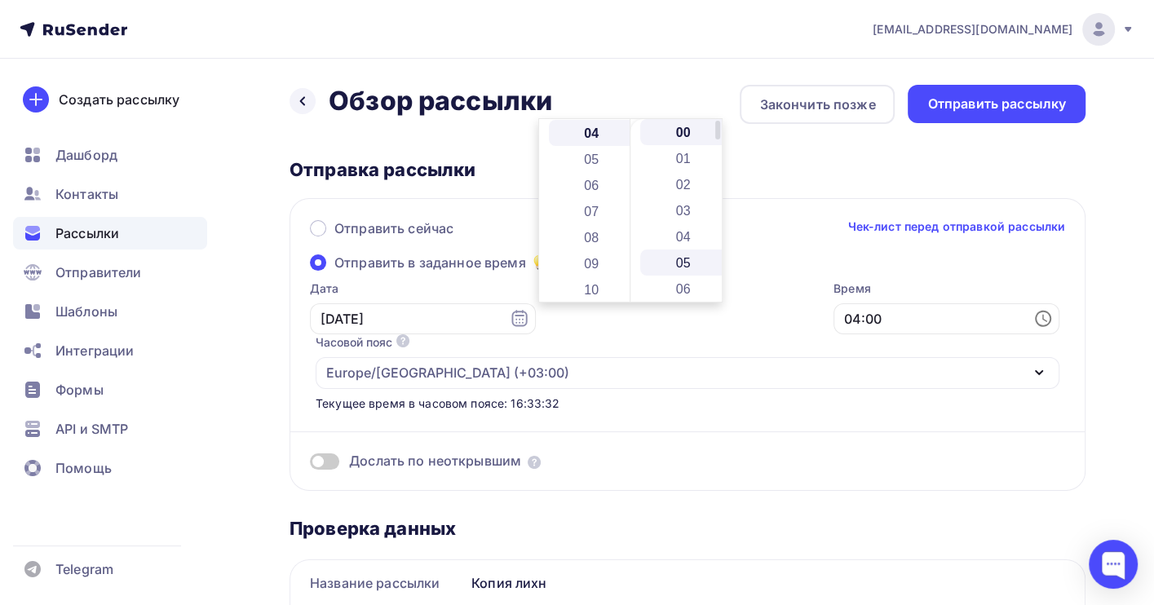
type input "04:05"
click at [1002, 164] on div "Отправка рассылки" at bounding box center [688, 169] width 796 height 23
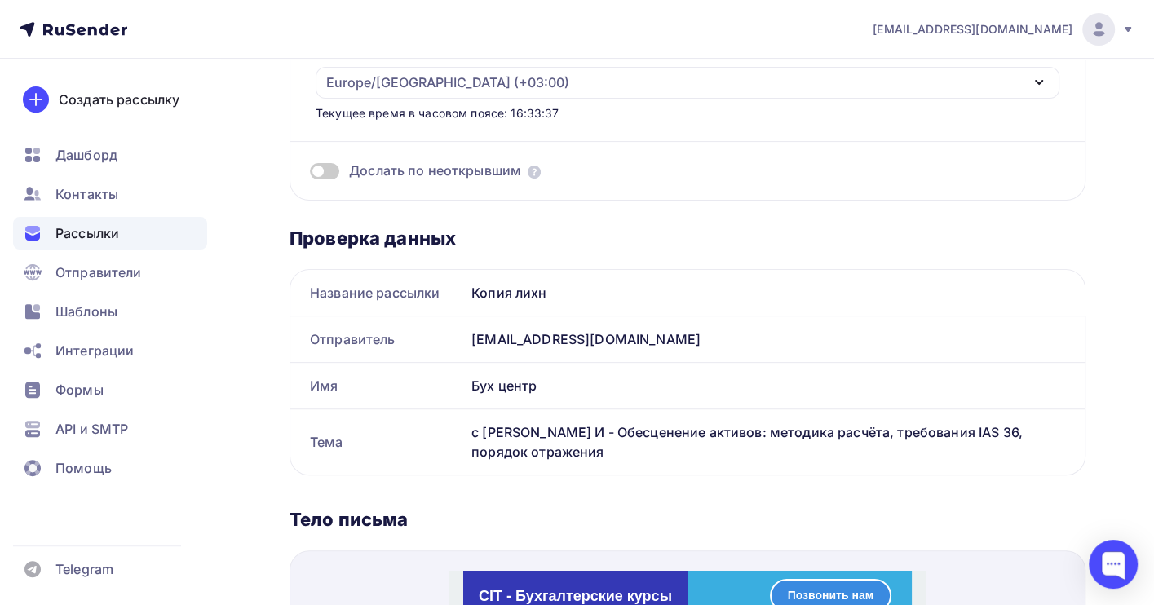
scroll to position [0, 0]
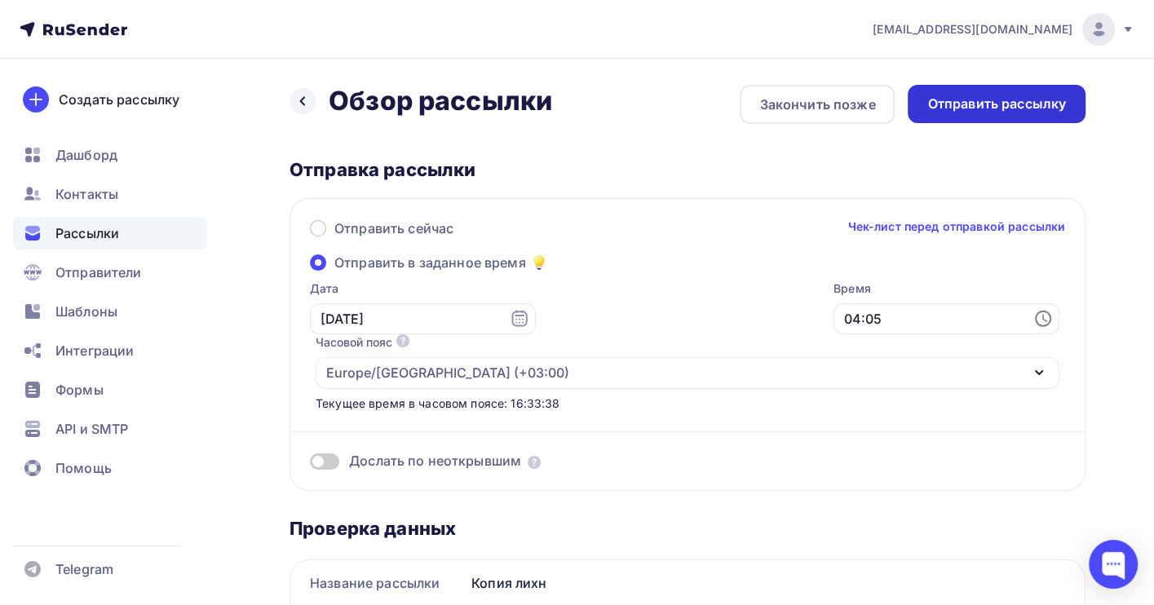
click at [980, 107] on div "Отправить рассылку" at bounding box center [996, 104] width 139 height 19
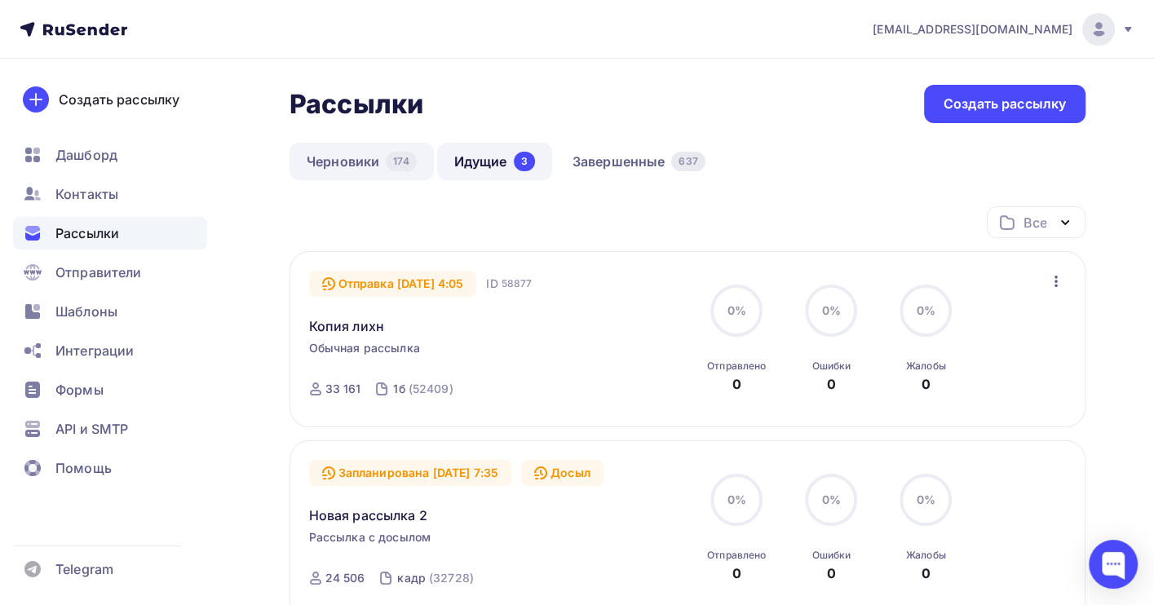
click at [348, 161] on link "Черновики 174" at bounding box center [362, 162] width 144 height 38
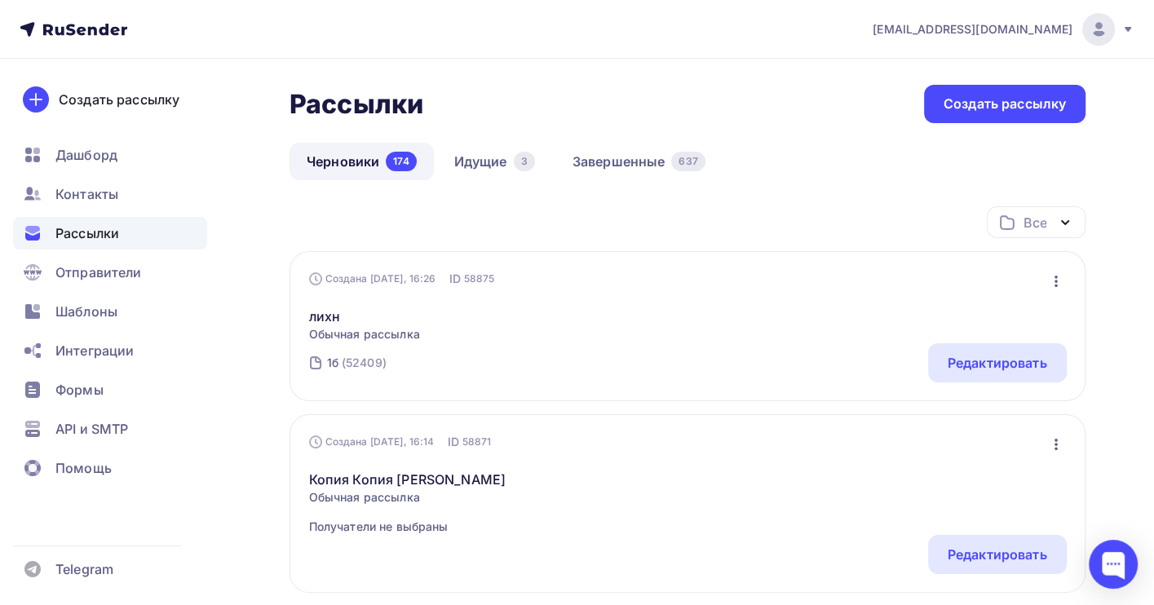
click at [1050, 288] on icon "button" at bounding box center [1057, 282] width 20 height 20
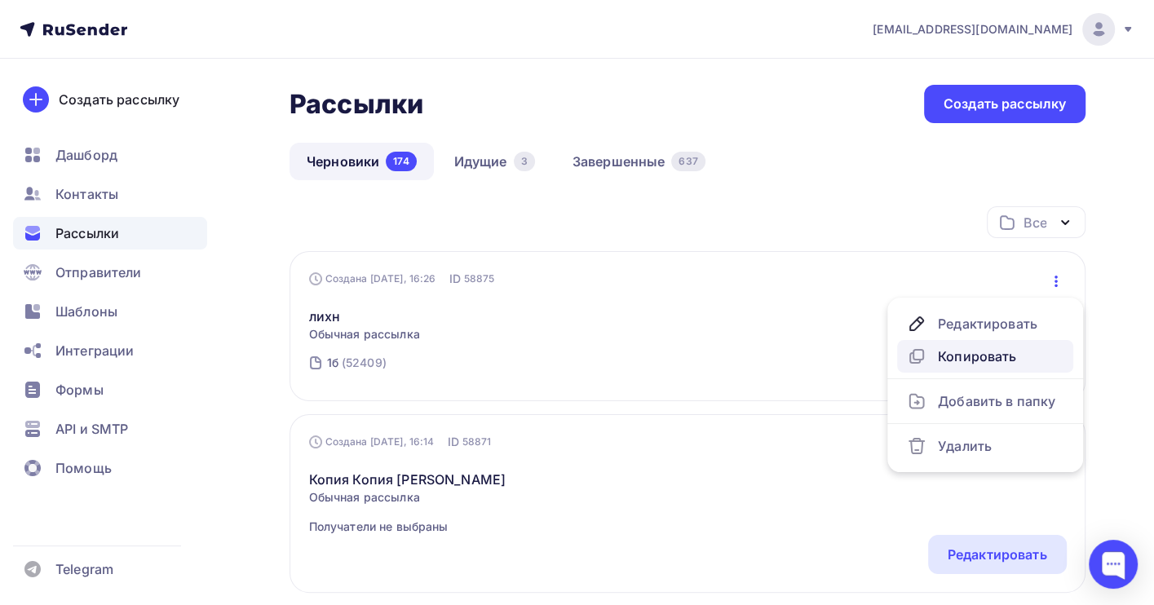
click at [1001, 359] on div "Копировать" at bounding box center [985, 357] width 157 height 20
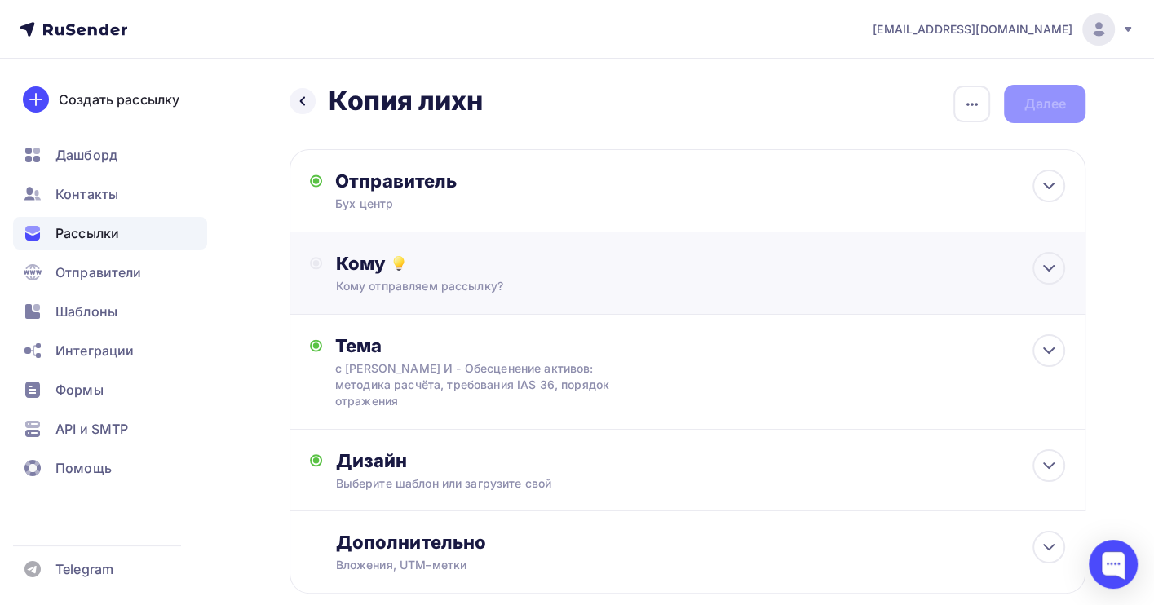
click at [433, 281] on div "Кому отправляем рассылку?" at bounding box center [663, 286] width 657 height 16
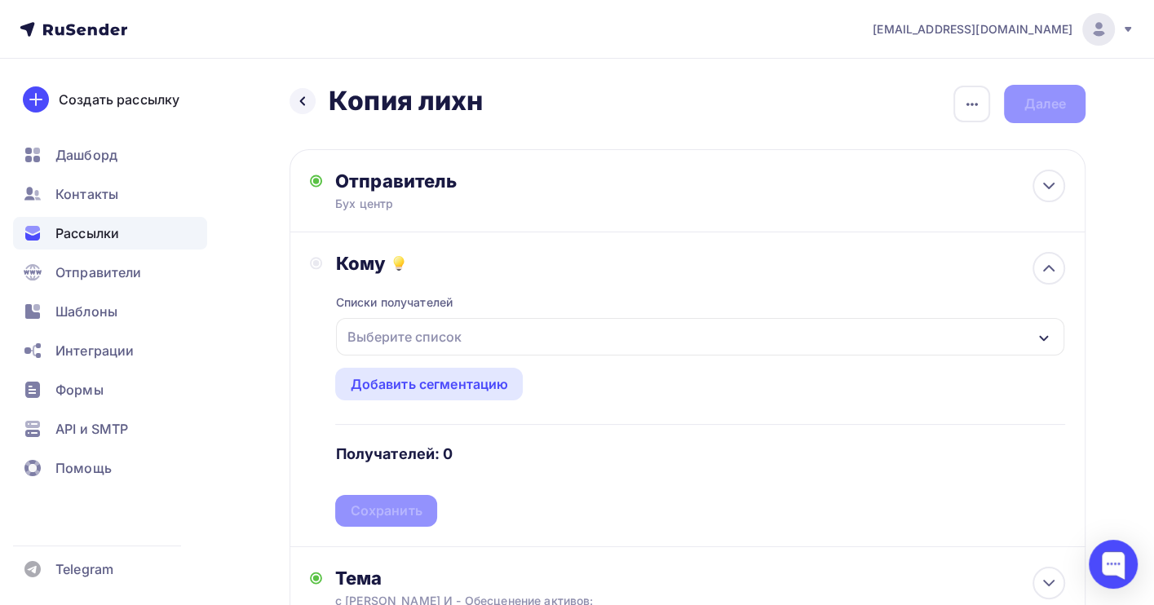
click at [432, 334] on div "Выберите список" at bounding box center [403, 336] width 127 height 29
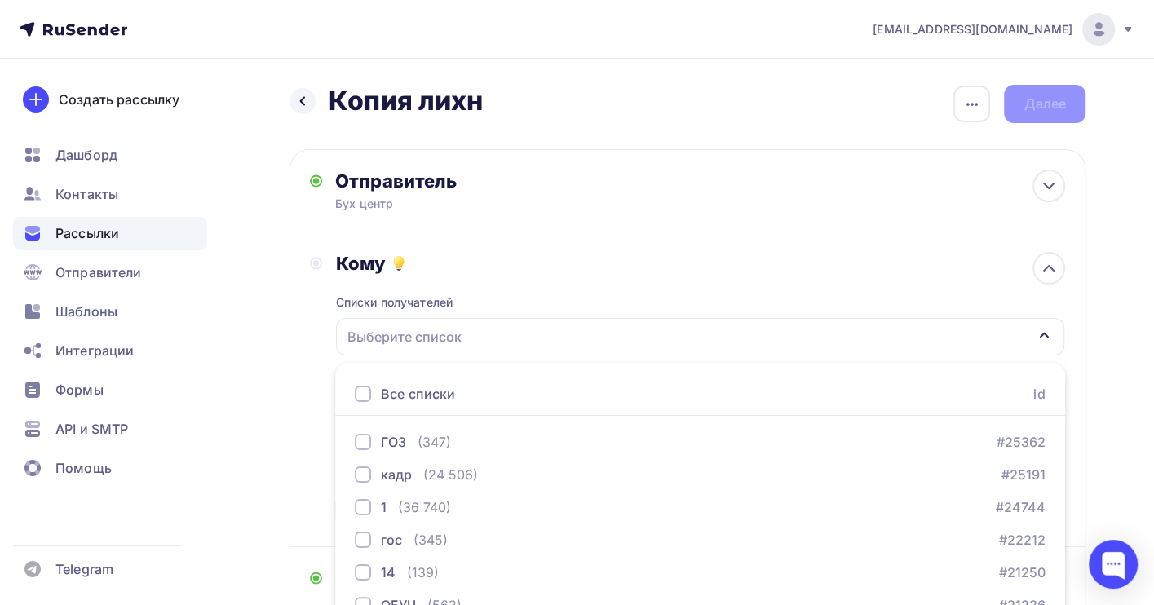
scroll to position [180, 0]
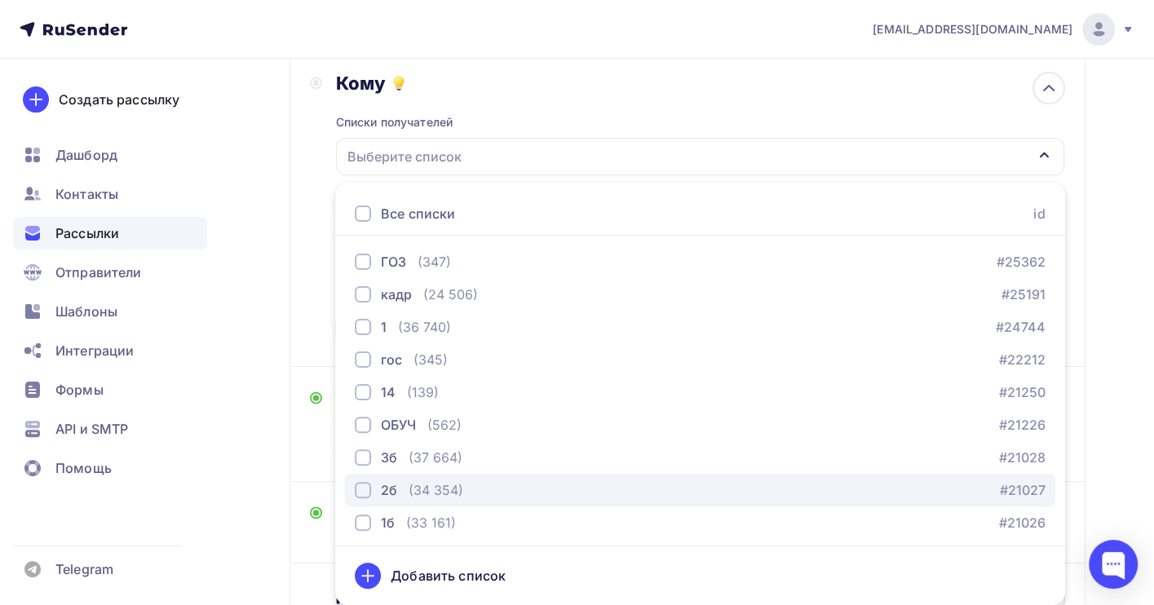
click at [451, 489] on div "(34 354)" at bounding box center [436, 490] width 55 height 20
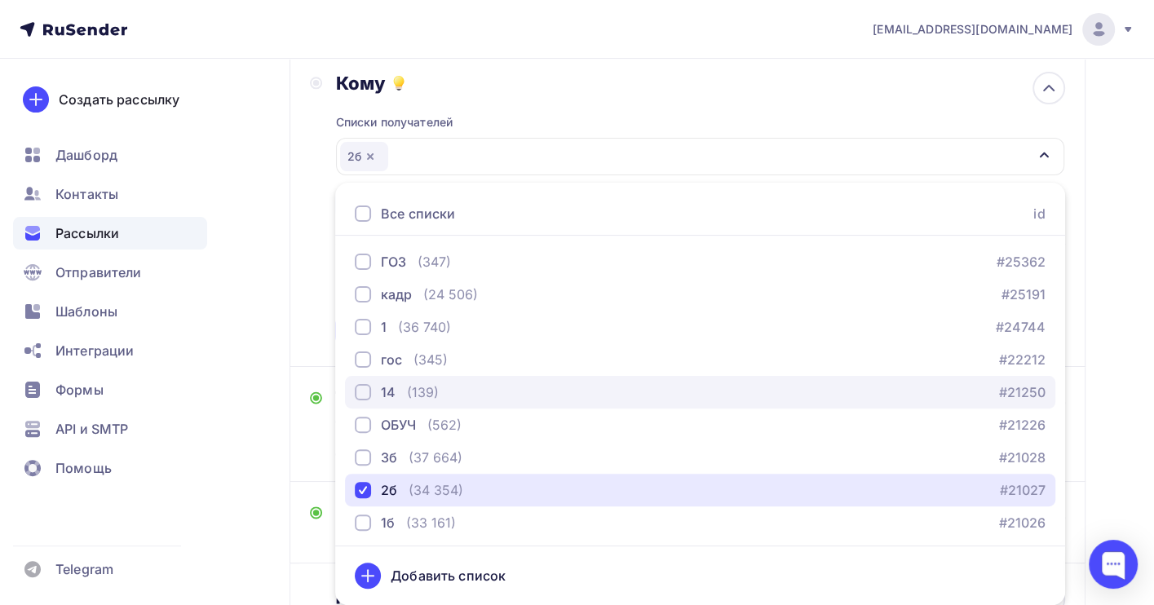
scroll to position [108, 0]
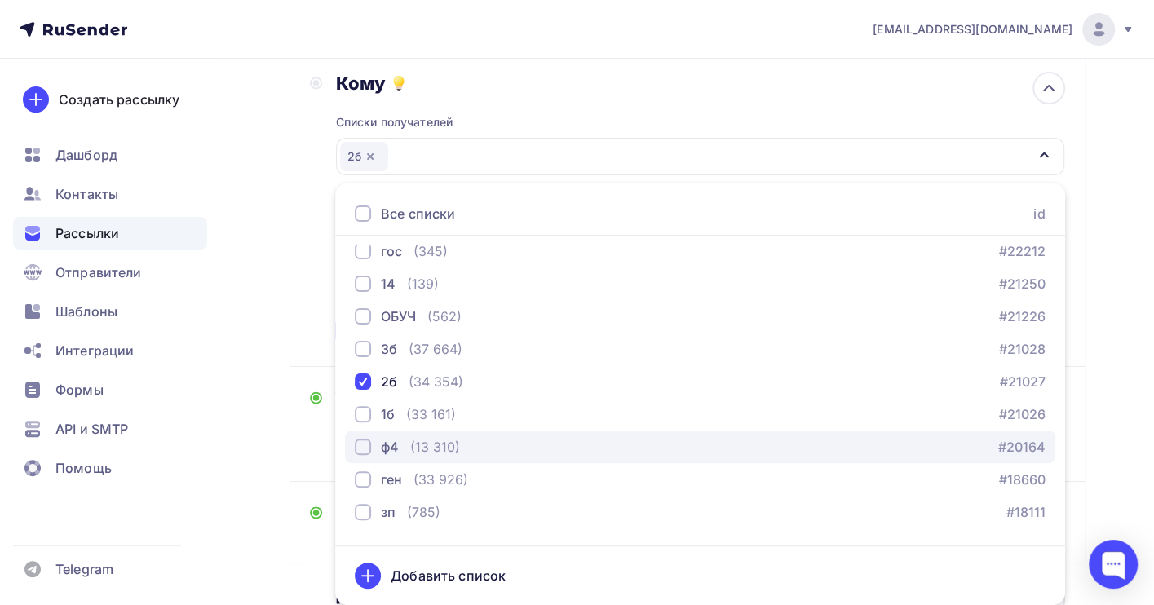
click at [465, 440] on div "ф4 (13 310) #20164" at bounding box center [700, 447] width 691 height 20
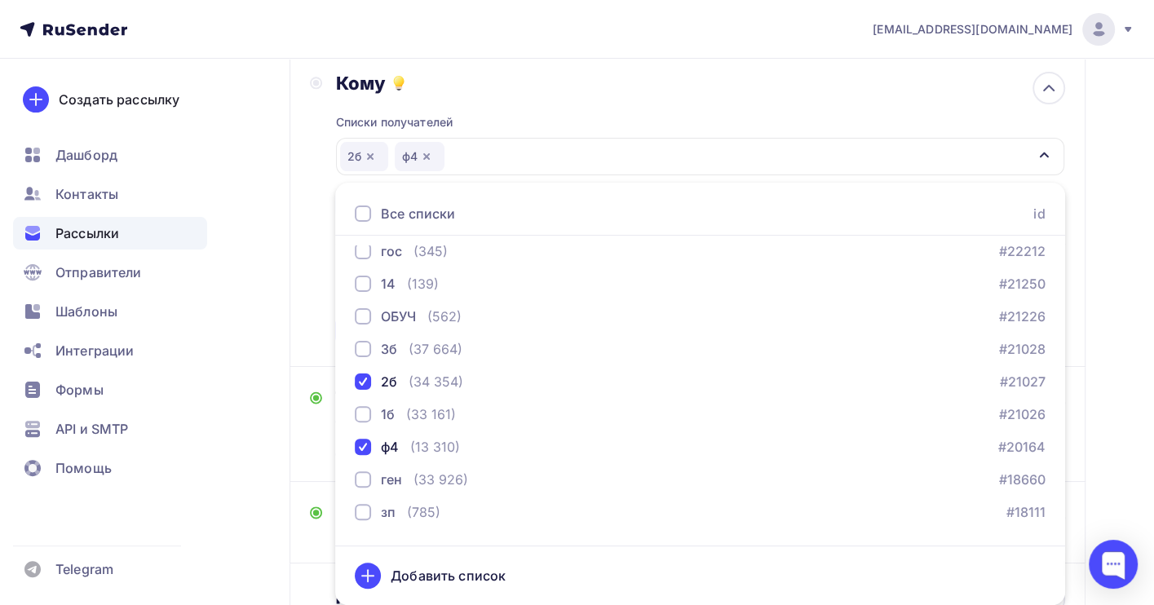
click at [1095, 367] on div "Назад Копия лихн Копия лихн Закончить позже Переименовать рассылку Удалить Дале…" at bounding box center [577, 314] width 1154 height 873
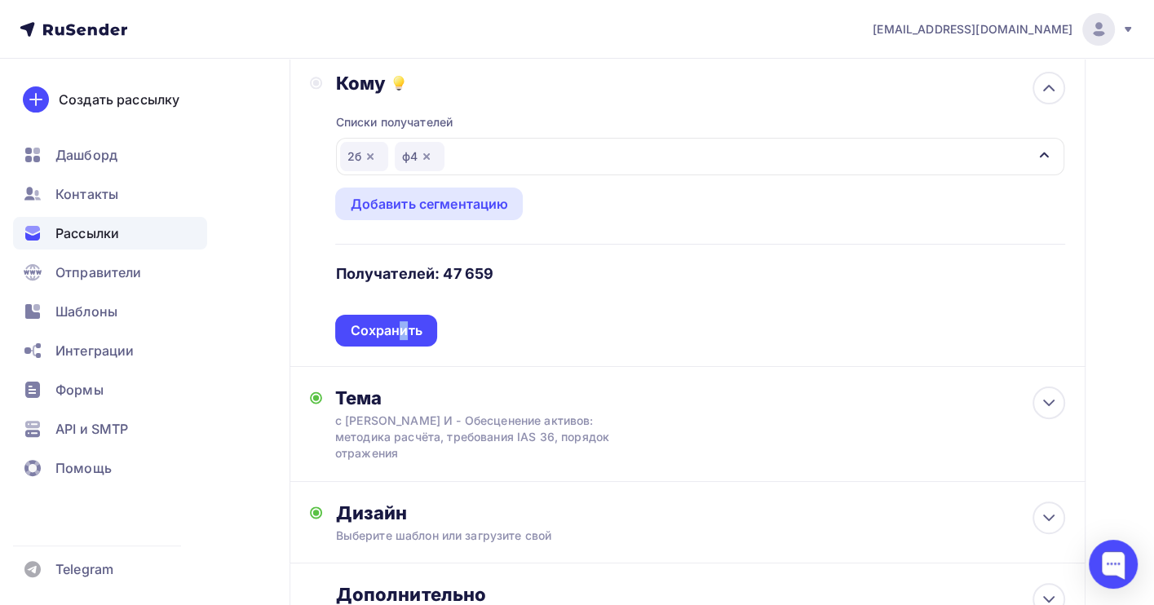
click at [402, 327] on div "Сохранить" at bounding box center [386, 330] width 72 height 19
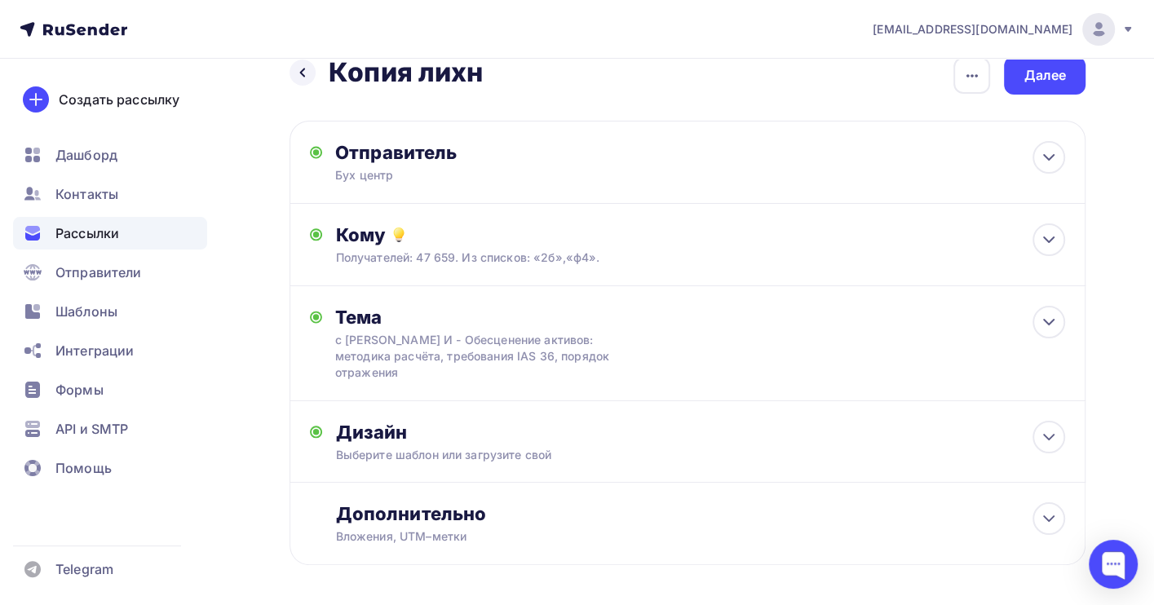
scroll to position [0, 0]
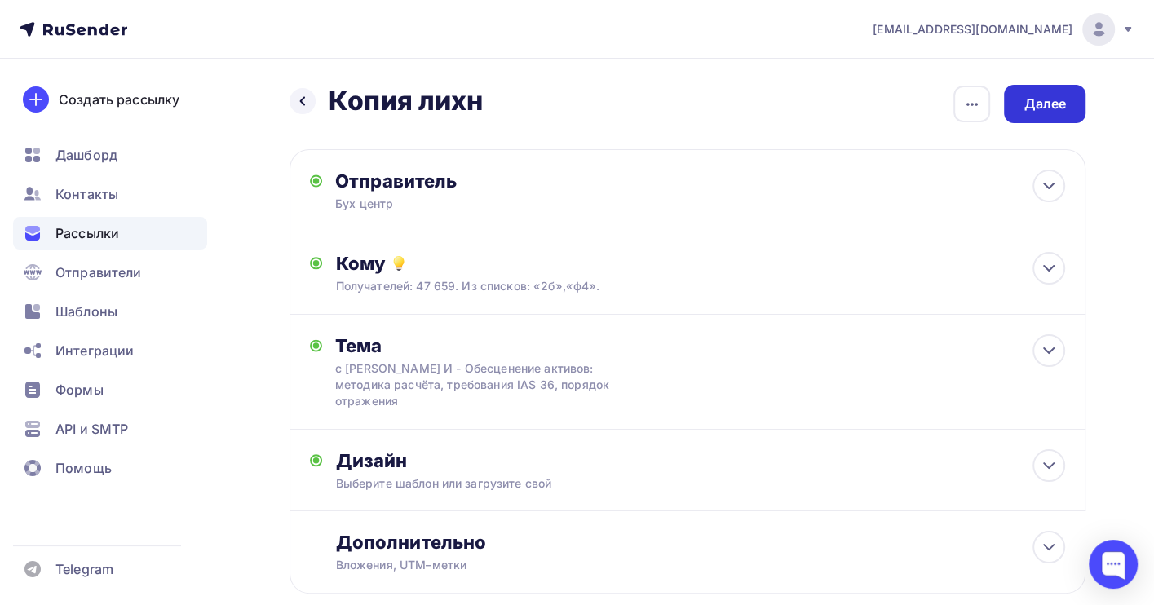
click at [1048, 100] on div "Далее" at bounding box center [1045, 104] width 42 height 19
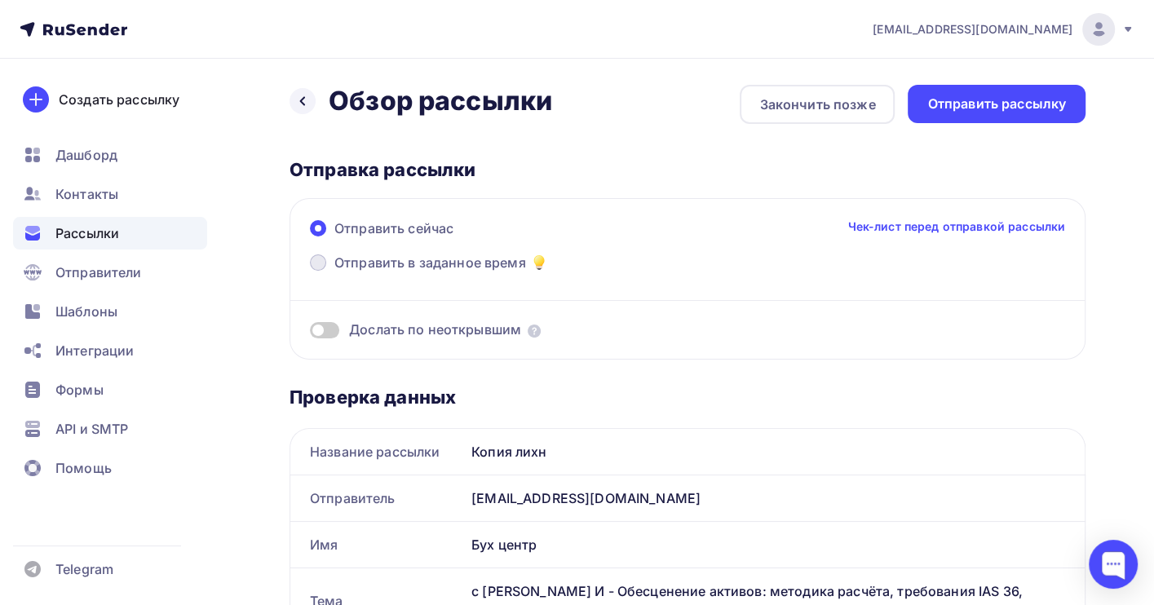
click at [467, 266] on span "Отправить в заданное время" at bounding box center [430, 263] width 192 height 20
click at [334, 272] on input "Отправить в заданное время" at bounding box center [334, 272] width 0 height 0
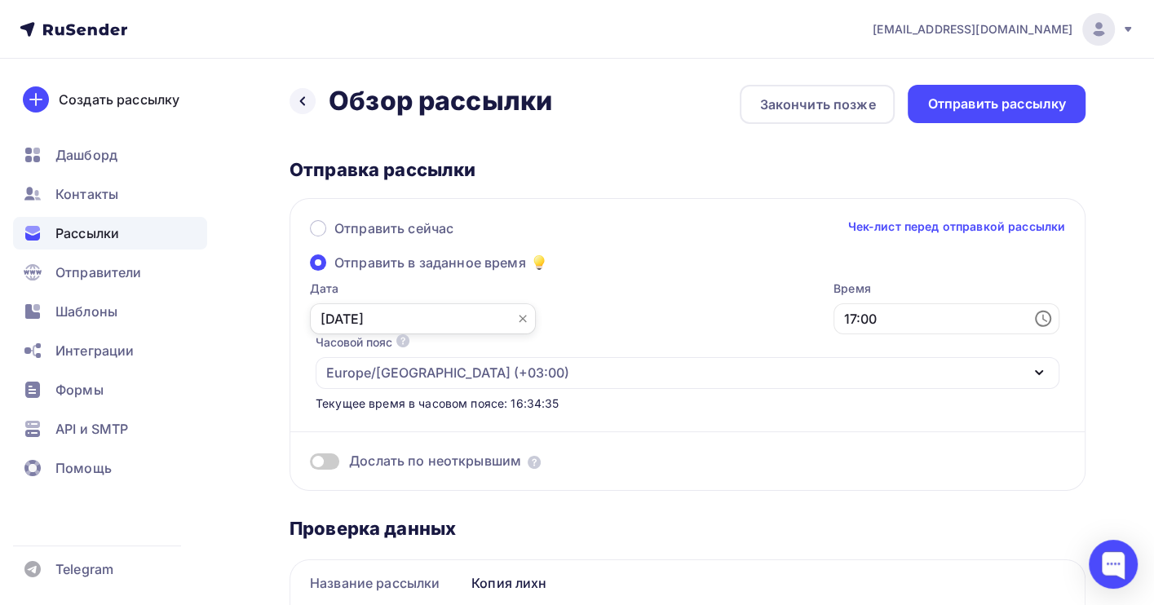
click at [383, 314] on input "10.09.2025" at bounding box center [423, 318] width 226 height 31
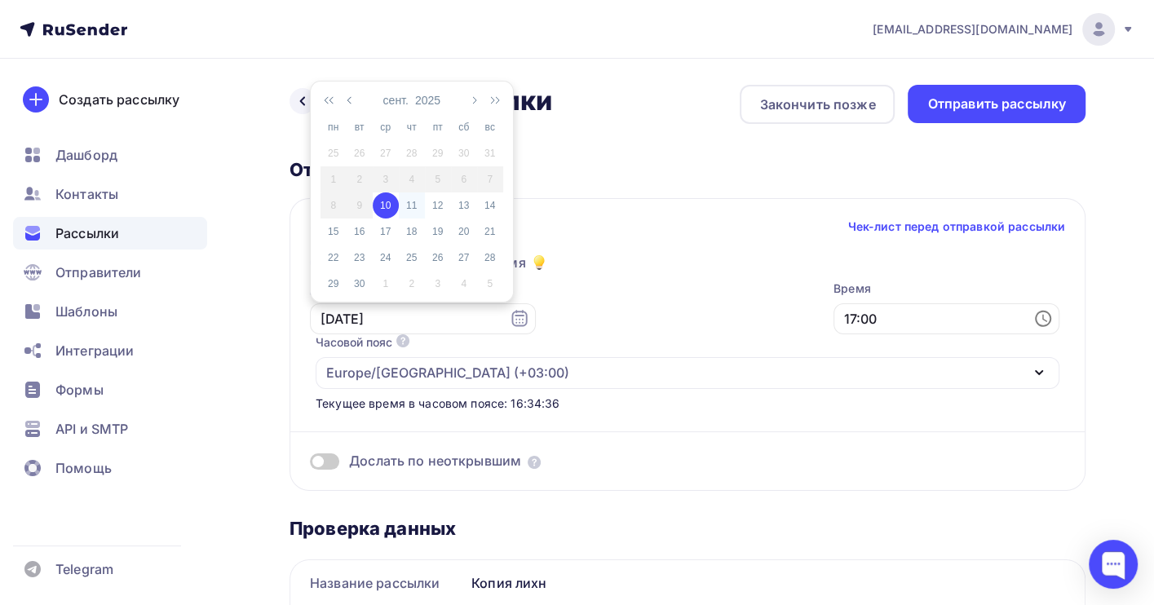
click at [409, 198] on div "11" at bounding box center [412, 205] width 26 height 15
type input "11.09.2025"
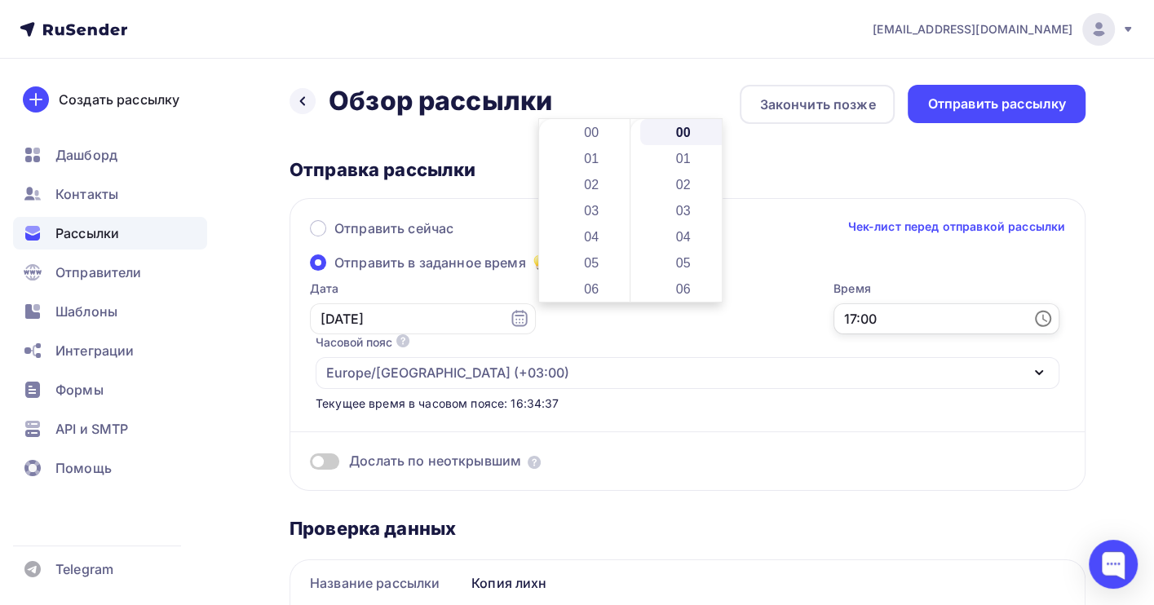
click at [834, 311] on input "17:00" at bounding box center [947, 318] width 226 height 31
click at [596, 181] on li "06" at bounding box center [593, 180] width 88 height 26
click at [675, 243] on li "17" at bounding box center [684, 250] width 88 height 26
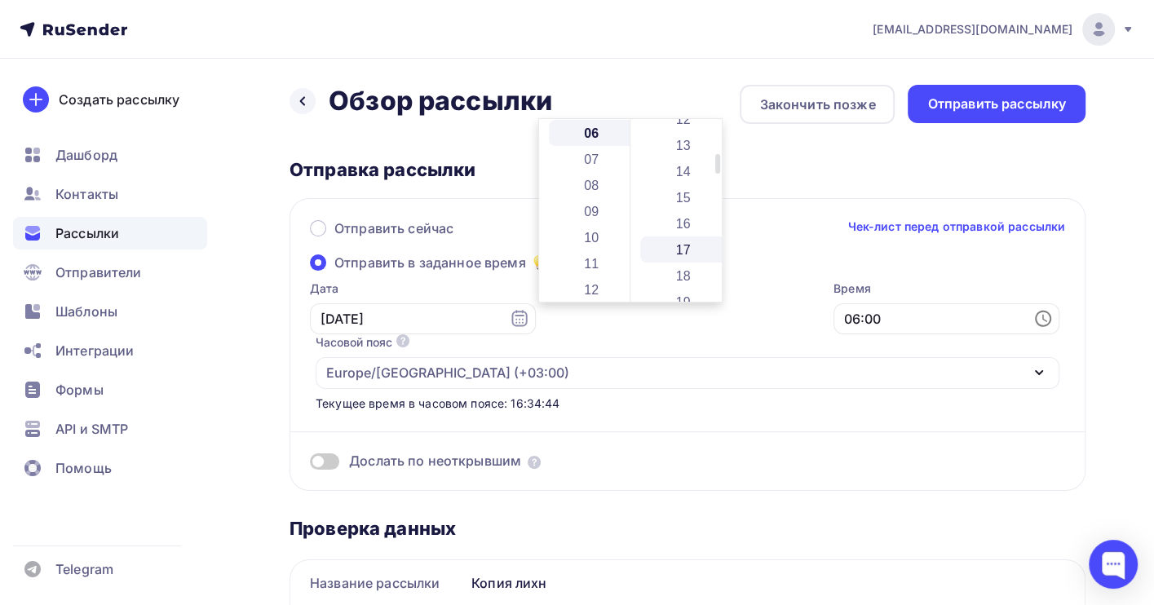
type input "06:17"
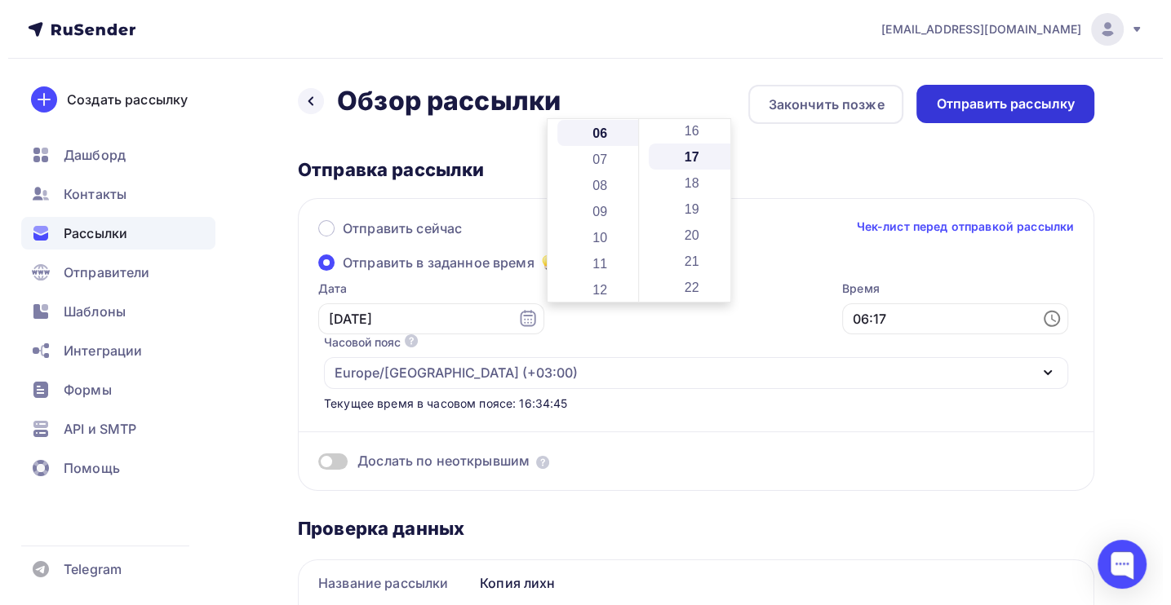
scroll to position [443, 0]
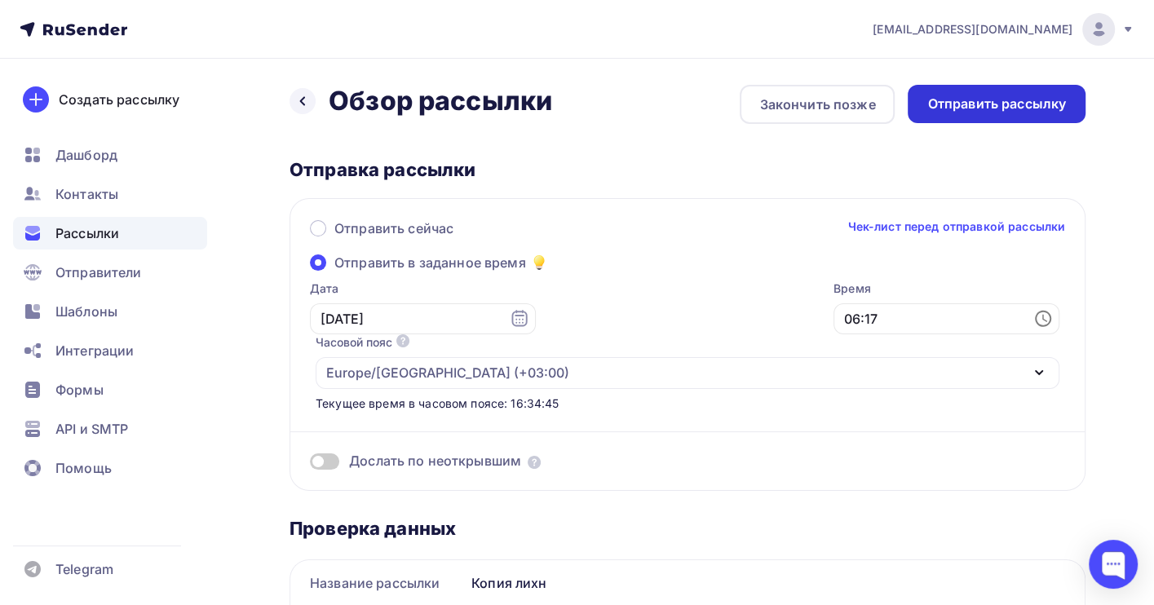
click at [947, 102] on div "Отправить рассылку" at bounding box center [996, 104] width 139 height 19
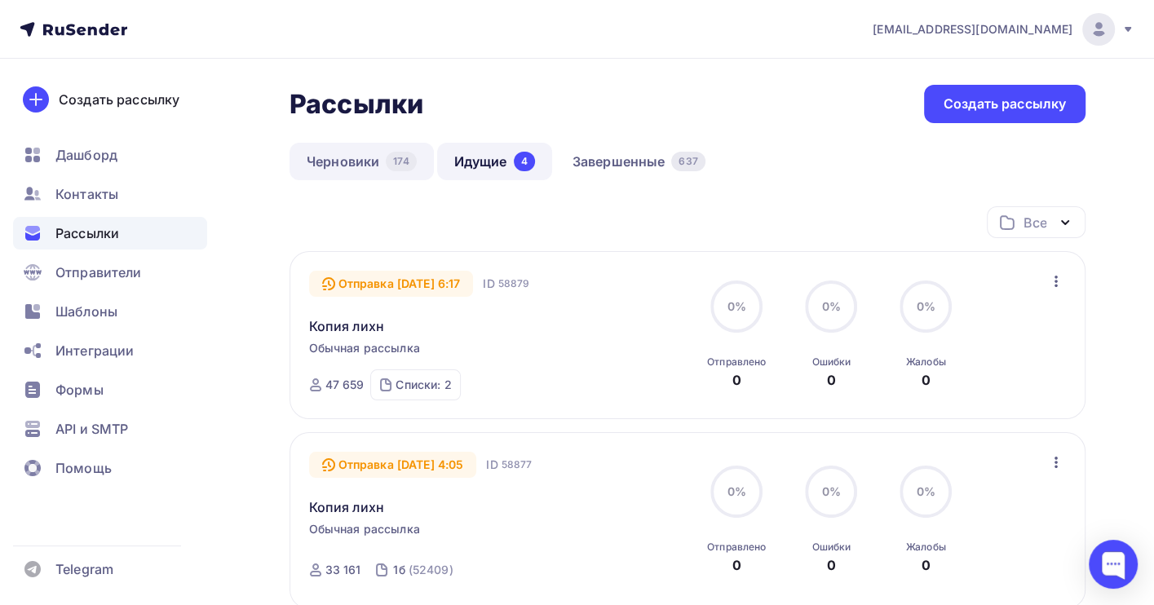
click at [343, 147] on link "Черновики 174" at bounding box center [362, 162] width 144 height 38
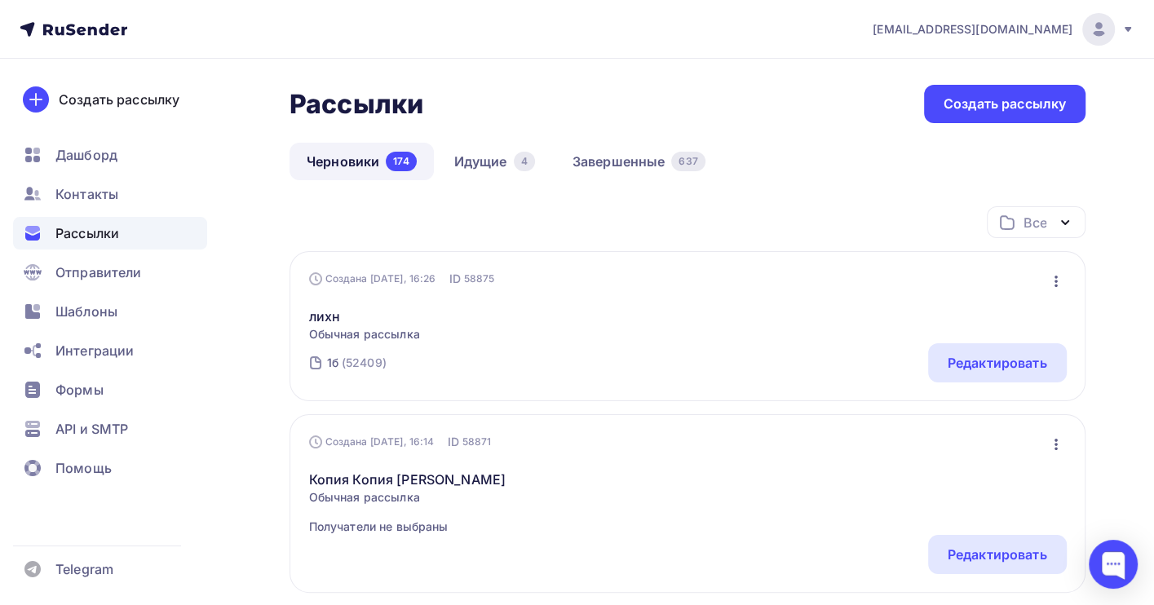
click at [1055, 282] on icon "button" at bounding box center [1056, 281] width 3 height 11
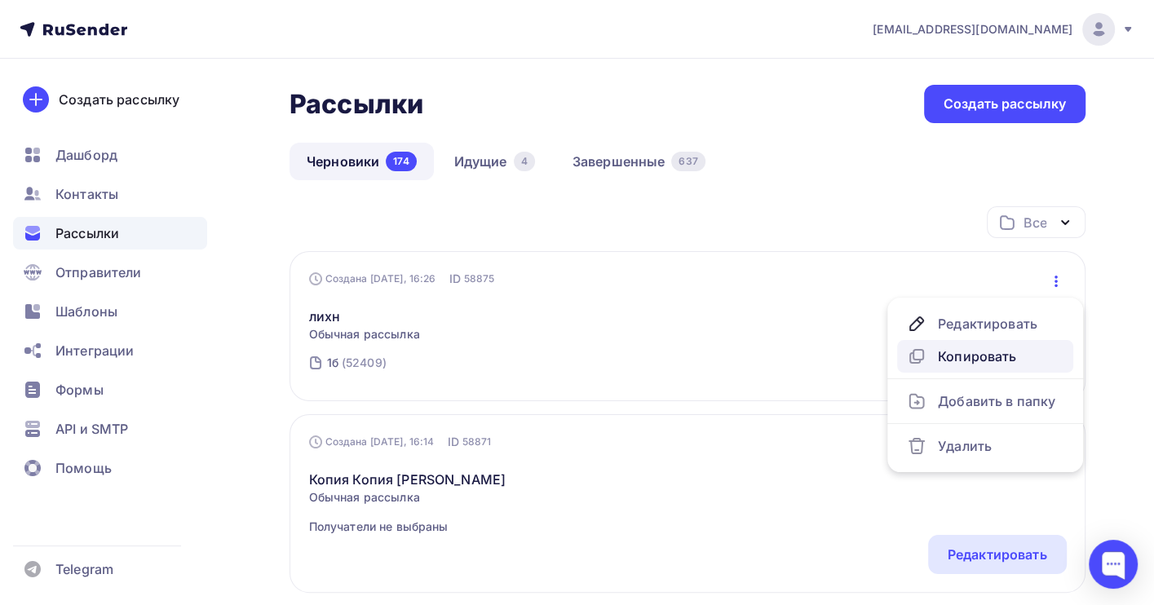
click at [971, 356] on div "Копировать" at bounding box center [985, 357] width 157 height 20
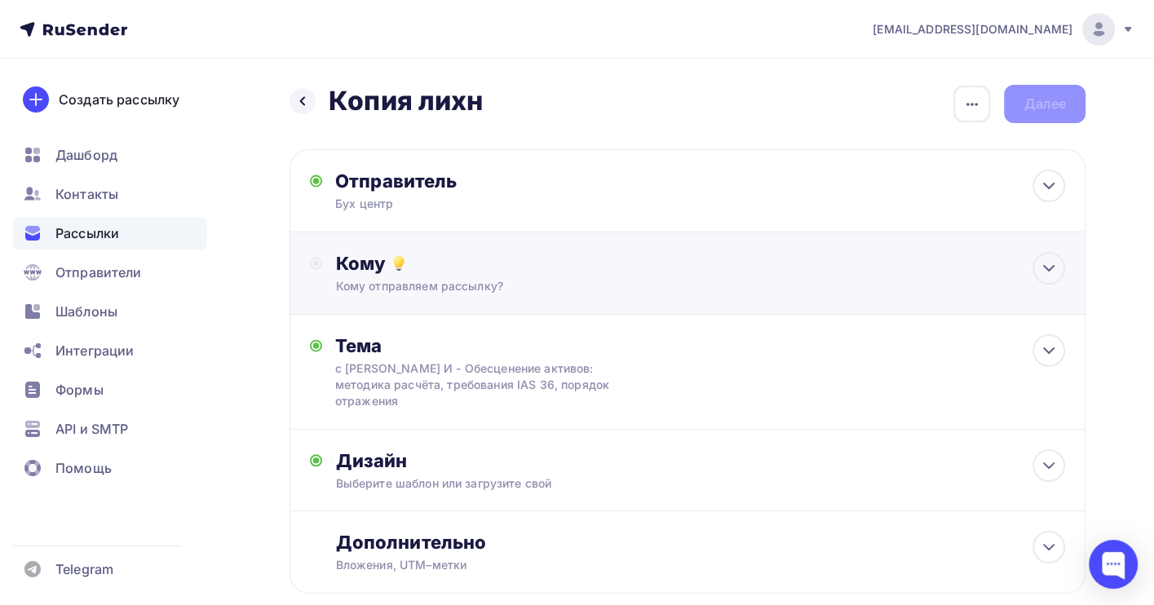
click at [464, 288] on div "Кому отправляем рассылку?" at bounding box center [663, 286] width 657 height 16
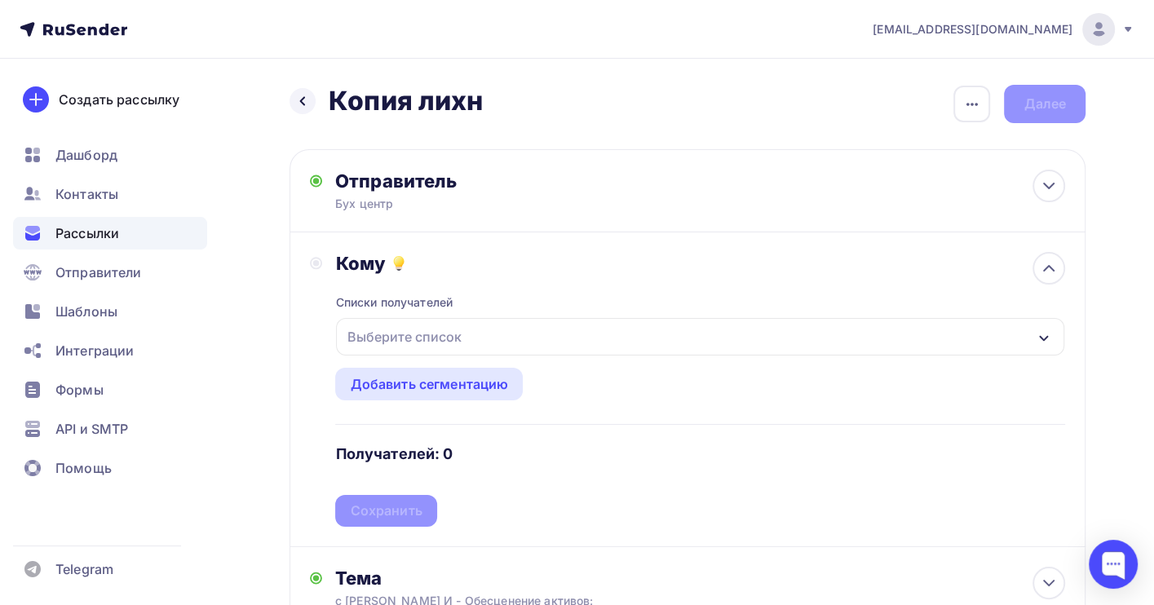
click at [457, 343] on div "Выберите список" at bounding box center [403, 336] width 127 height 29
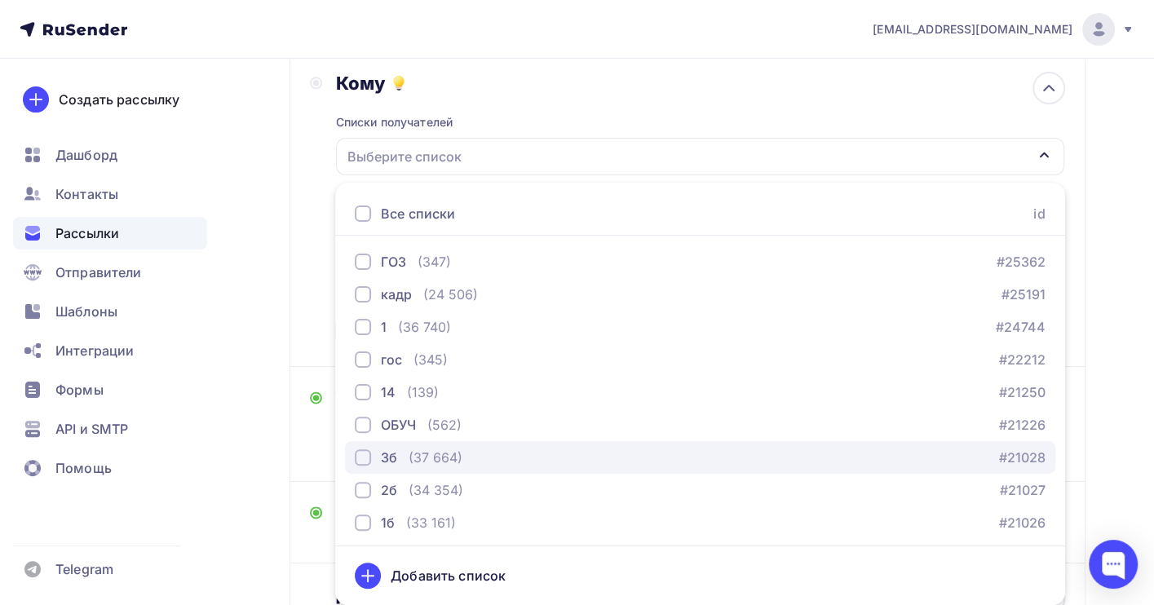
click at [439, 456] on div "(37 664)" at bounding box center [436, 458] width 54 height 20
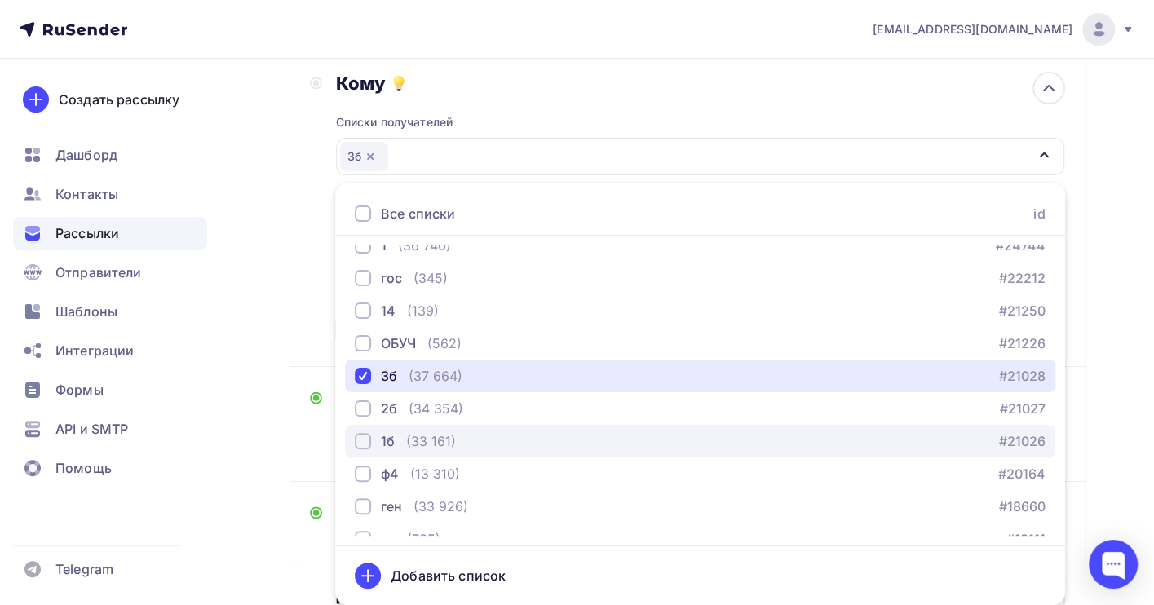
scroll to position [166, 0]
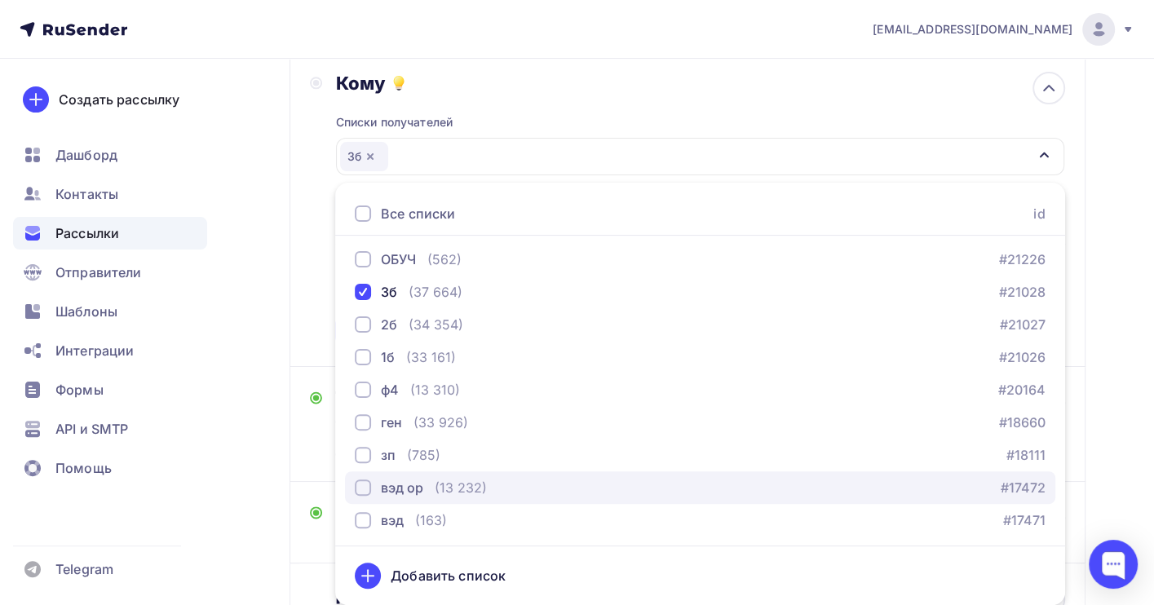
click at [520, 483] on div "вэд ор (13 232) #17472" at bounding box center [700, 488] width 691 height 20
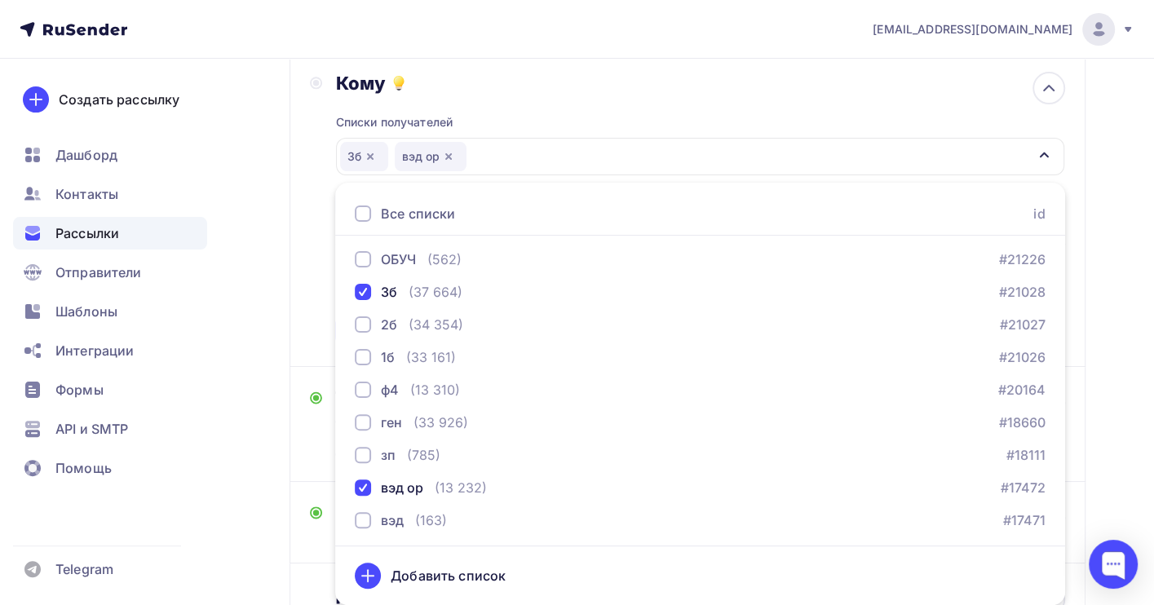
click at [1116, 384] on div "Назад Копия лихн Копия лихн Закончить позже Переименовать рассылку Удалить Дале…" at bounding box center [577, 314] width 1154 height 873
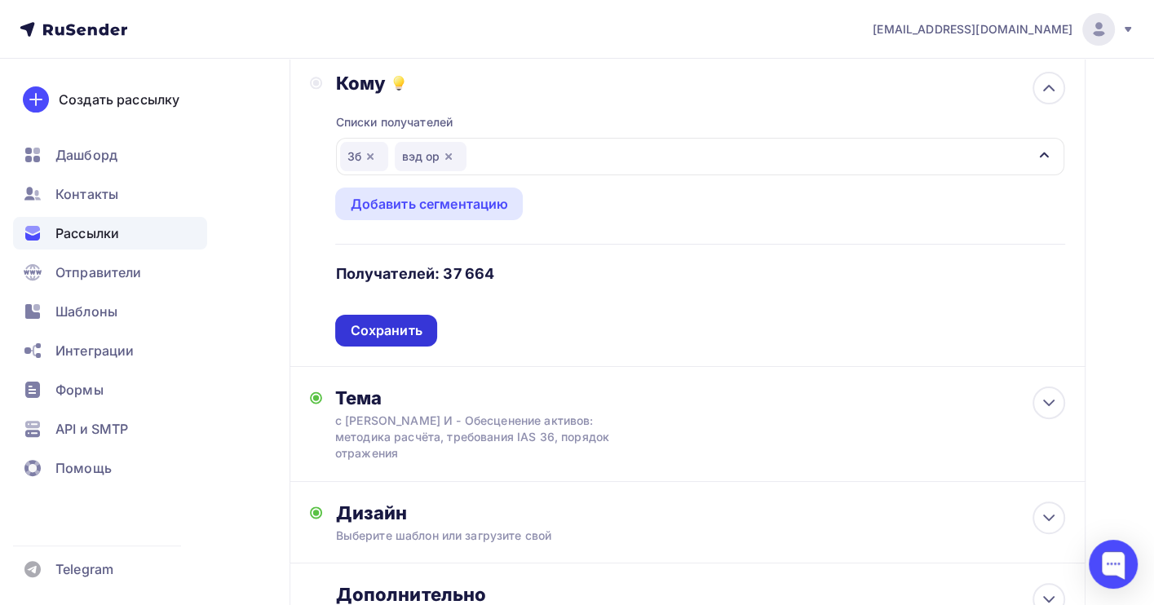
click at [423, 339] on div "Сохранить" at bounding box center [385, 331] width 101 height 32
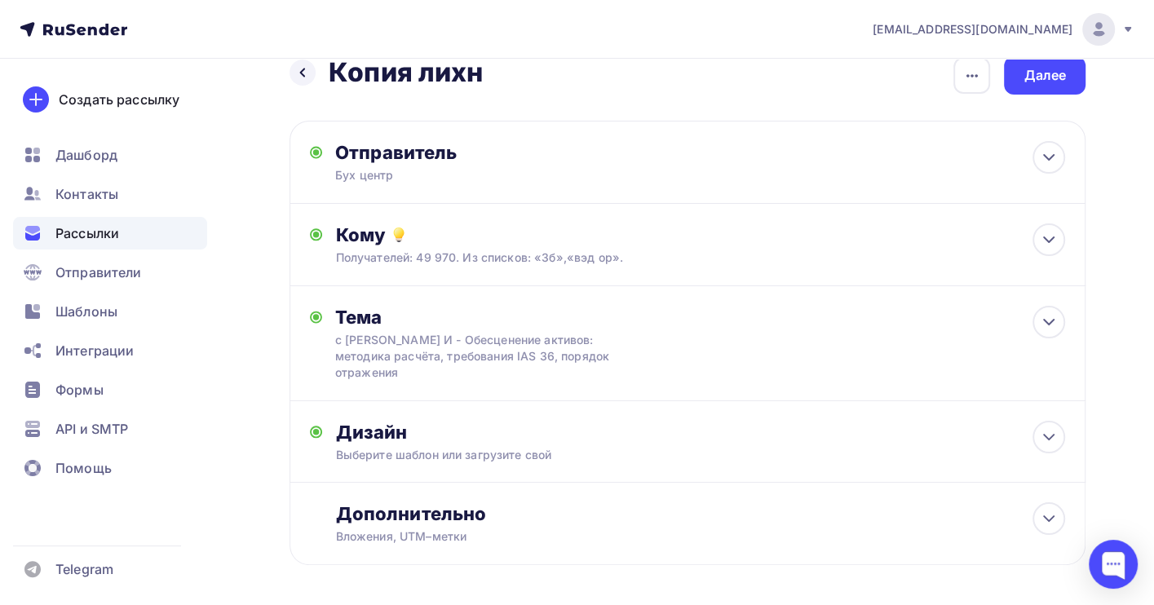
scroll to position [0, 0]
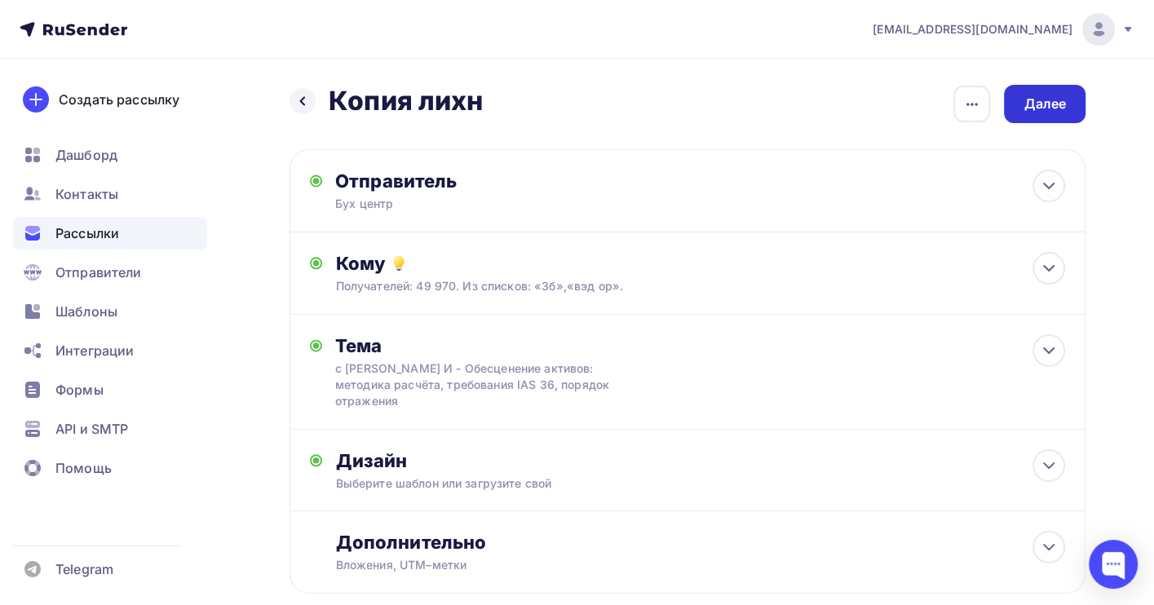
click at [1050, 104] on div "Далее" at bounding box center [1045, 104] width 42 height 19
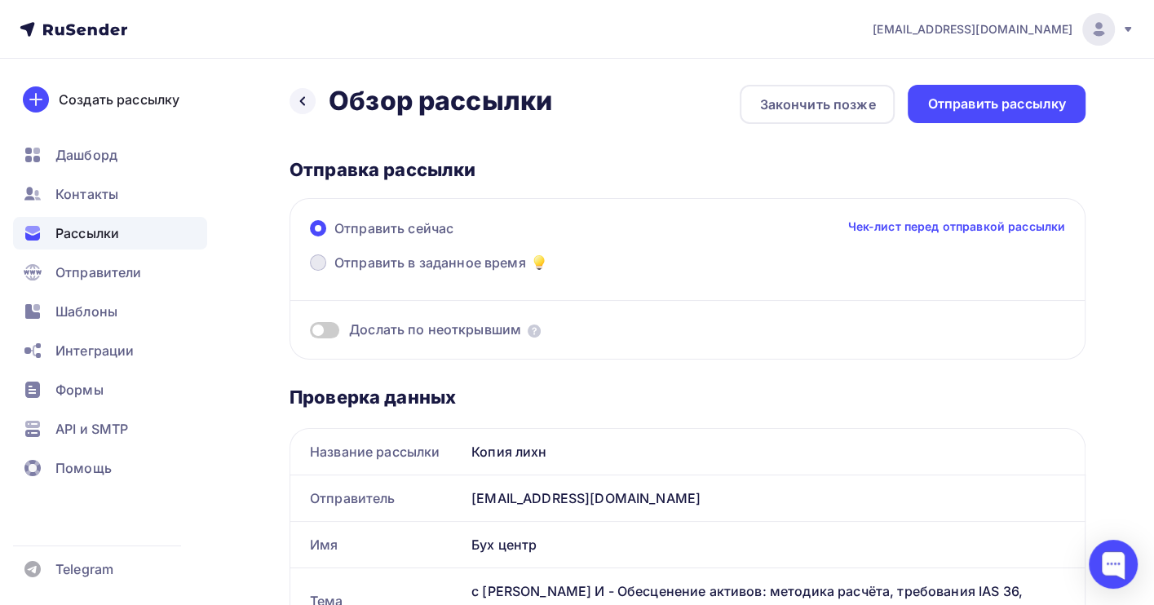
click at [414, 265] on span "Отправить в заданное время" at bounding box center [430, 263] width 192 height 20
click at [334, 272] on input "Отправить в заданное время" at bounding box center [334, 272] width 0 height 0
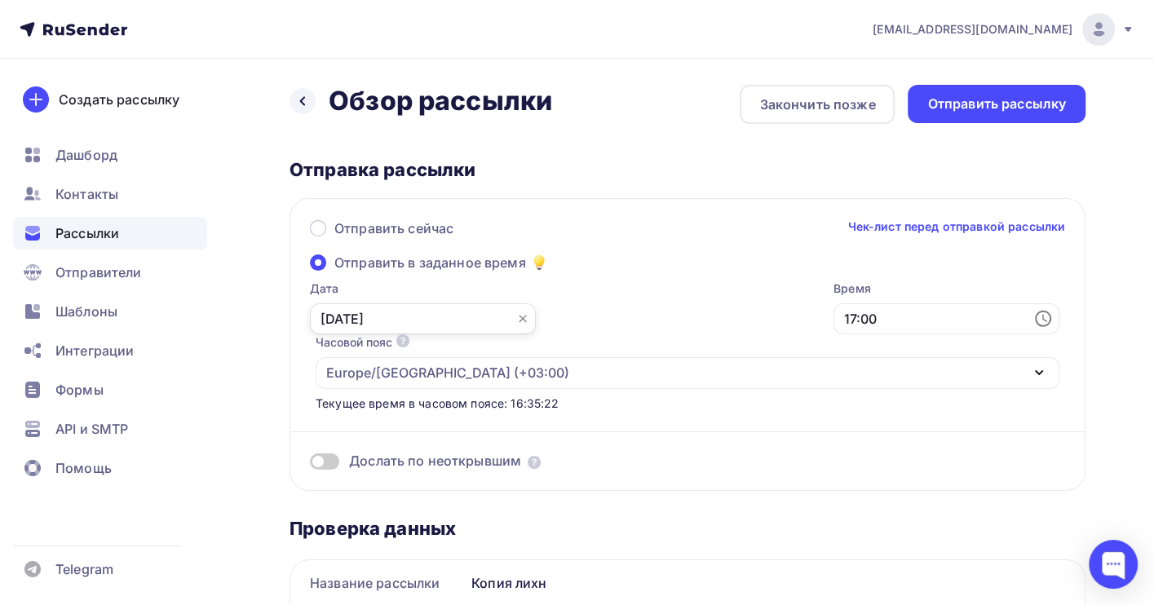
click at [366, 326] on input "10.09.2025" at bounding box center [423, 318] width 226 height 31
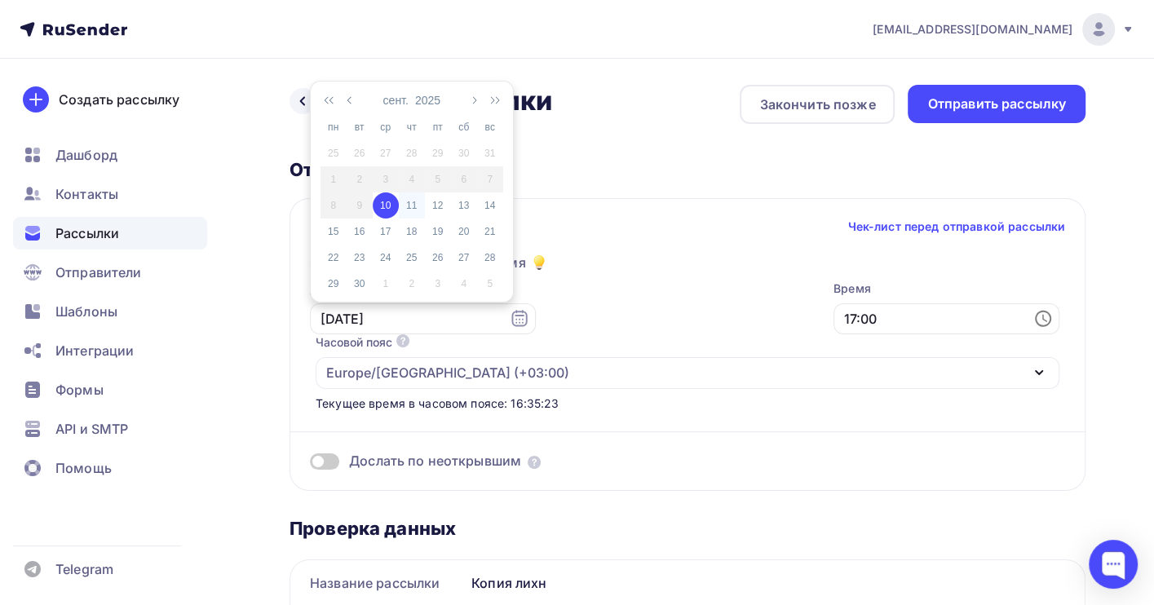
click at [406, 201] on div "11" at bounding box center [412, 205] width 26 height 15
type input "11.09.2025"
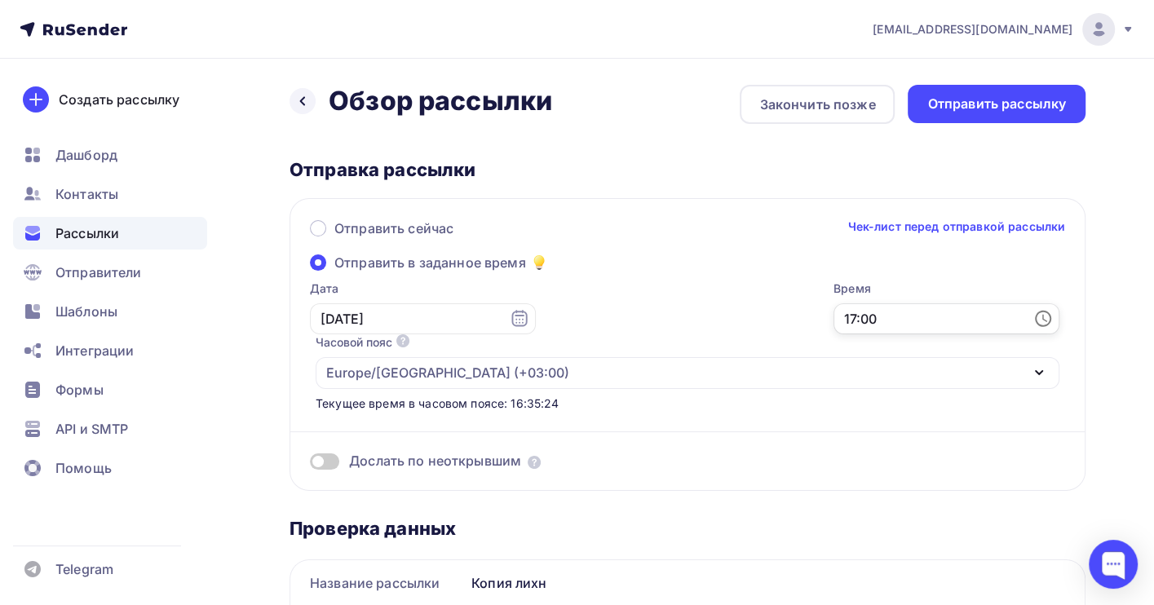
click at [834, 312] on input "17:00" at bounding box center [947, 318] width 226 height 31
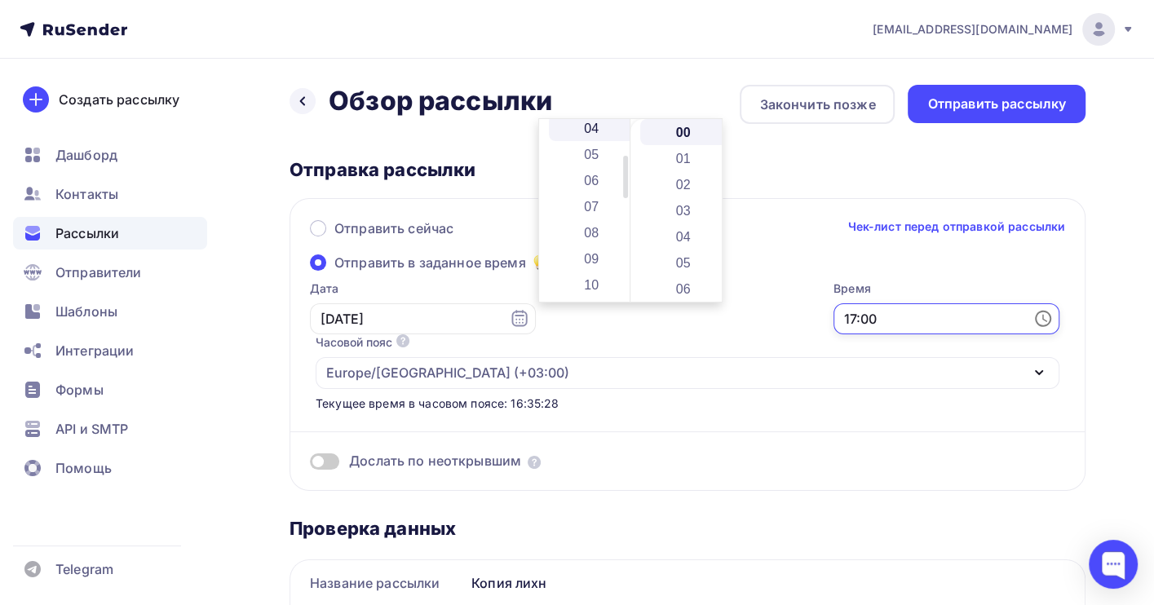
scroll to position [217, 0]
click at [595, 228] on li "12" at bounding box center [593, 228] width 88 height 26
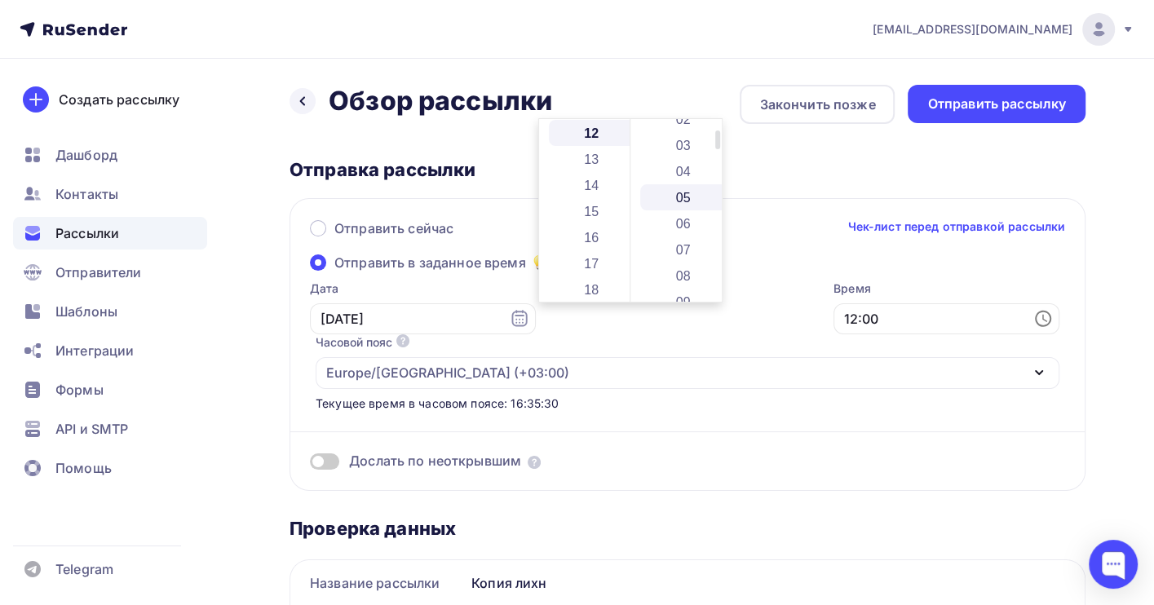
scroll to position [108, 0]
click at [676, 256] on li "09" at bounding box center [684, 259] width 88 height 26
type input "12:09"
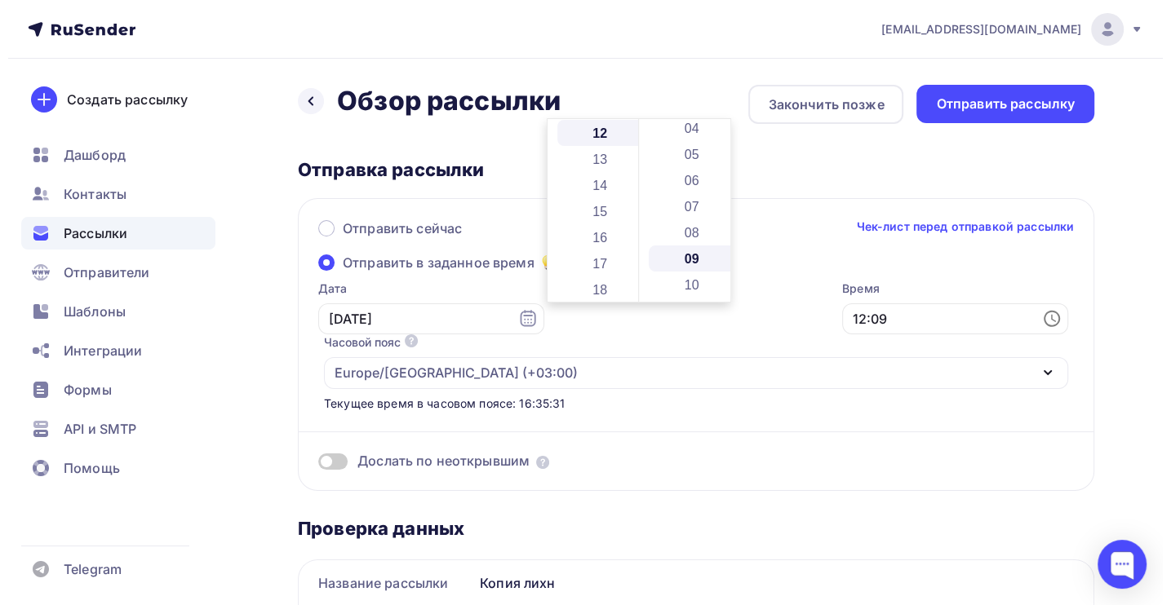
scroll to position [235, 0]
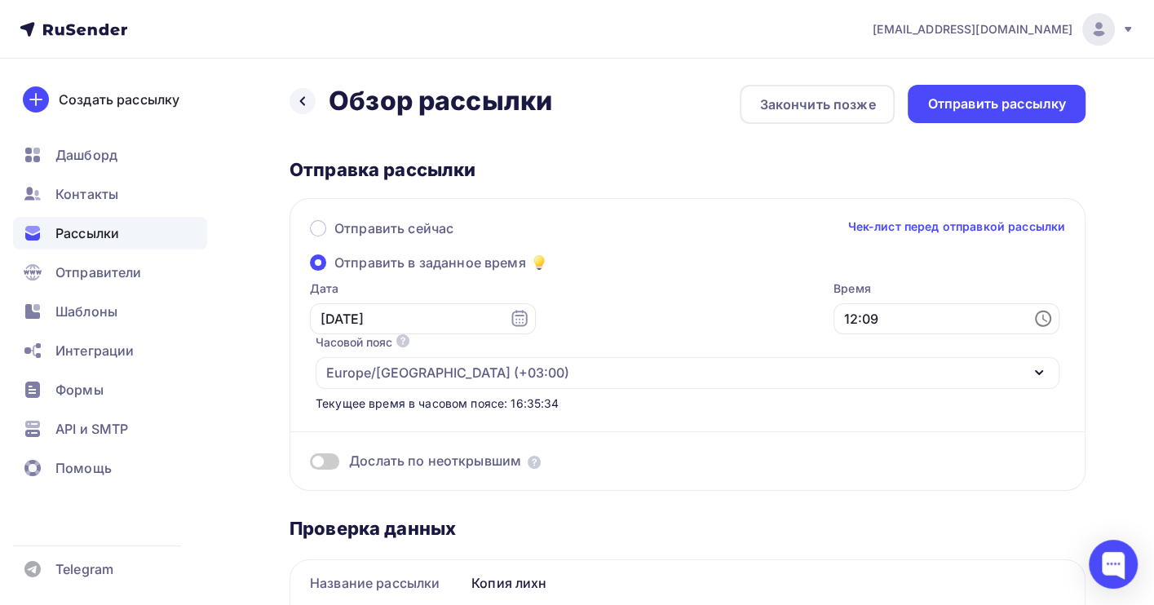
click at [992, 95] on div "Отправить рассылку" at bounding box center [996, 104] width 139 height 19
